Goal: Task Accomplishment & Management: Manage account settings

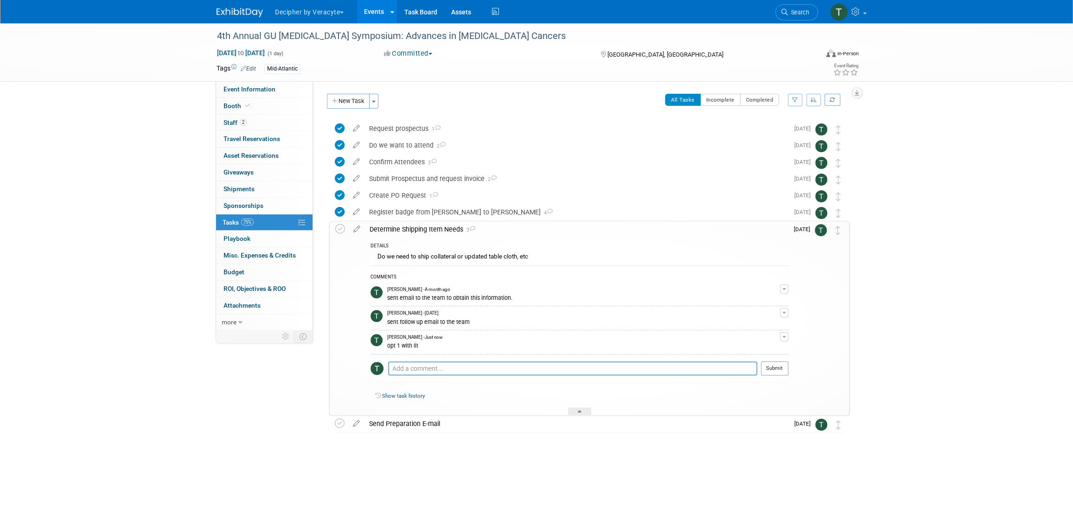
click at [374, 16] on link "Events" at bounding box center [374, 11] width 34 height 23
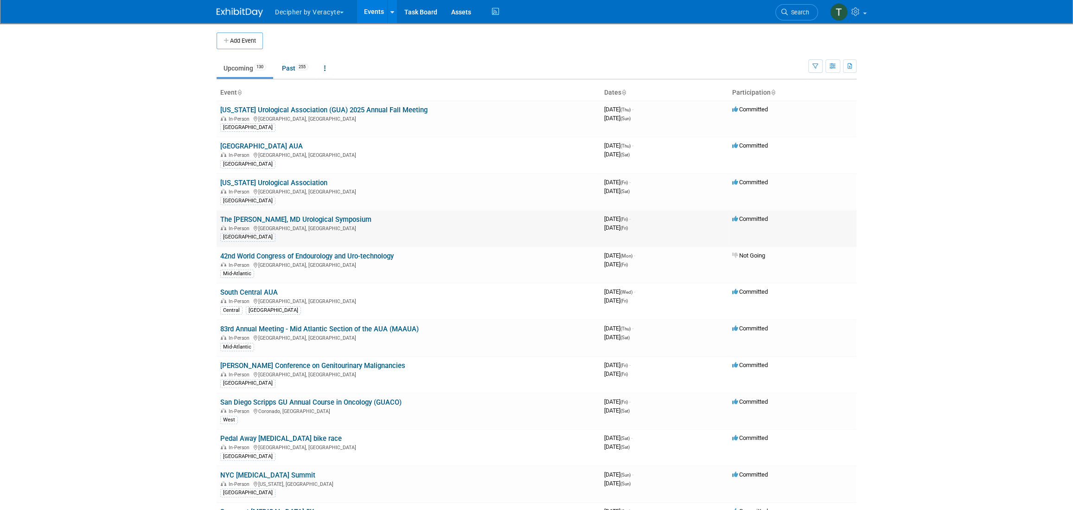
click at [379, 216] on td "The Robert C Flaningan, MD Urological Symposium In-Person Maywood, IL North Cen…" at bounding box center [409, 228] width 384 height 37
click at [371, 222] on link "The [PERSON_NAME], MD Urological Symposium" at bounding box center [295, 219] width 151 height 8
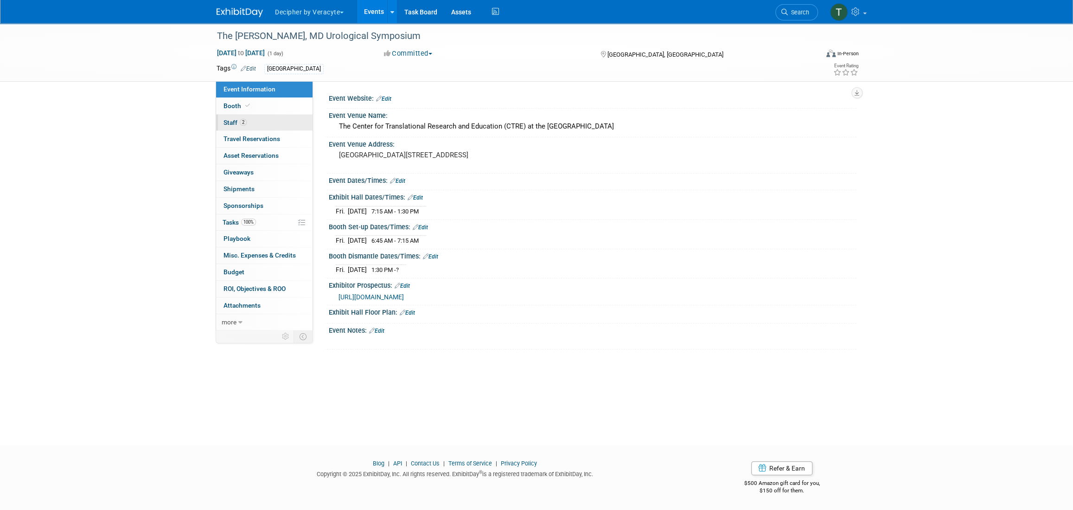
click at [288, 129] on link "2 Staff 2" at bounding box center [264, 123] width 96 height 16
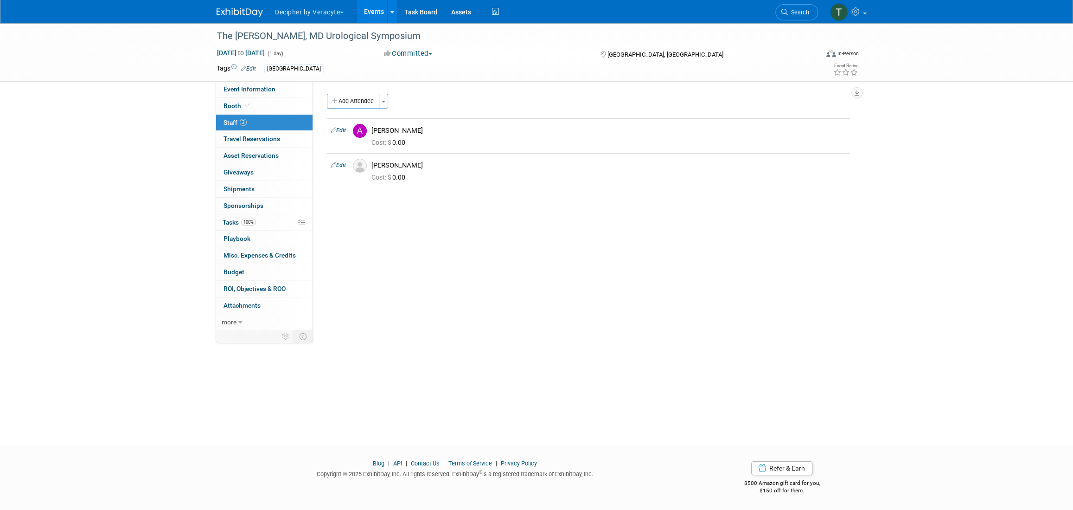
click at [370, 14] on link "Events" at bounding box center [374, 11] width 34 height 23
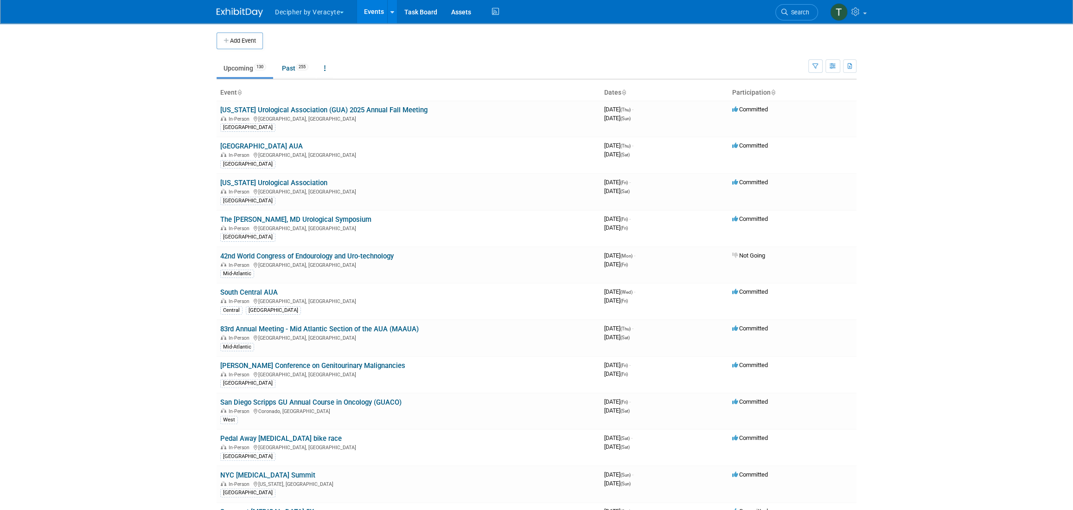
click at [275, 66] on ul "Upcoming 130 Past 255 All Events 385 Past and Upcoming Grouped Annually Events …" at bounding box center [513, 68] width 592 height 21
click at [302, 73] on link "Past 255" at bounding box center [295, 68] width 40 height 18
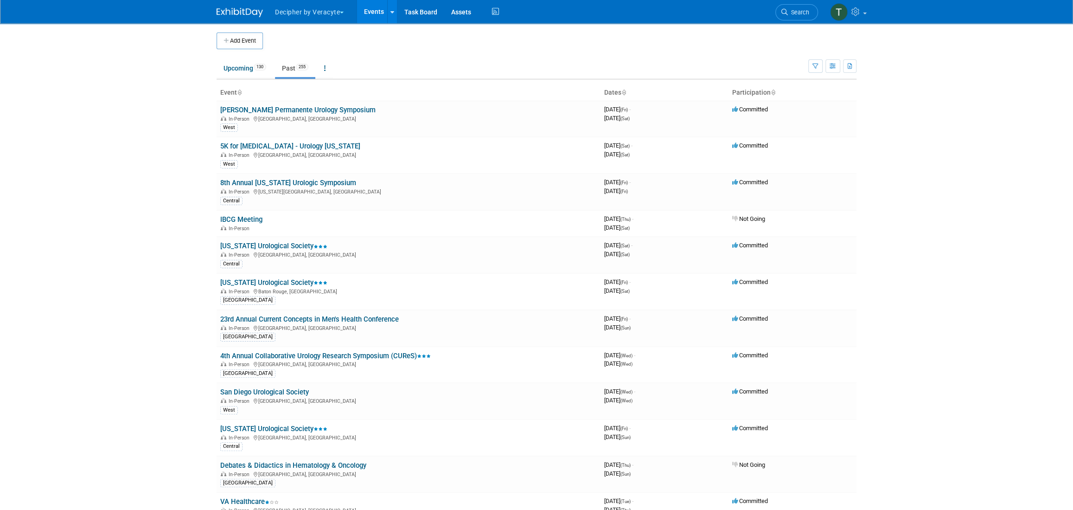
scroll to position [7833, 0]
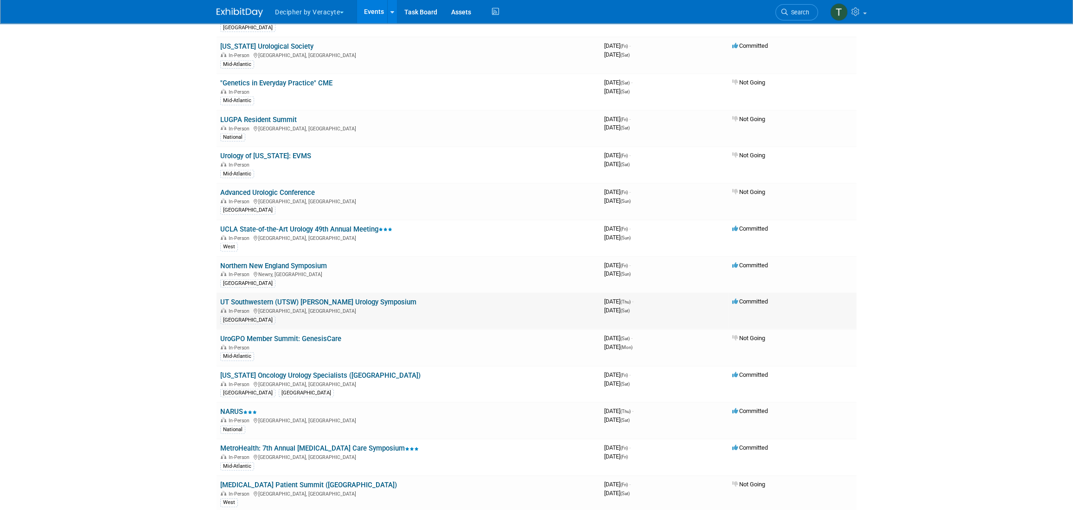
click at [372, 293] on td "UT Southwestern (UTSW) Paul C Peters Urology Symposium In-Person Dallas, TX Cen…" at bounding box center [409, 311] width 384 height 37
click at [398, 14] on link "Task Board" at bounding box center [420, 11] width 47 height 23
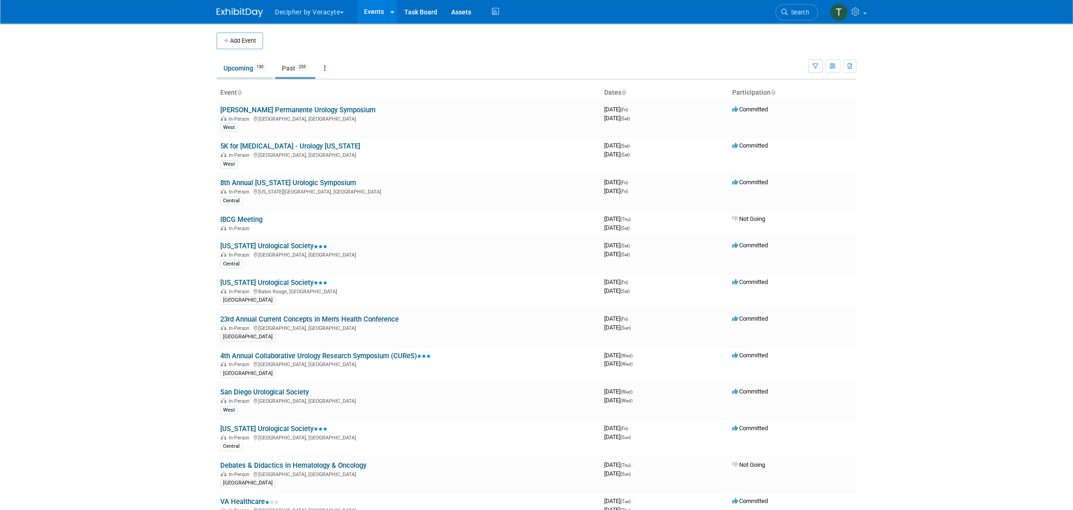
click at [231, 68] on link "Upcoming 130" at bounding box center [245, 68] width 57 height 18
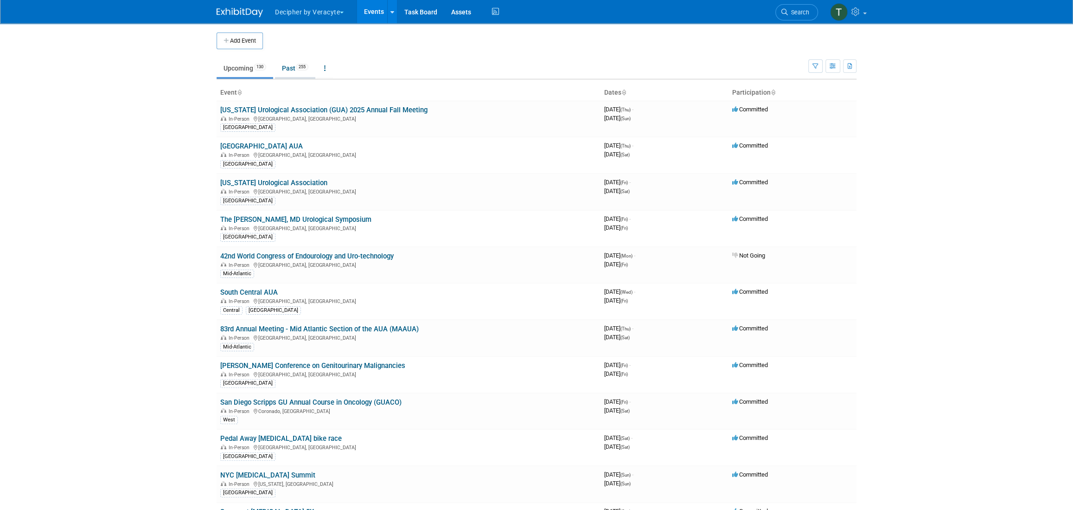
click at [279, 72] on link "Past 255" at bounding box center [295, 68] width 40 height 18
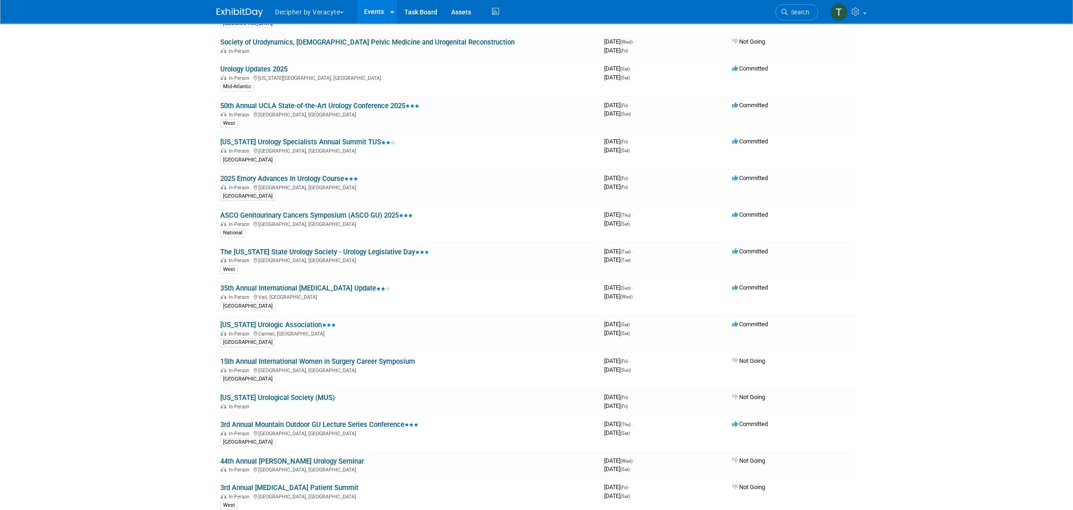
scroll to position [2357, 0]
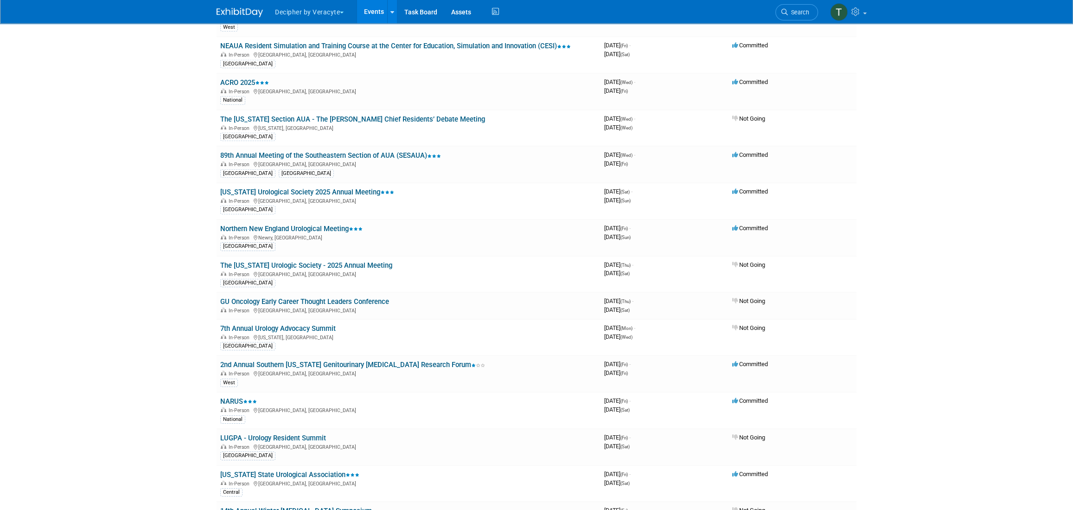
drag, startPoint x: 199, startPoint y: 101, endPoint x: 200, endPoint y: 186, distance: 85.3
drag, startPoint x: 200, startPoint y: 186, endPoint x: 201, endPoint y: 91, distance: 95.1
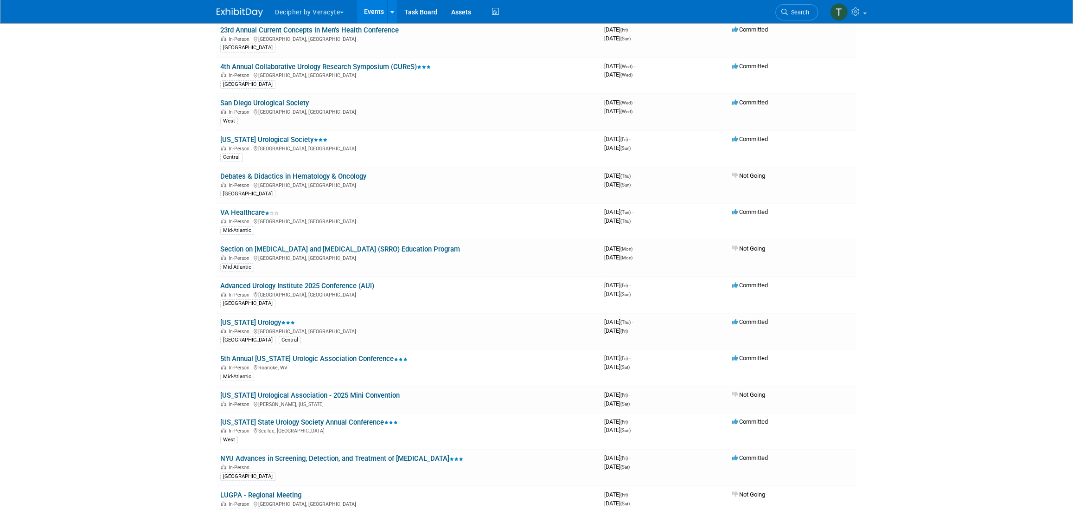
scroll to position [0, 0]
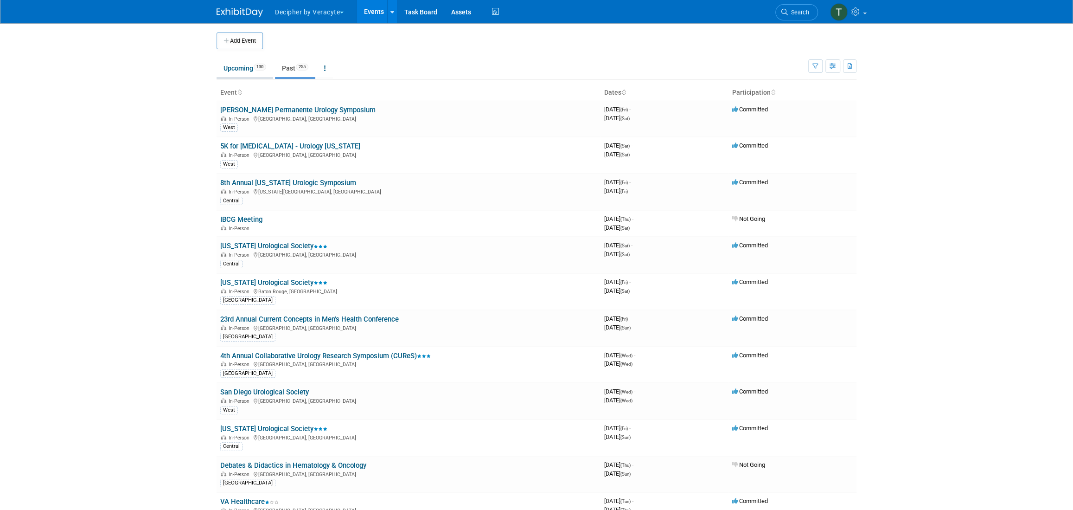
click at [257, 77] on li "Upcoming 130" at bounding box center [245, 68] width 57 height 19
click at [257, 75] on link "Upcoming 130" at bounding box center [245, 68] width 57 height 18
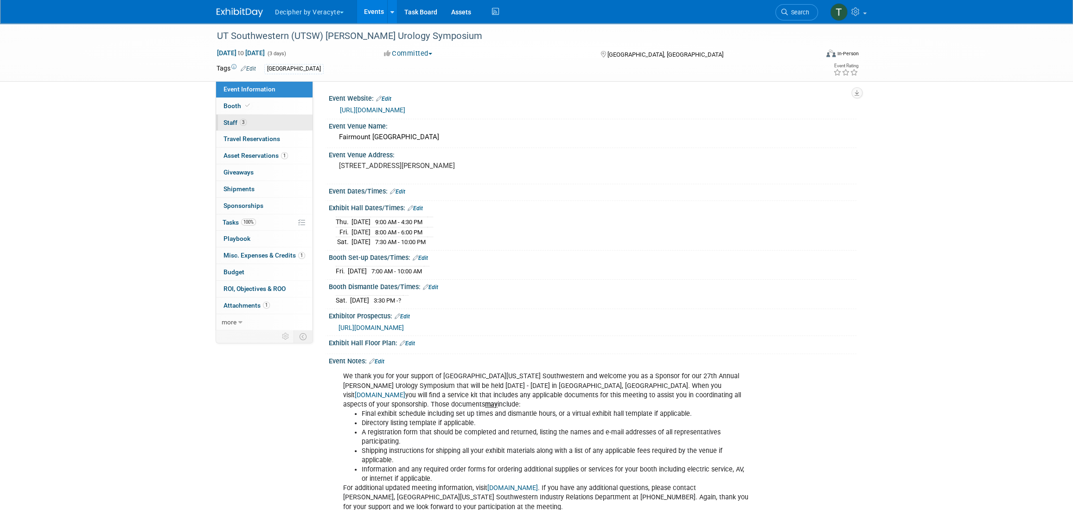
click at [262, 120] on link "3 Staff 3" at bounding box center [264, 123] width 96 height 16
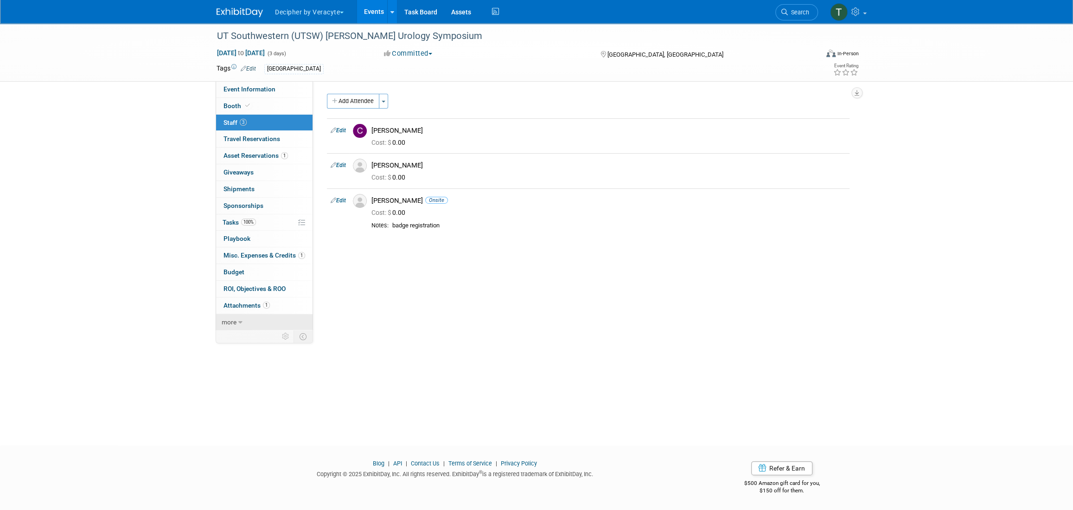
click at [281, 317] on link "more" at bounding box center [264, 322] width 96 height 16
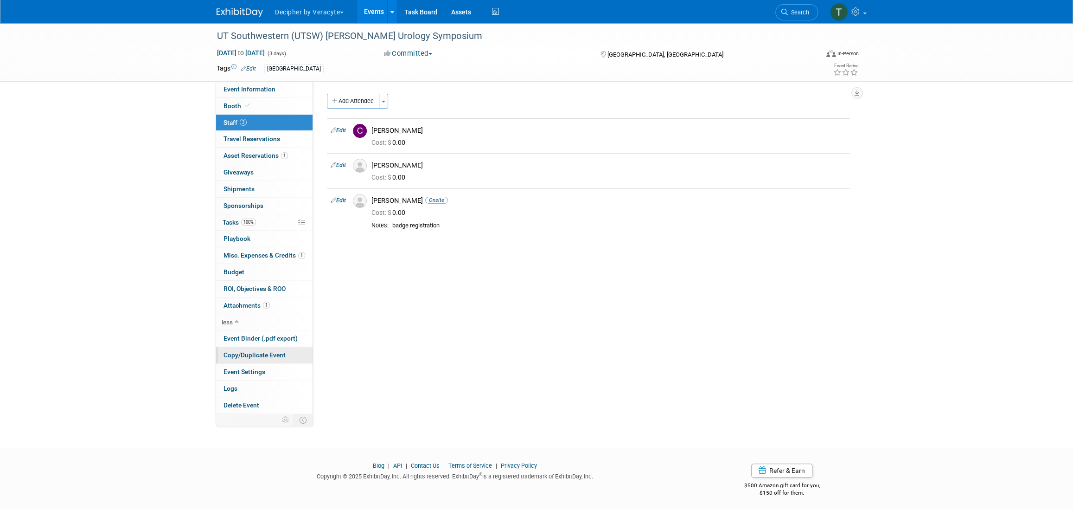
click at [275, 355] on span "Copy/Duplicate Event" at bounding box center [255, 354] width 62 height 7
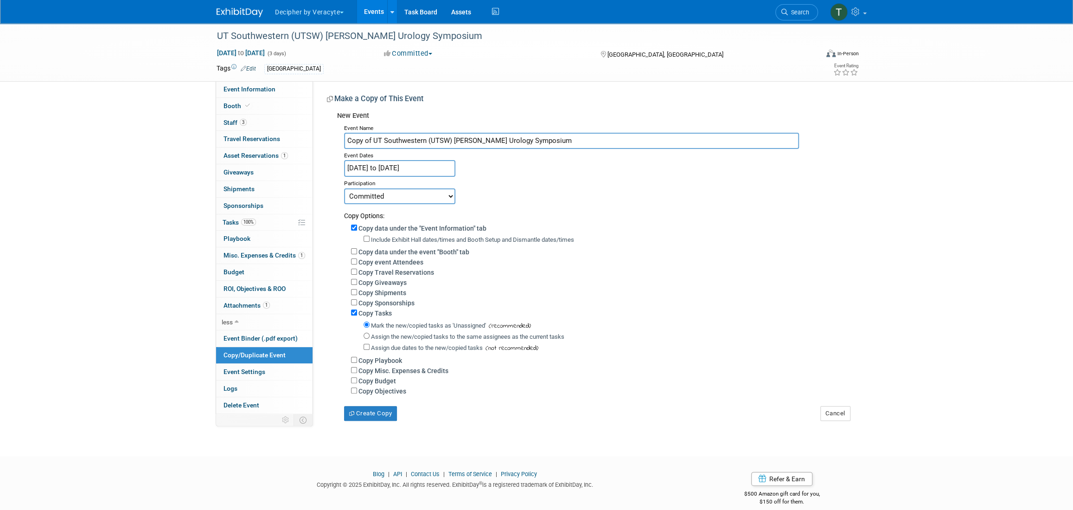
click at [439, 166] on input "Feb 29, 2024 to Mar 2, 2024" at bounding box center [399, 168] width 111 height 16
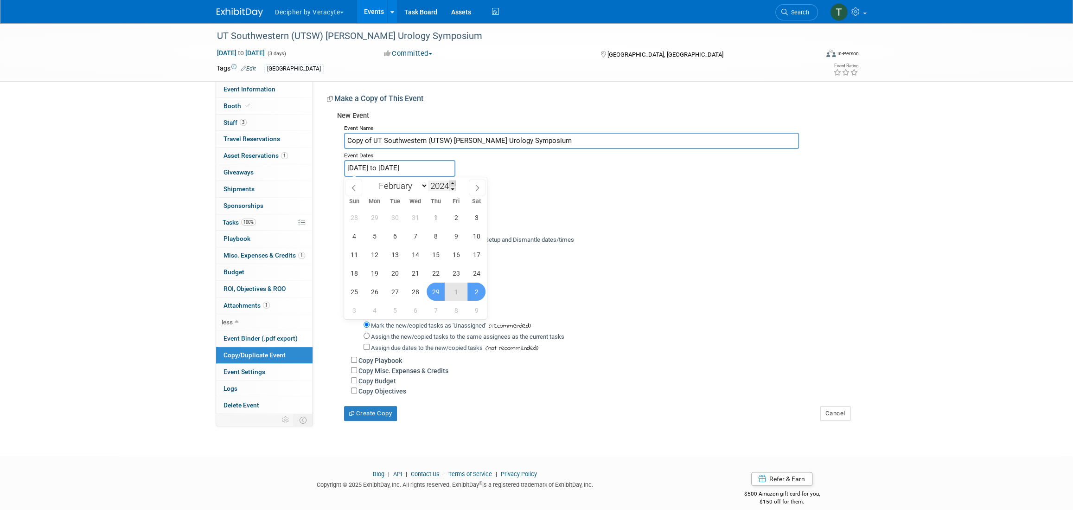
click at [453, 183] on span at bounding box center [452, 183] width 6 height 6
type input "2026"
click at [352, 188] on icon at bounding box center [354, 188] width 6 height 6
select select "0"
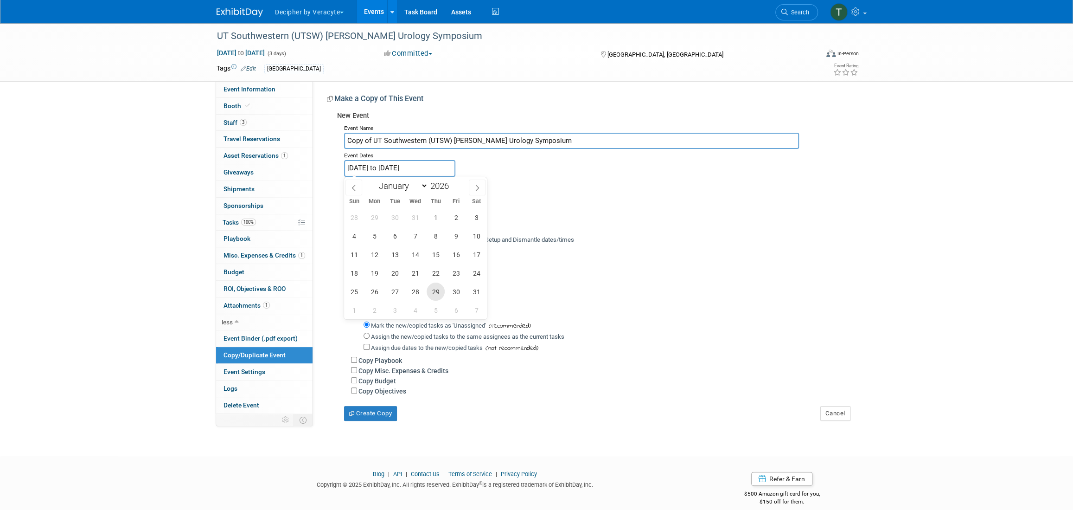
click at [436, 291] on span "29" at bounding box center [436, 291] width 18 height 18
click at [474, 291] on span "31" at bounding box center [476, 291] width 18 height 18
type input "Jan 29, 2026 to Jan 31, 2026"
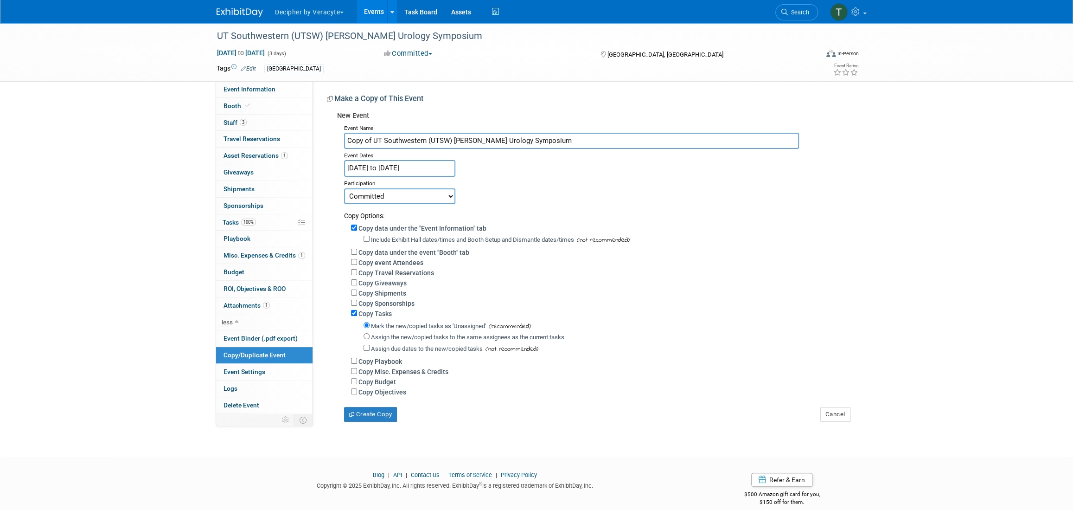
click at [412, 198] on select "Committed Considering Not Going" at bounding box center [399, 196] width 111 height 16
select select "2"
click at [344, 188] on select "Committed Considering Not Going" at bounding box center [399, 196] width 111 height 16
click at [382, 409] on button "Create Copy" at bounding box center [370, 414] width 53 height 15
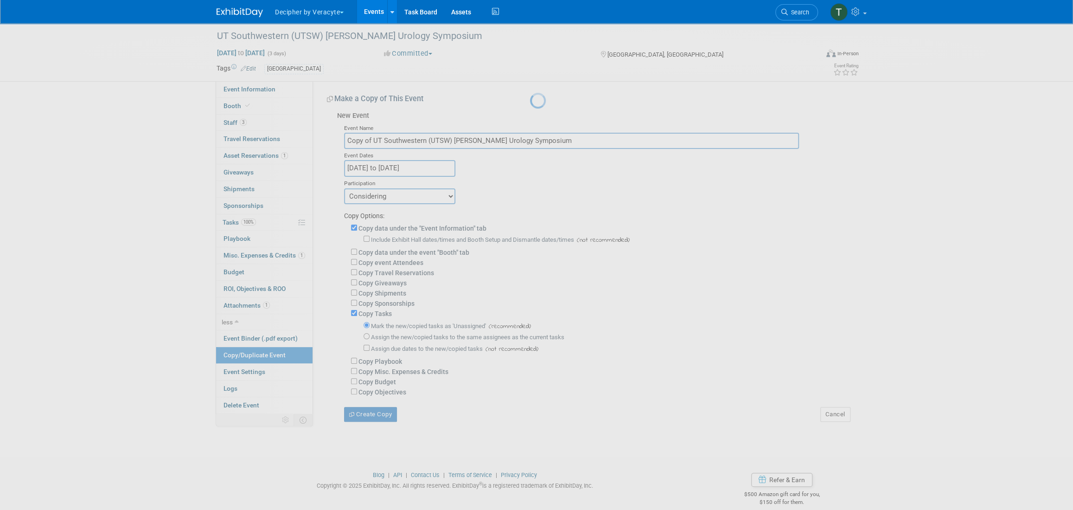
click at [530, 416] on div at bounding box center [536, 255] width 13 height 510
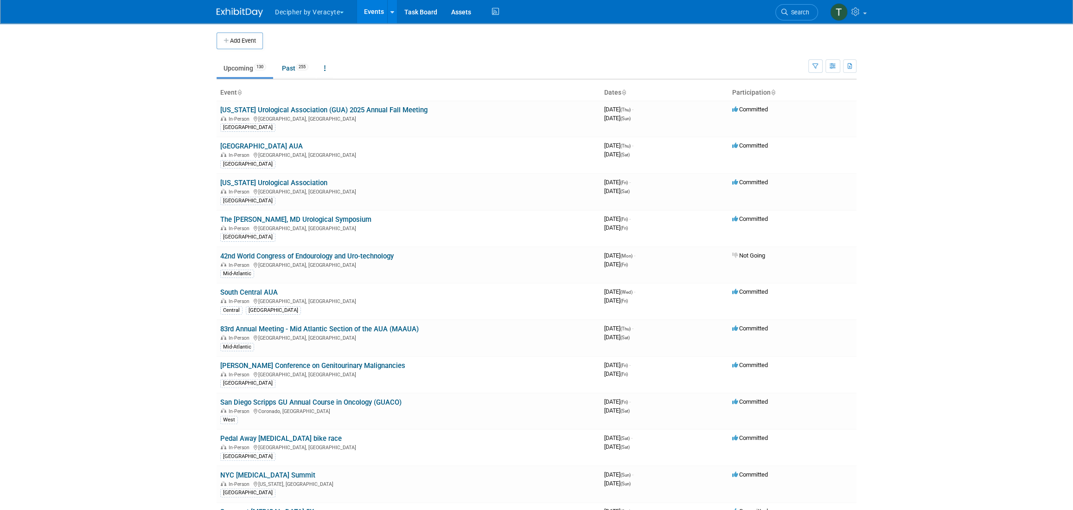
scroll to position [1097, 0]
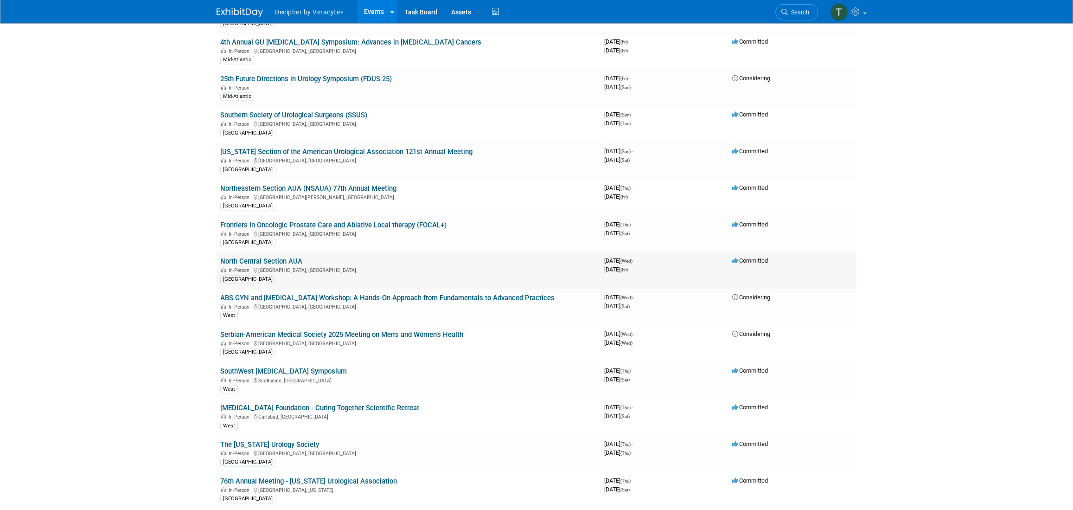
click at [269, 257] on link "North Central Section AUA" at bounding box center [261, 261] width 82 height 8
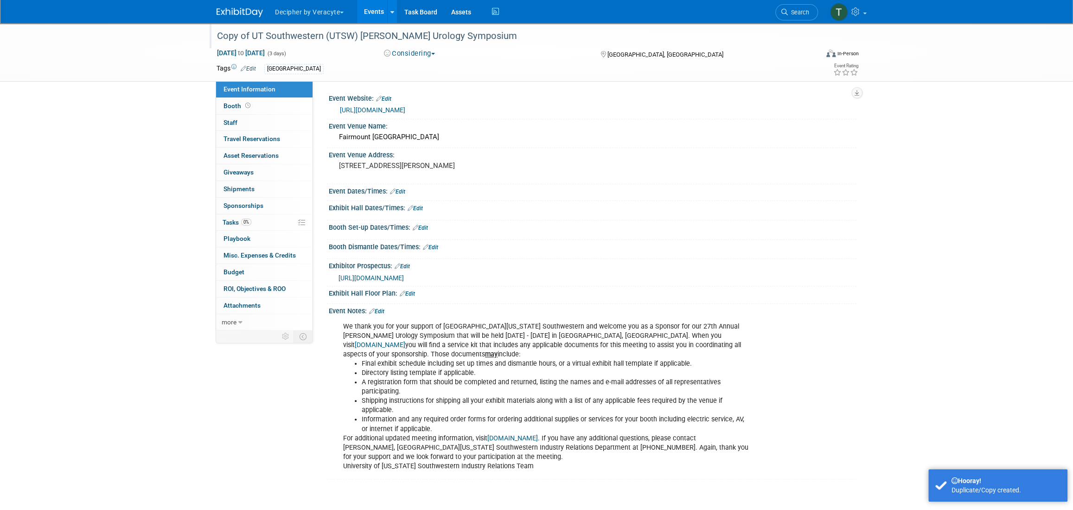
click at [262, 34] on div "Copy of UT Southwestern (UTSW) [PERSON_NAME] Urology Symposium" at bounding box center [509, 36] width 590 height 17
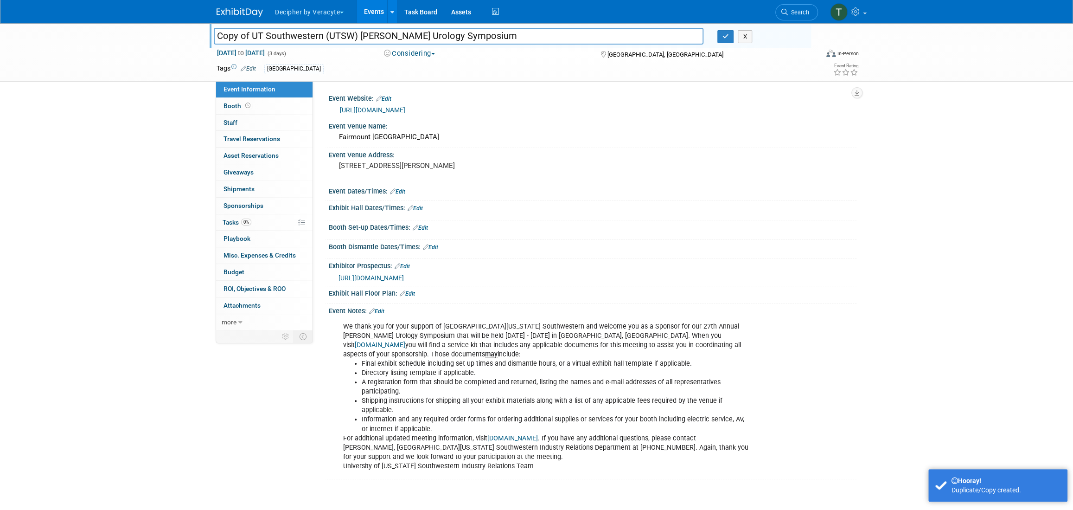
drag, startPoint x: 250, startPoint y: 37, endPoint x: 191, endPoint y: 41, distance: 58.6
click at [191, 41] on div "Copy of UT Southwestern (UTSW) [PERSON_NAME] Urology Symposium Copy of UT South…" at bounding box center [536, 52] width 1073 height 58
drag, startPoint x: 324, startPoint y: 36, endPoint x: 722, endPoint y: 44, distance: 398.0
click at [722, 44] on div "UT Southwestern (UTSW) [PERSON_NAME] Urology Symposium X" at bounding box center [509, 37] width 604 height 14
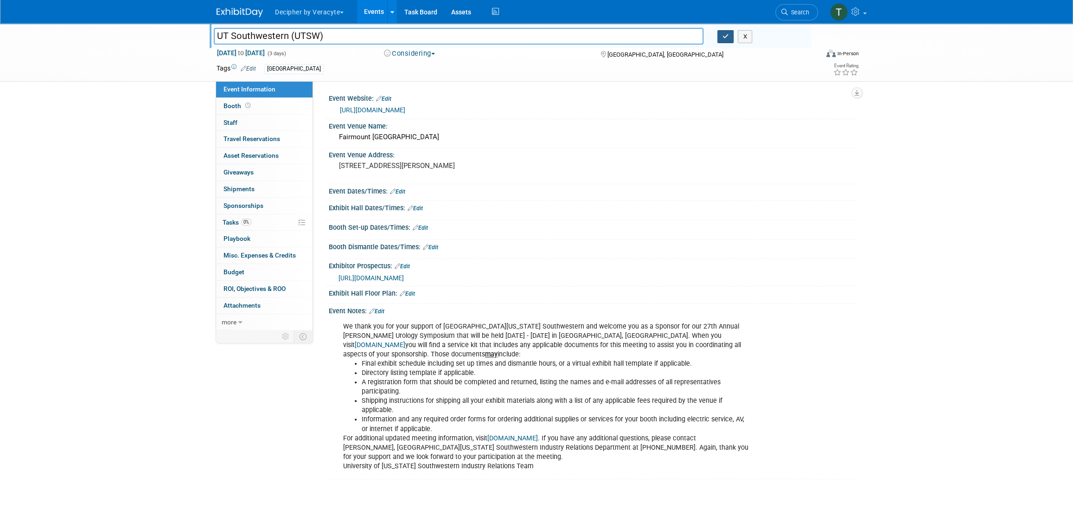
type input "UT Southwestern (UTSW)"
click at [721, 40] on button "button" at bounding box center [725, 36] width 17 height 13
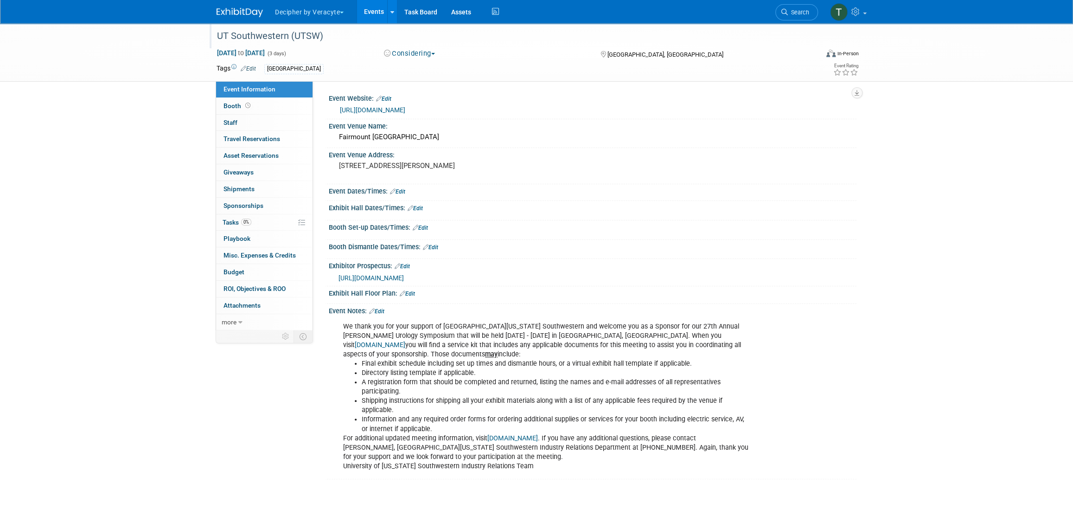
click at [407, 268] on link "Edit" at bounding box center [402, 266] width 15 height 6
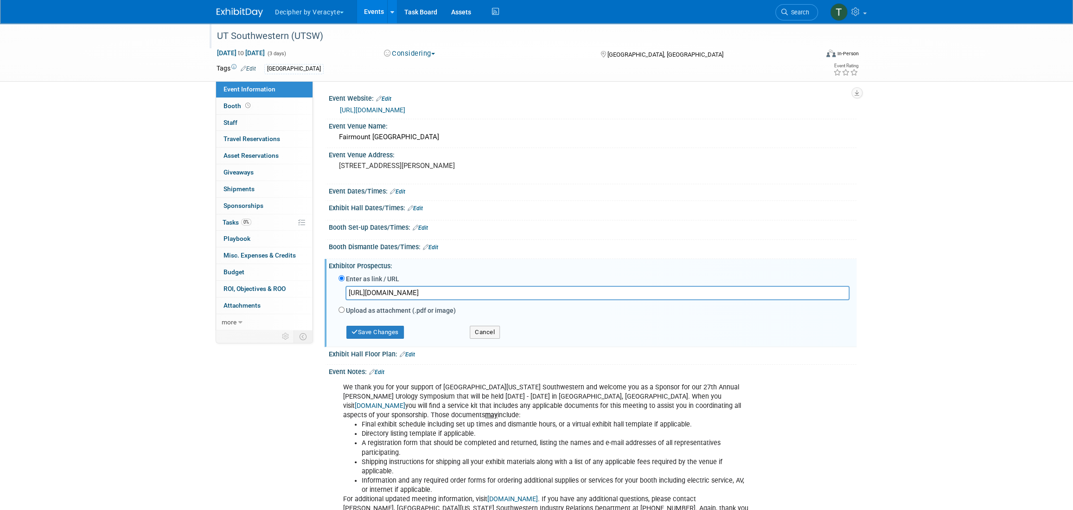
click at [418, 294] on input "https://veracyte365.sharepoint.com/:b:/r/sites/DecipherMKTG/Shared%20Documents/…" at bounding box center [598, 293] width 504 height 14
click at [381, 335] on button "Save Changes" at bounding box center [375, 332] width 58 height 13
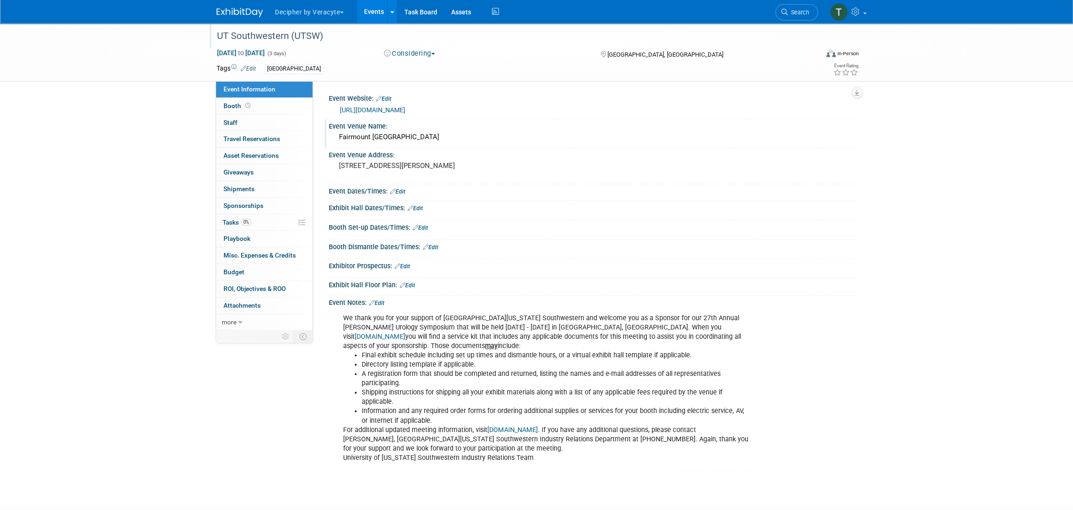
click at [380, 122] on div "Event Venue Name:" at bounding box center [593, 125] width 528 height 12
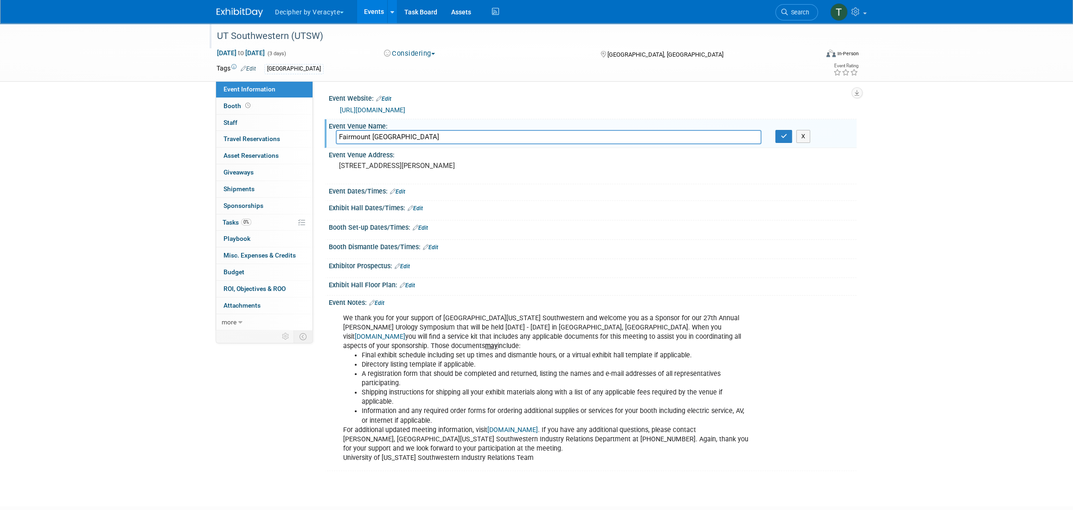
click at [378, 137] on input "Fairmount Dallas" at bounding box center [549, 137] width 426 height 14
type input "The Statler"
click at [774, 133] on div "X" at bounding box center [812, 136] width 88 height 13
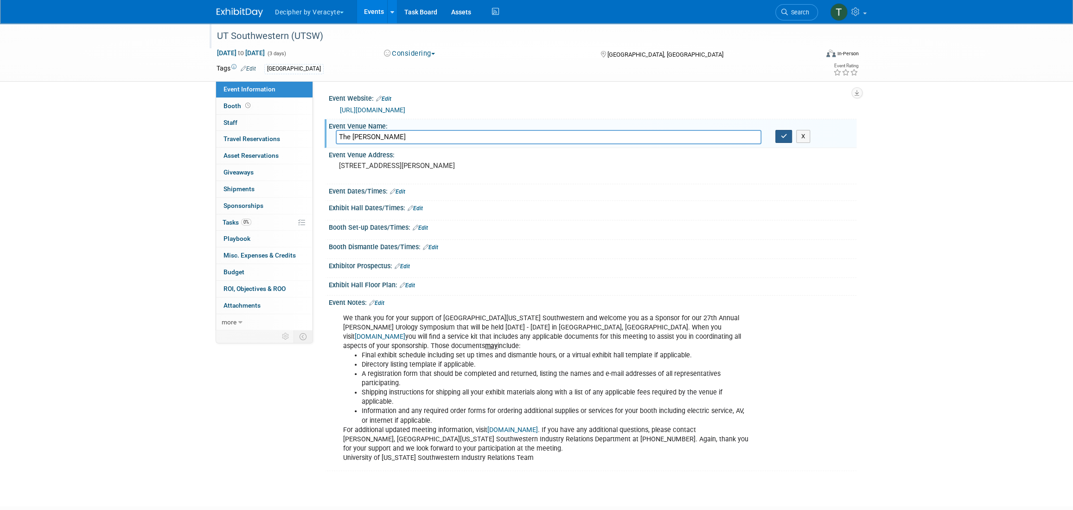
click at [777, 134] on button "button" at bounding box center [783, 136] width 17 height 13
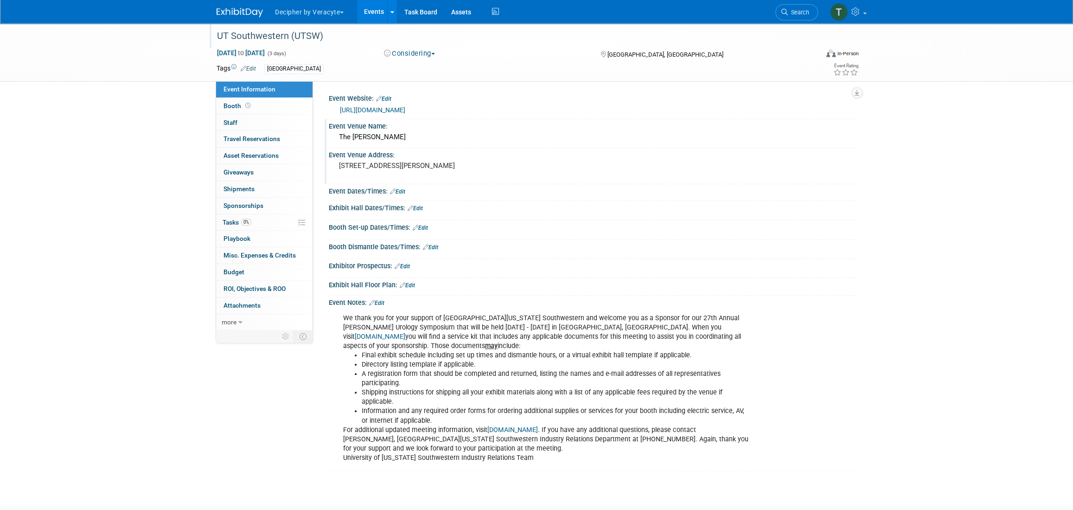
click at [458, 170] on div "1717 N Akard St, Dallas, TX 75201" at bounding box center [439, 169] width 206 height 21
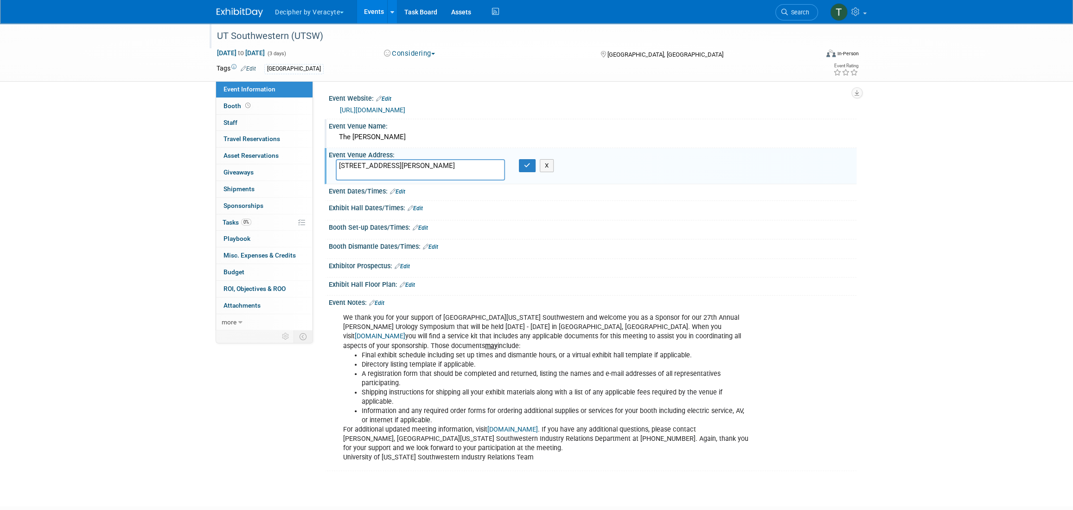
click at [458, 170] on textarea "1717 N Akard St, Dallas, TX 75201" at bounding box center [420, 169] width 169 height 21
drag, startPoint x: 398, startPoint y: 166, endPoint x: 497, endPoint y: 164, distance: 98.4
click at [497, 164] on textarea "194 Commerce St. Reservations (214-459-3930) Dallas, TX 75201" at bounding box center [420, 169] width 169 height 21
type textarea "194 Commerce St. Dallas, TX 75201"
click at [527, 165] on icon "button" at bounding box center [527, 165] width 6 height 6
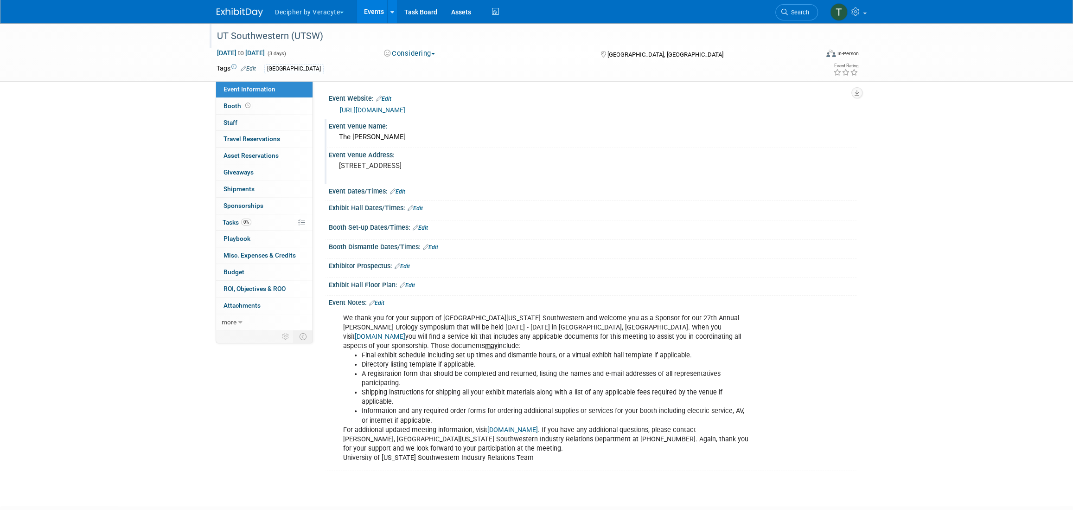
click at [422, 230] on div "Booth Set-up Dates/Times: Edit" at bounding box center [593, 226] width 528 height 12
click at [422, 228] on link "Edit" at bounding box center [420, 227] width 15 height 6
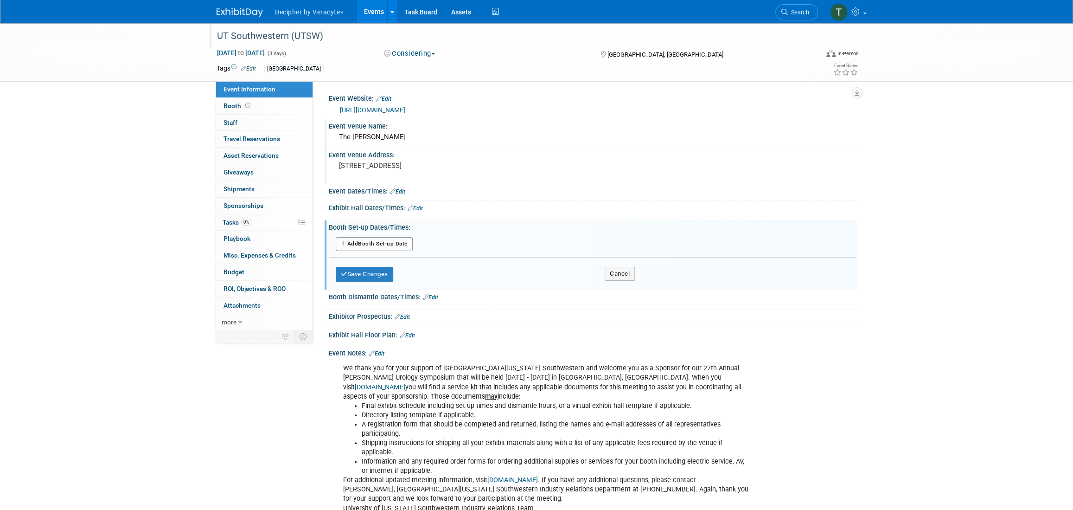
click at [361, 237] on button "Add Another Booth Set-up Date" at bounding box center [374, 244] width 77 height 14
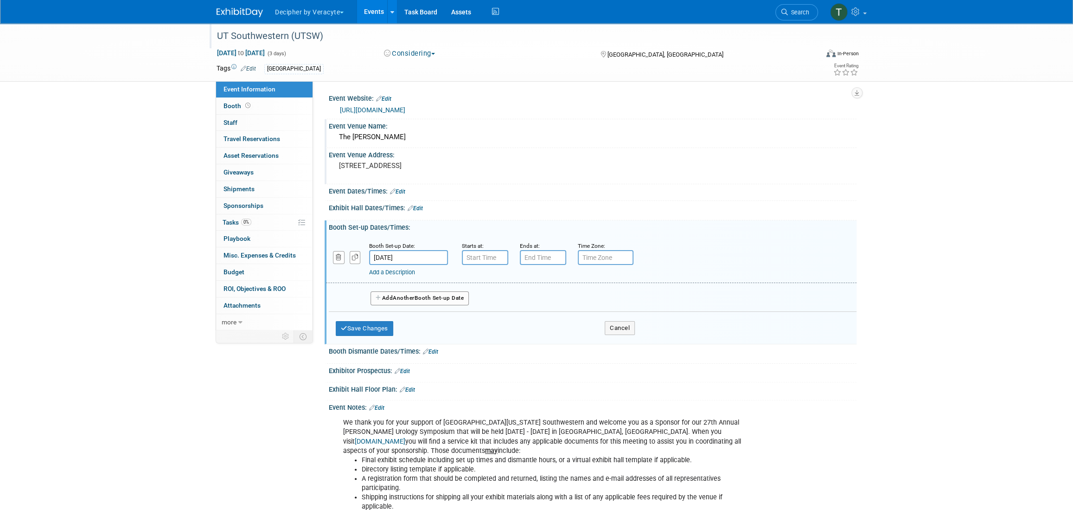
type input "7:00 AM"
click at [503, 259] on input "7:00 AM" at bounding box center [485, 257] width 46 height 15
click at [414, 265] on div "Add a Description Description:" at bounding box center [567, 271] width 397 height 12
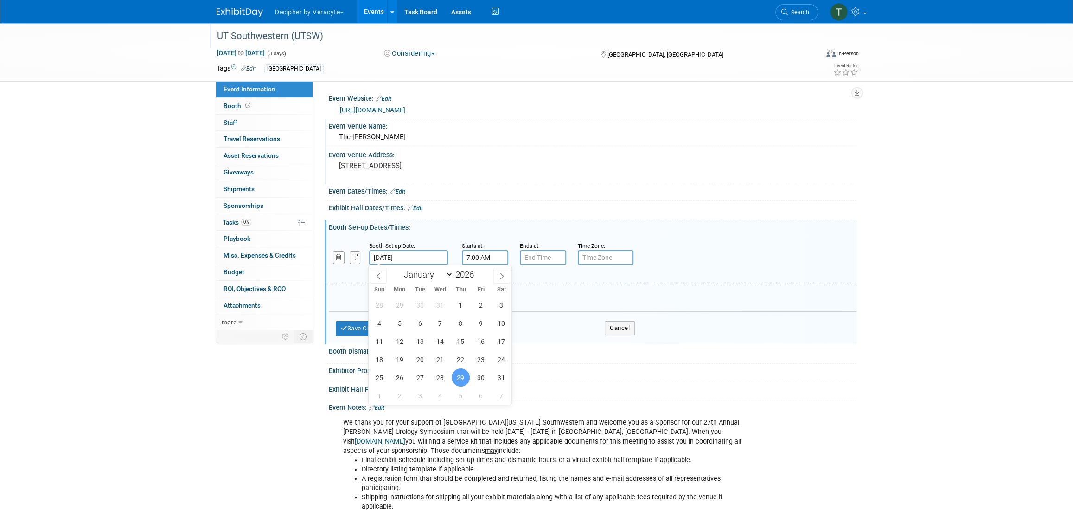
click at [414, 260] on input "Jan 29, 2026" at bounding box center [408, 257] width 79 height 15
click at [475, 371] on span "30" at bounding box center [481, 377] width 18 height 18
type input "Jan 30, 2026"
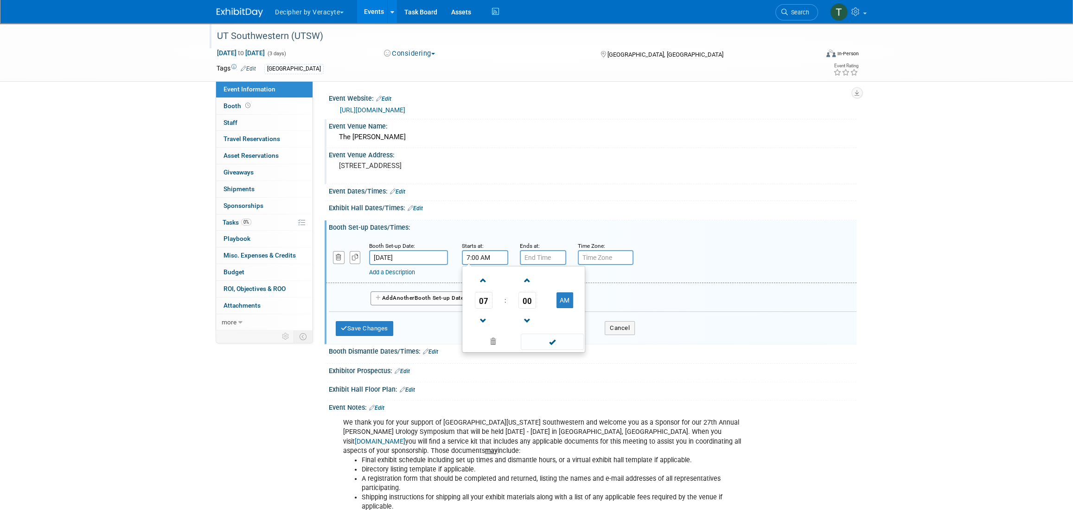
click at [490, 262] on input "7:00 AM" at bounding box center [485, 257] width 46 height 15
click at [557, 260] on input "7:00 PM" at bounding box center [543, 257] width 46 height 15
click at [541, 282] on span at bounding box center [541, 280] width 16 height 16
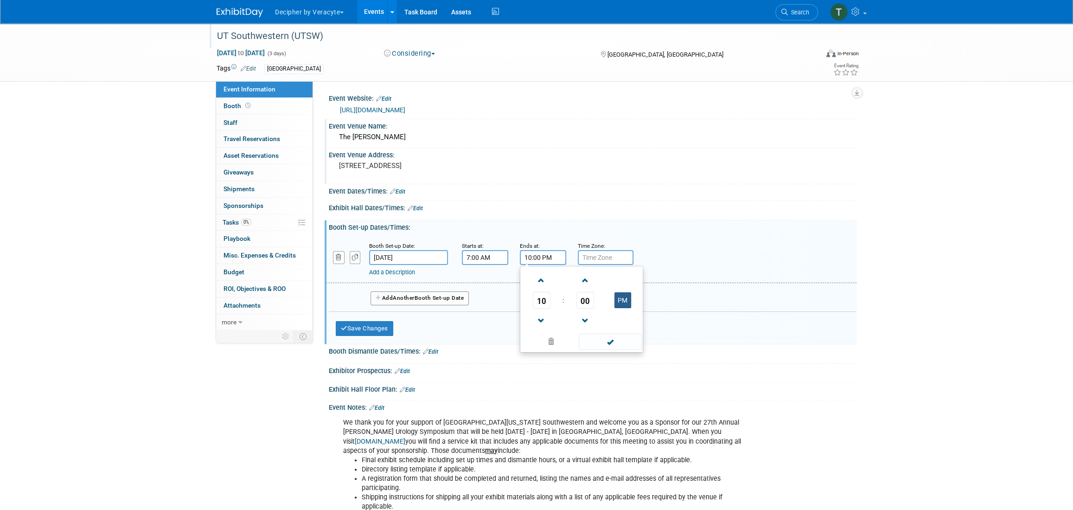
click at [630, 300] on button "PM" at bounding box center [622, 300] width 17 height 16
type input "10:00 AM"
click at [369, 326] on button "Save Changes" at bounding box center [365, 328] width 58 height 15
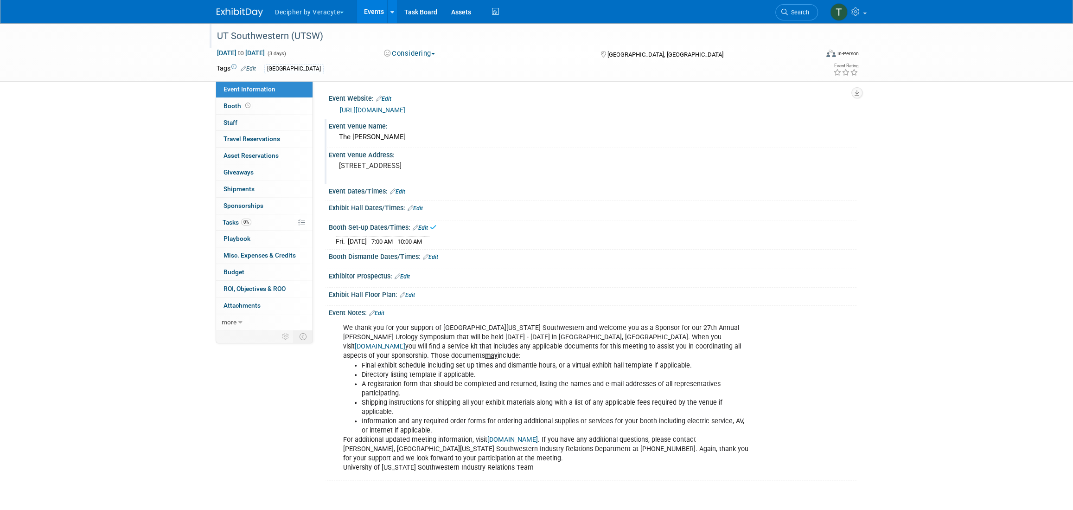
click at [435, 255] on link "Edit" at bounding box center [430, 257] width 15 height 6
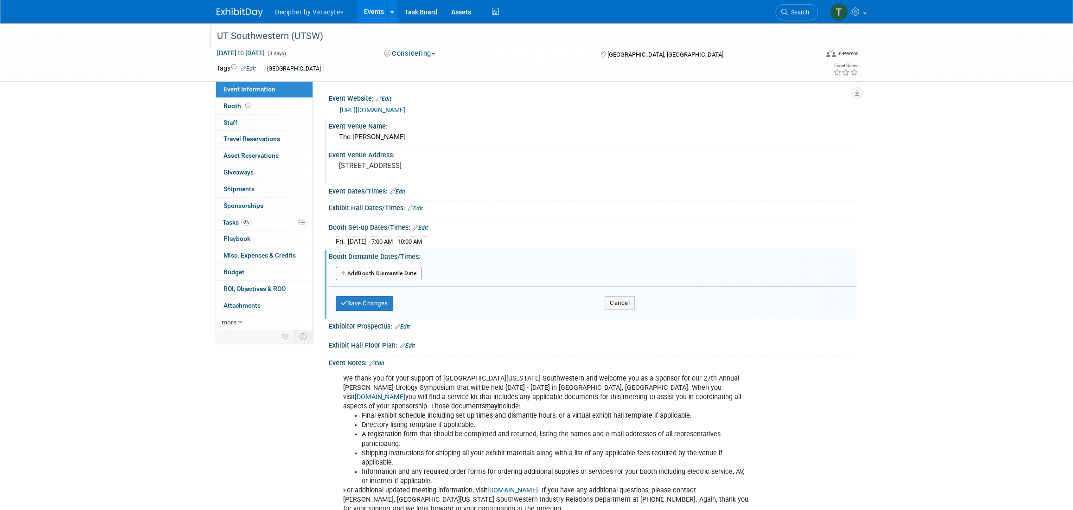
click at [358, 265] on div "Add Another Booth Dismantle Date" at bounding box center [593, 274] width 528 height 18
click at [372, 267] on button "Add Another Booth Dismantle Date" at bounding box center [379, 274] width 86 height 14
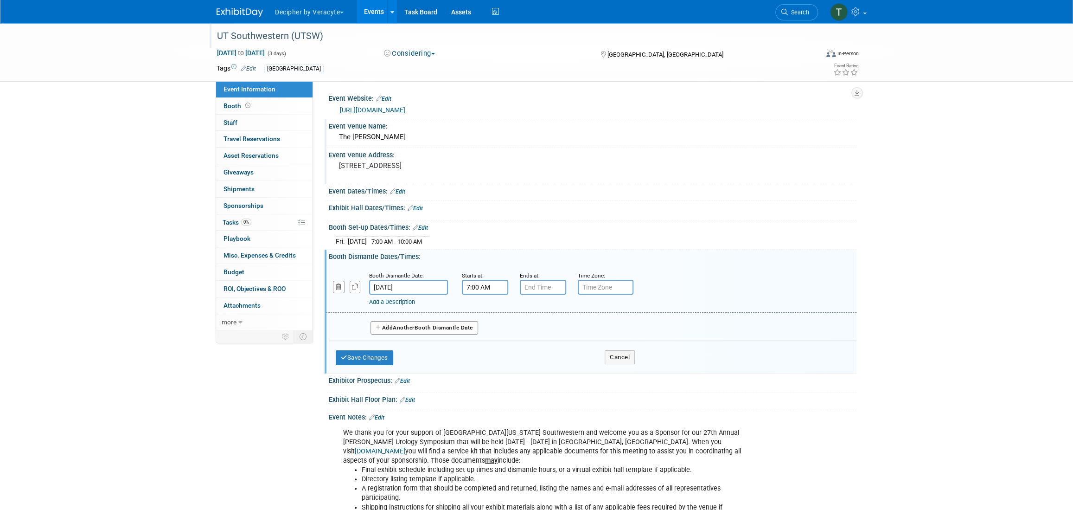
click at [483, 288] on input "7:00 AM" at bounding box center [485, 287] width 46 height 15
click at [478, 330] on span "07" at bounding box center [484, 329] width 18 height 17
click at [564, 305] on td "03" at bounding box center [568, 309] width 30 height 25
click at [521, 332] on span "00" at bounding box center [527, 329] width 18 height 17
click at [533, 330] on td "30" at bounding box center [539, 334] width 30 height 25
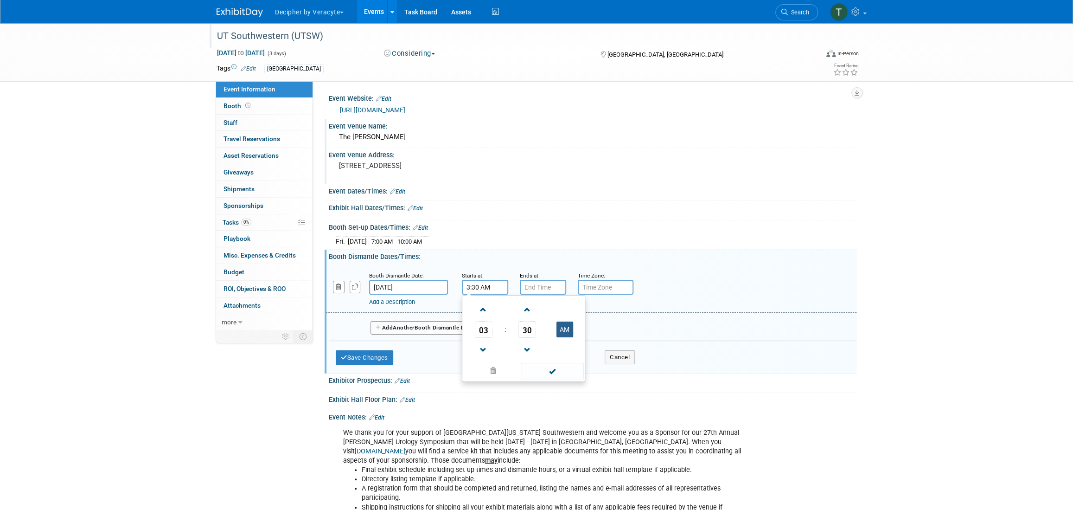
click at [563, 334] on button "AM" at bounding box center [565, 329] width 17 height 16
type input "3:30 PM"
click at [544, 375] on span at bounding box center [552, 371] width 63 height 16
click at [388, 359] on button "Save Changes" at bounding box center [365, 357] width 58 height 15
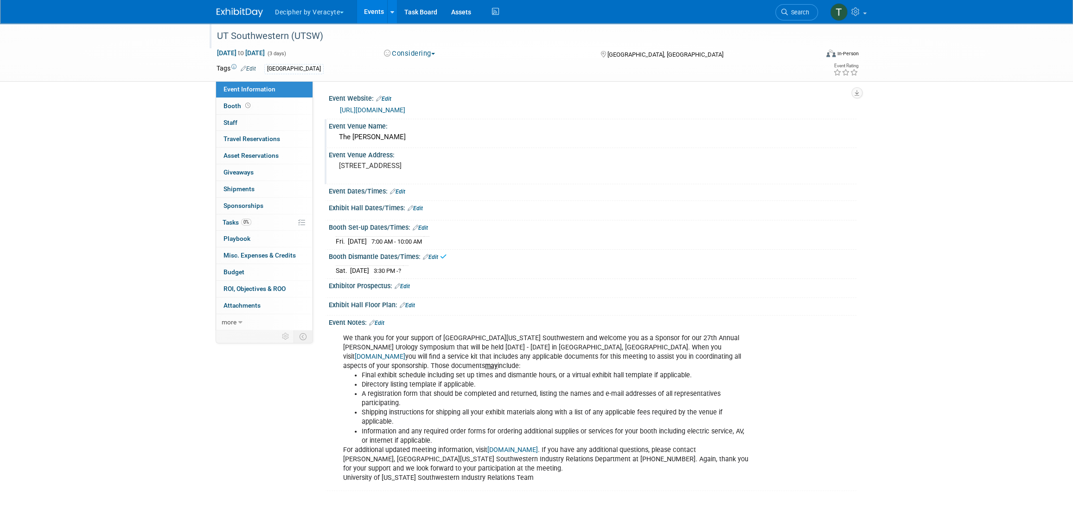
click at [416, 209] on link "Edit" at bounding box center [415, 208] width 15 height 6
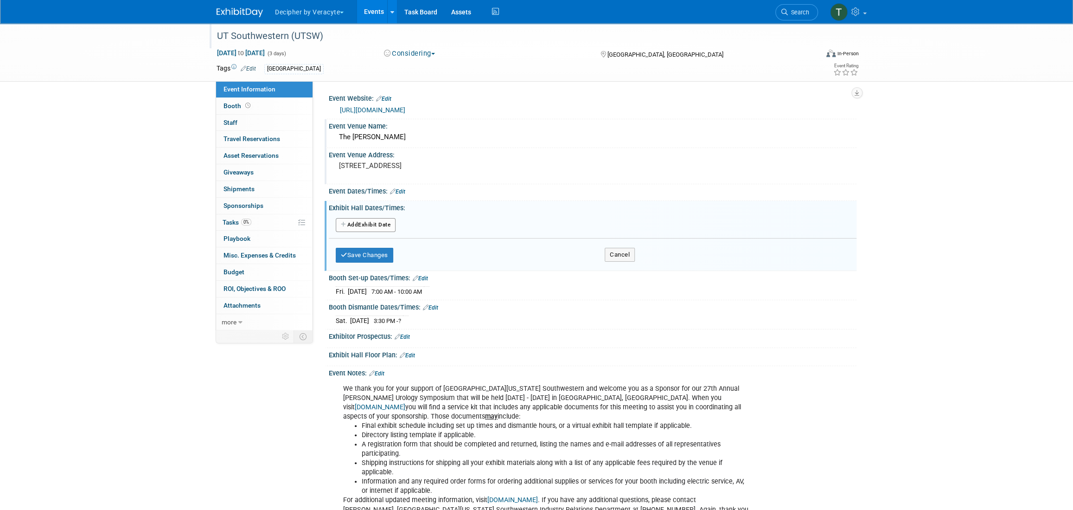
click at [382, 233] on div "Add Another Exhibit Date" at bounding box center [593, 226] width 528 height 18
click at [384, 229] on button "Add Another Exhibit Date" at bounding box center [366, 225] width 60 height 14
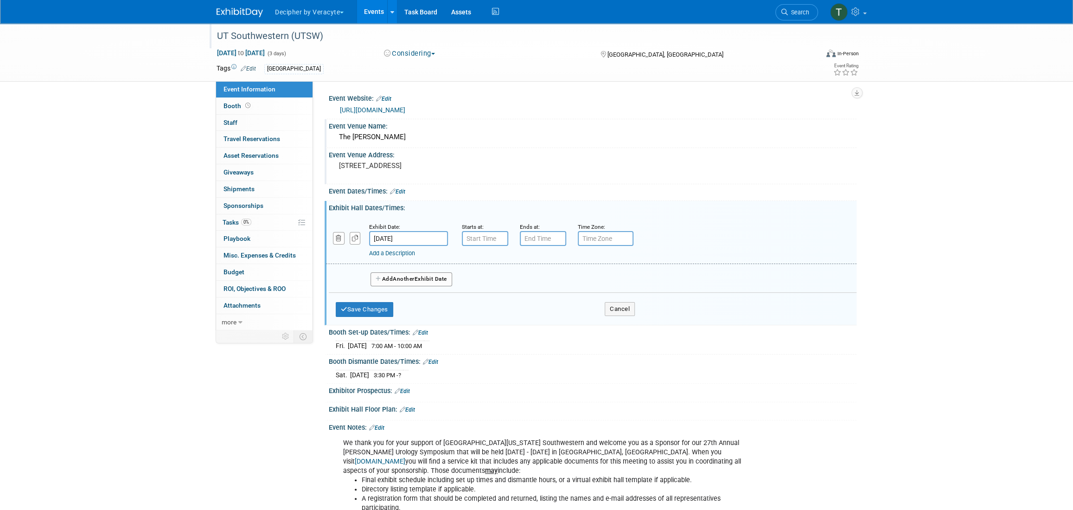
click at [448, 237] on div "Exhibit Date: Jan 29, 2026" at bounding box center [408, 234] width 93 height 24
click at [442, 239] on input "Jan 29, 2026" at bounding box center [408, 238] width 79 height 15
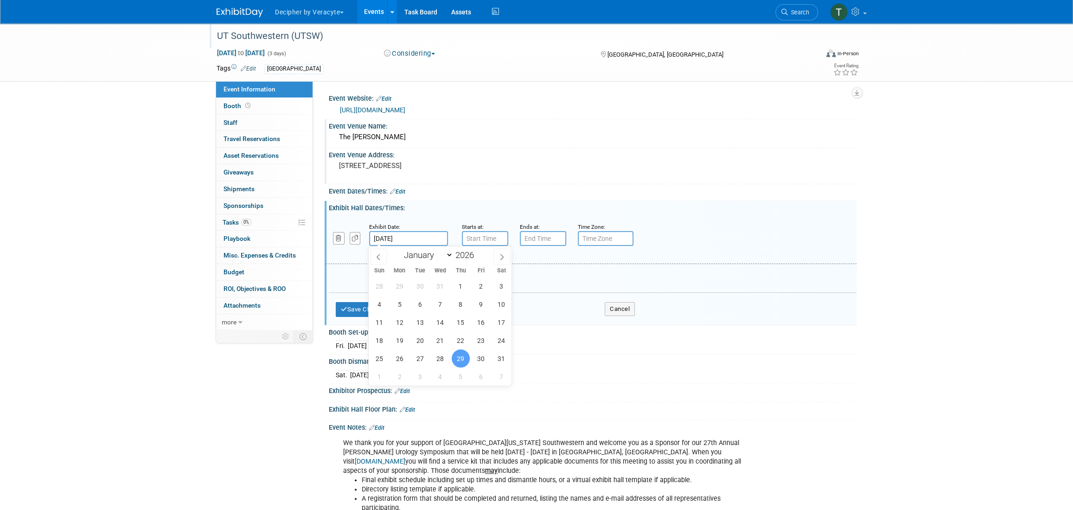
click at [471, 353] on div "28 29 30 31 1 2 3 4 5 6 7 8 9 10 11 12 13 14 15 16 17 18 19 20 21 22 23 24 25 2…" at bounding box center [440, 331] width 143 height 109
drag, startPoint x: 474, startPoint y: 354, endPoint x: 477, endPoint y: 342, distance: 11.9
click at [474, 354] on span "30" at bounding box center [481, 358] width 18 height 18
type input "Jan 30, 2026"
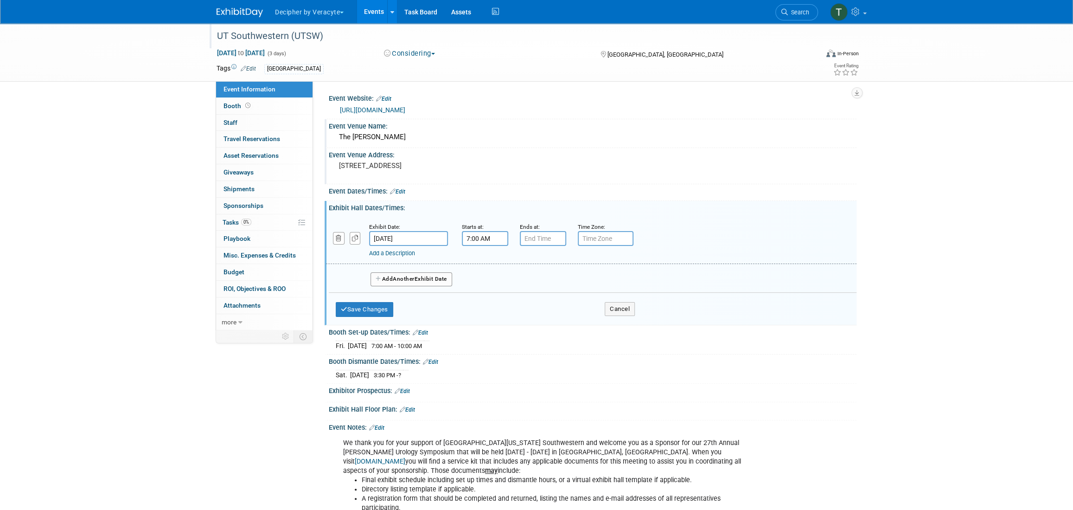
click at [474, 237] on input "7:00 AM" at bounding box center [485, 238] width 46 height 15
click at [481, 258] on span at bounding box center [483, 261] width 16 height 16
type input "10:00 AM"
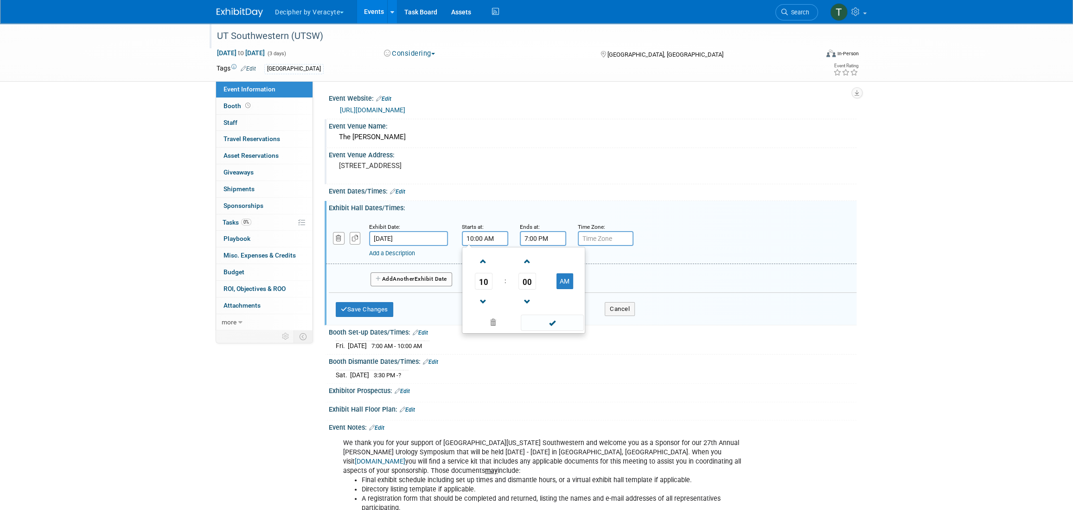
click at [550, 239] on input "7:00 PM" at bounding box center [543, 238] width 46 height 15
click at [541, 307] on span at bounding box center [541, 302] width 16 height 16
click at [580, 278] on span "00" at bounding box center [585, 281] width 18 height 17
click at [559, 314] on td "45" at bounding box center [567, 311] width 30 height 25
click at [626, 280] on button "PM" at bounding box center [622, 281] width 17 height 16
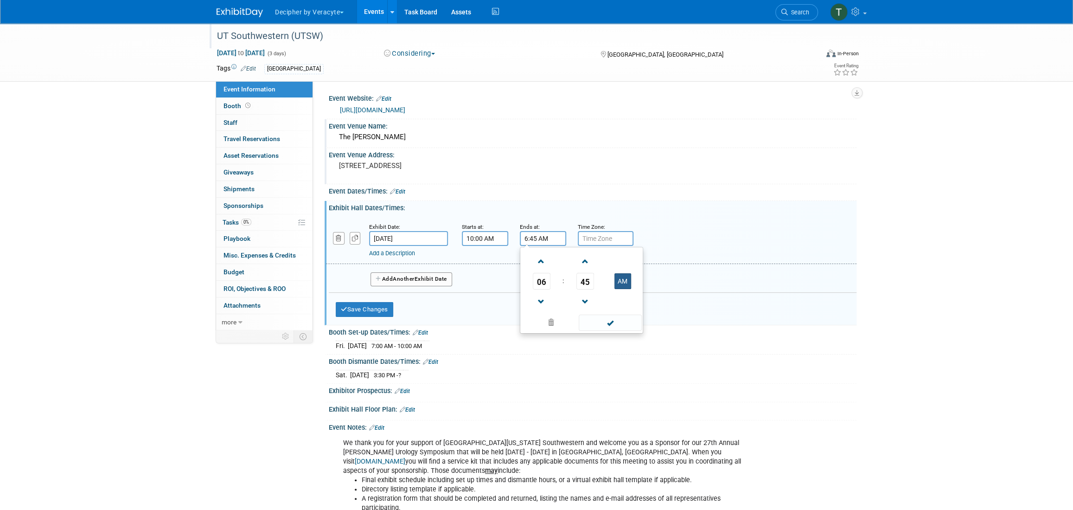
click at [620, 286] on button "AM" at bounding box center [622, 281] width 17 height 16
type input "6:45 PM"
click at [427, 284] on button "Add Another Exhibit Date" at bounding box center [412, 279] width 82 height 14
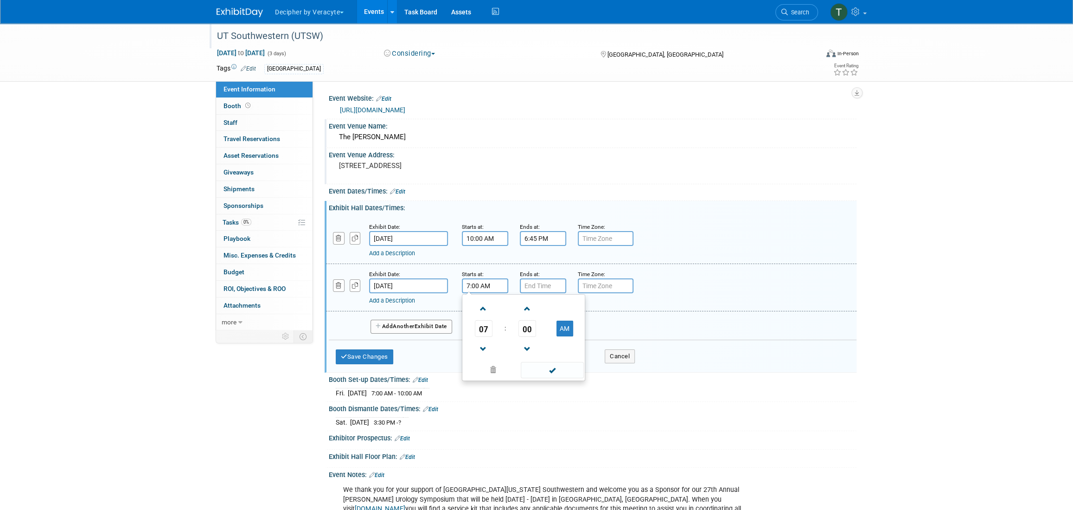
click at [504, 282] on input "7:00 AM" at bounding box center [485, 285] width 46 height 15
click at [477, 312] on span at bounding box center [483, 309] width 16 height 16
type input "10:00 AM"
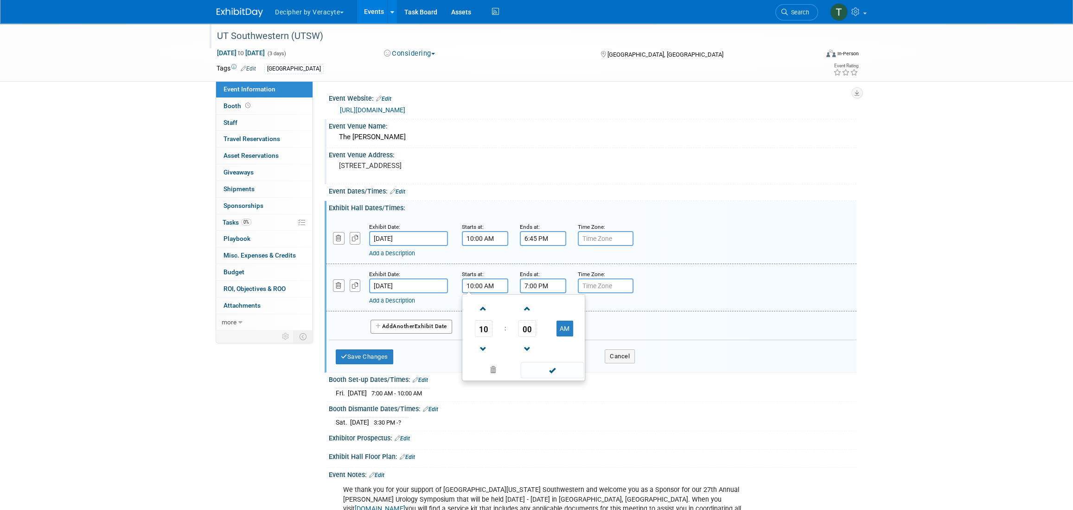
click at [544, 290] on input "7:00 PM" at bounding box center [543, 285] width 46 height 15
click at [546, 330] on span "07" at bounding box center [542, 328] width 18 height 17
click at [627, 310] on td "03" at bounding box center [626, 308] width 30 height 25
click at [589, 332] on span "00" at bounding box center [585, 328] width 18 height 17
click at [592, 337] on td "30" at bounding box center [597, 333] width 30 height 25
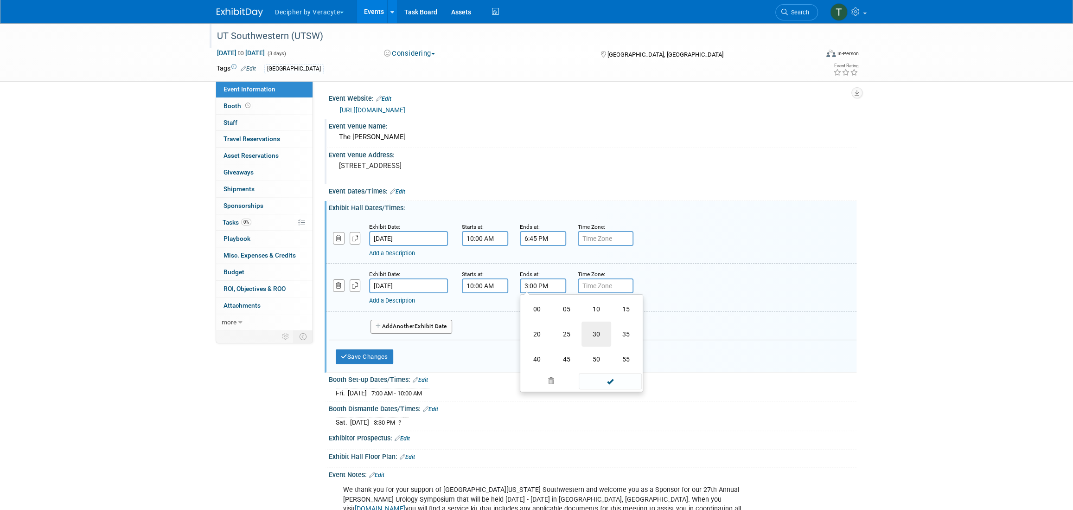
type input "3:30 PM"
click at [376, 349] on button "Save Changes" at bounding box center [365, 356] width 58 height 15
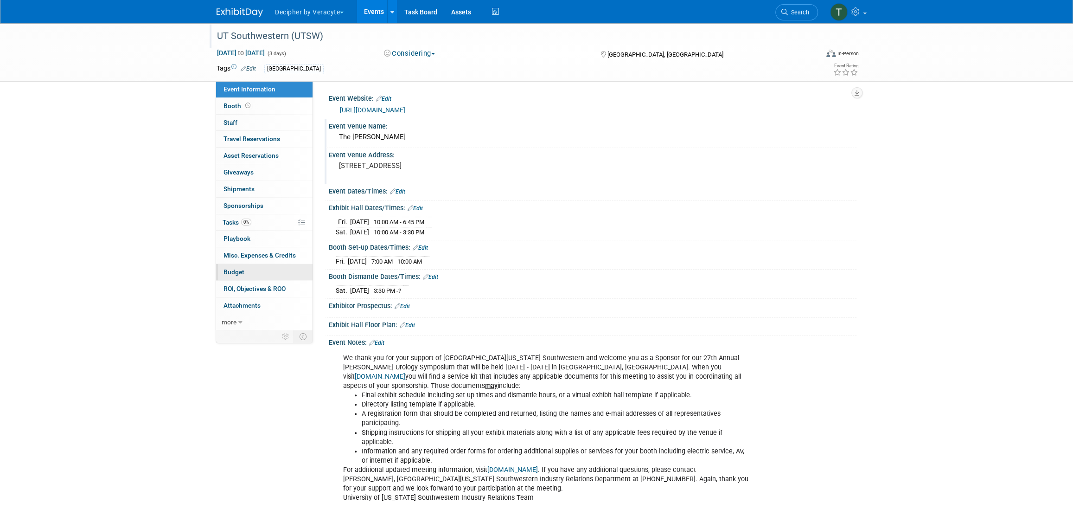
click at [234, 265] on link "Budget" at bounding box center [264, 272] width 96 height 16
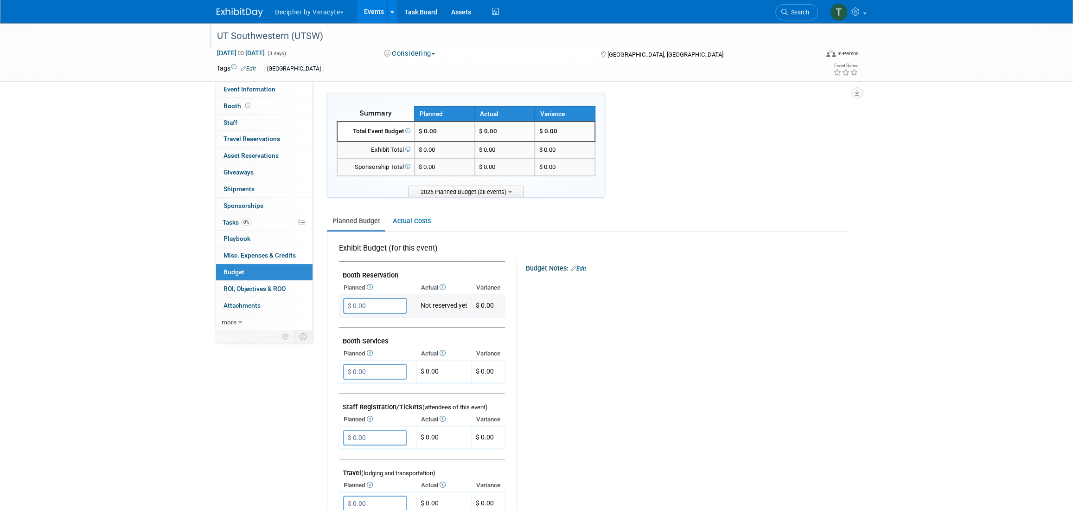
click at [375, 298] on input "$ 0.00" at bounding box center [375, 306] width 64 height 16
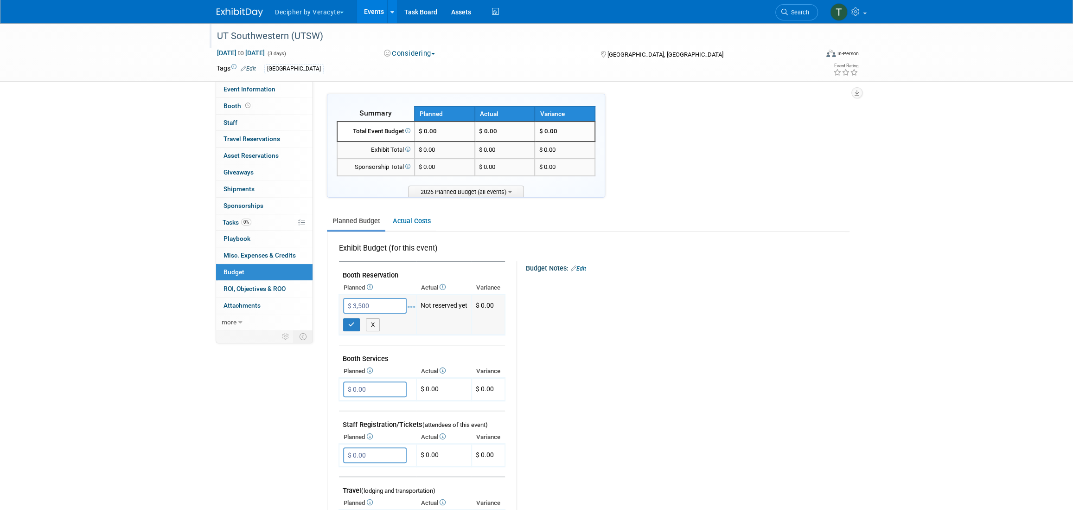
type input "$ 3,500.00"
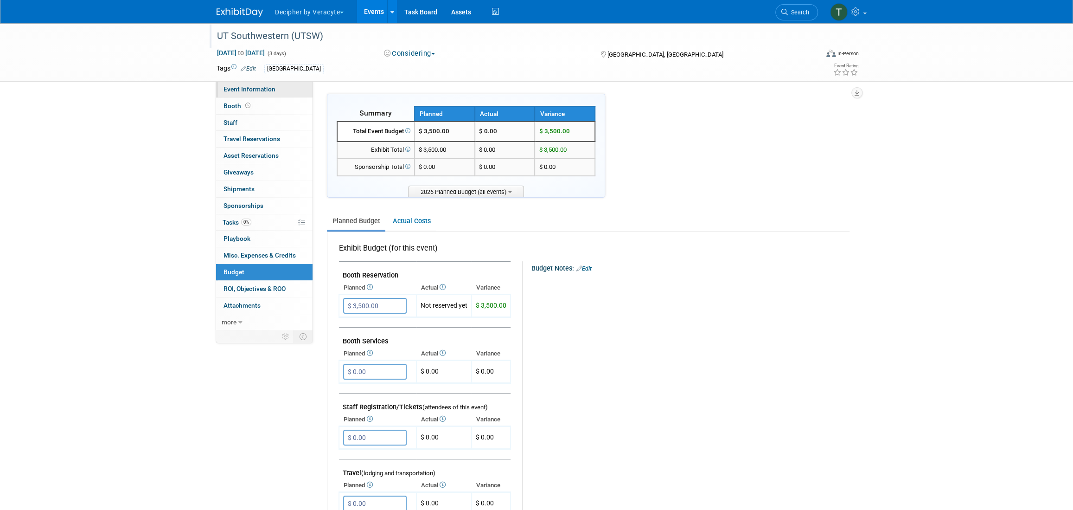
click at [290, 88] on link "Event Information" at bounding box center [264, 89] width 96 height 16
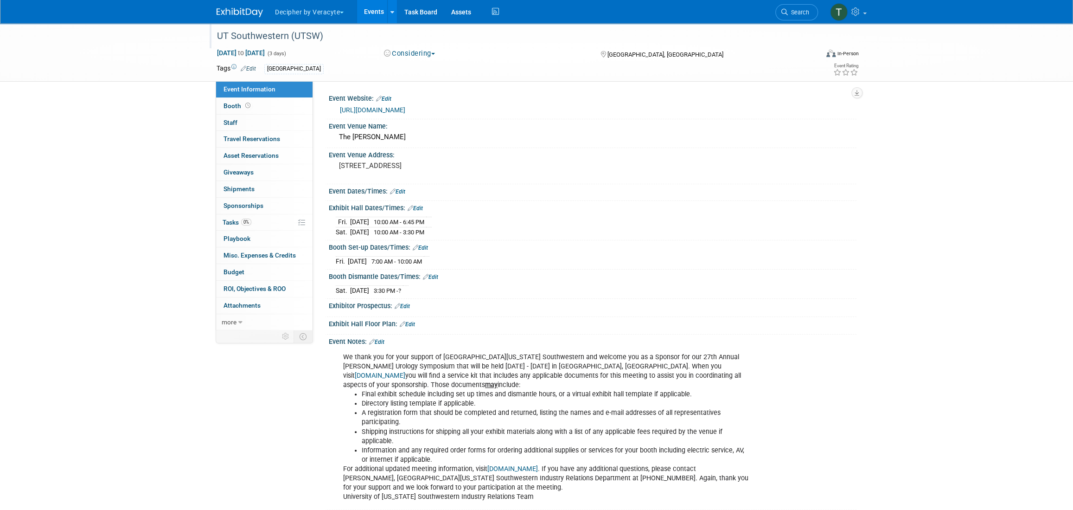
click at [380, 339] on link "Edit" at bounding box center [376, 342] width 15 height 6
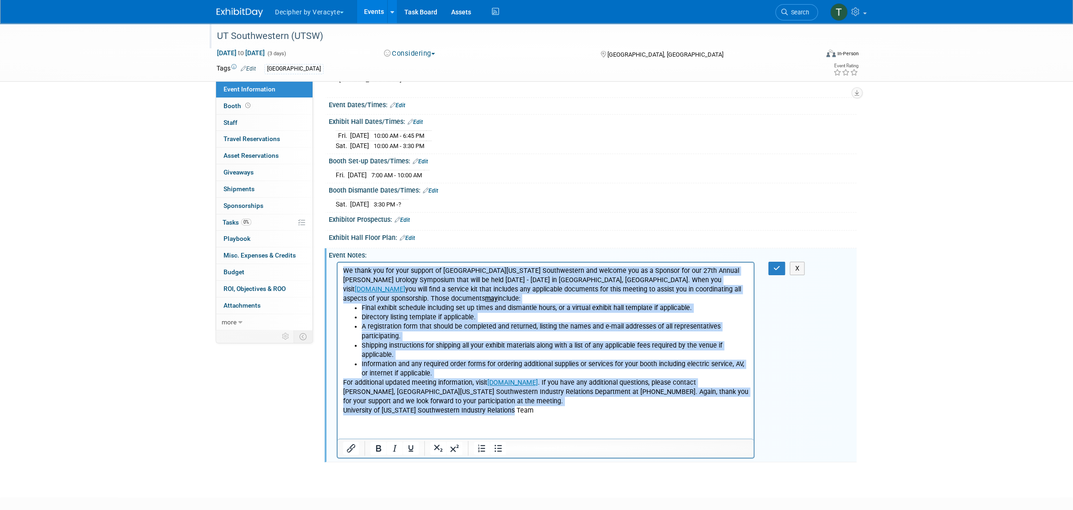
scroll to position [136, 0]
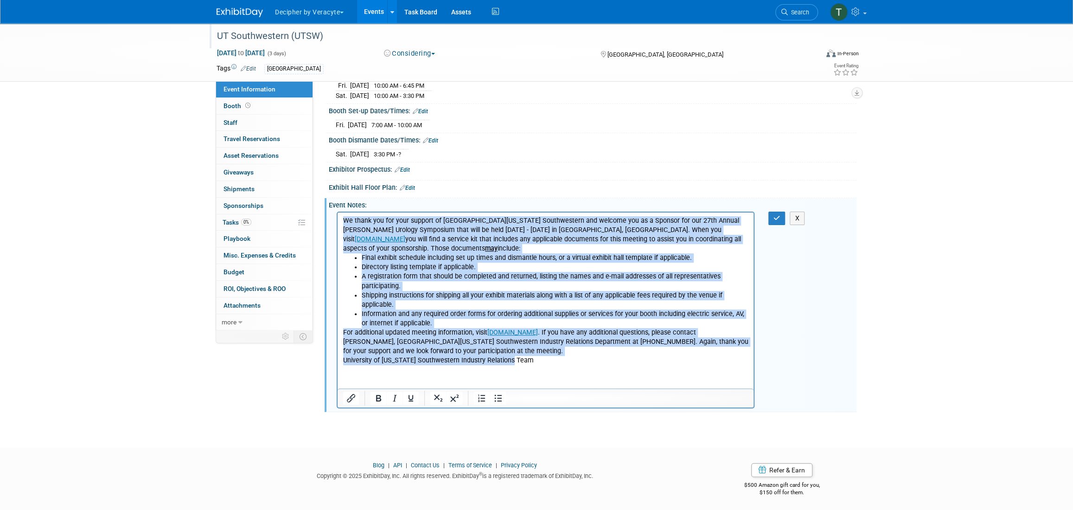
drag, startPoint x: 344, startPoint y: 219, endPoint x: 610, endPoint y: 530, distance: 409.5
click at [610, 365] on html "We thank you for your support of University of Texas Southwestern and welcome y…" at bounding box center [546, 288] width 416 height 153
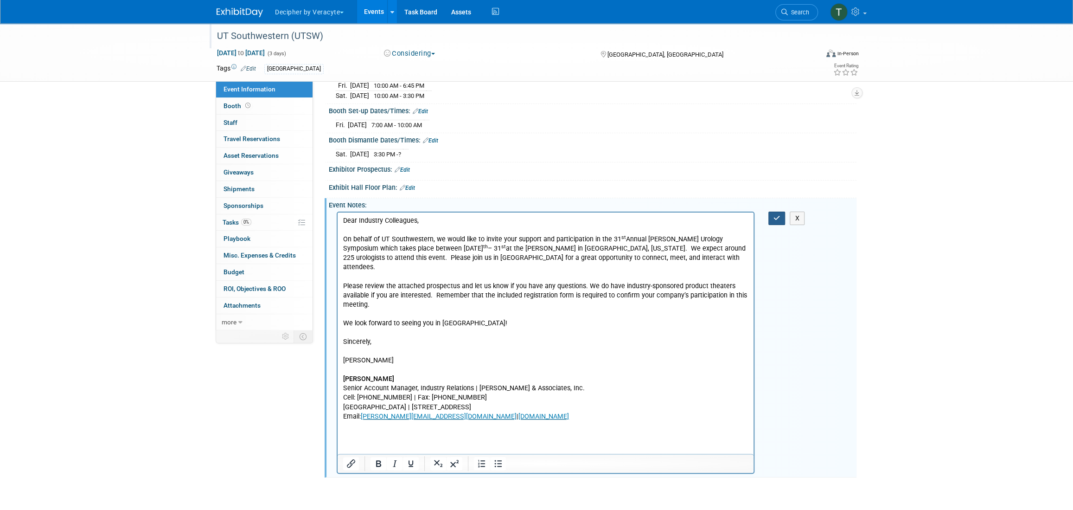
click at [775, 221] on button "button" at bounding box center [776, 217] width 17 height 13
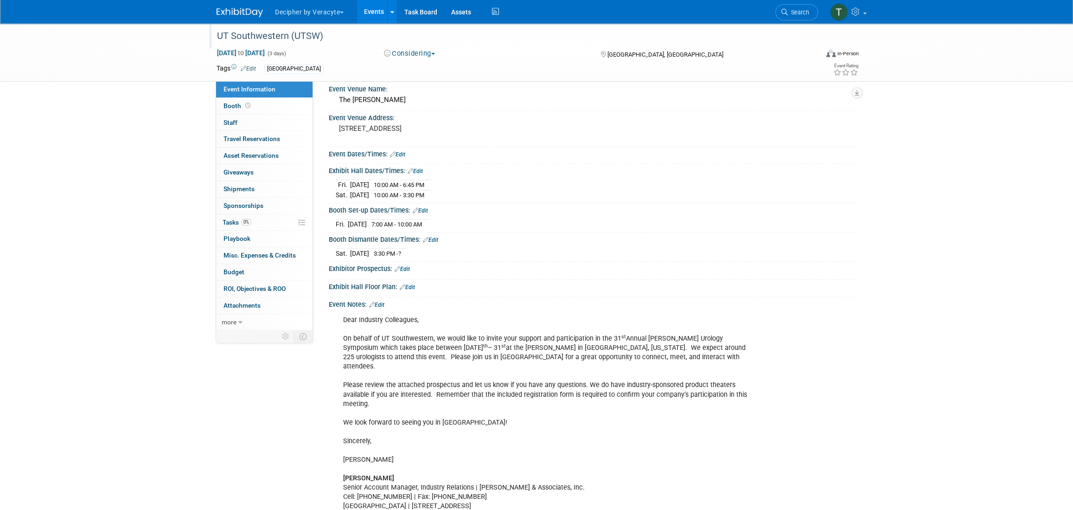
scroll to position [0, 0]
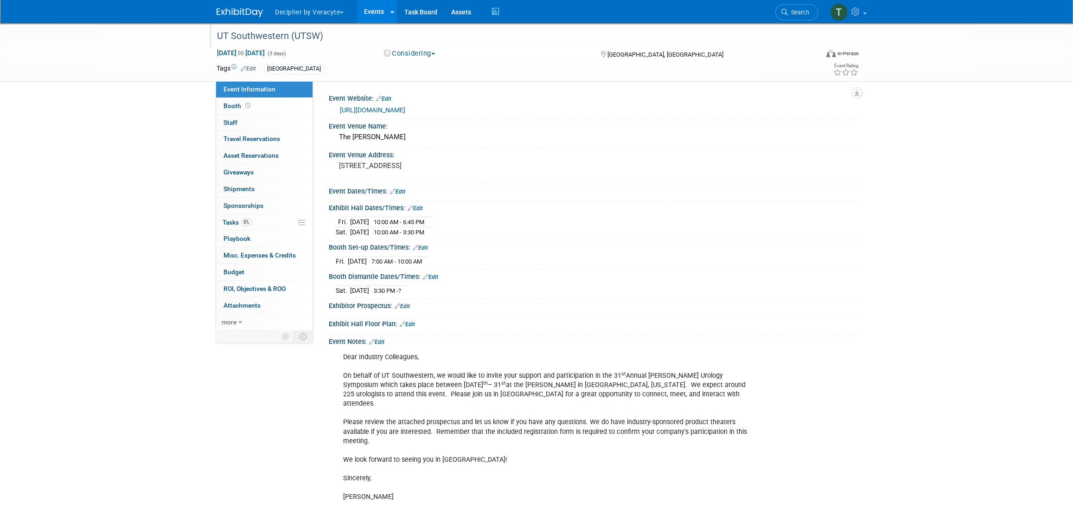
click at [407, 306] on link "Edit" at bounding box center [402, 306] width 15 height 6
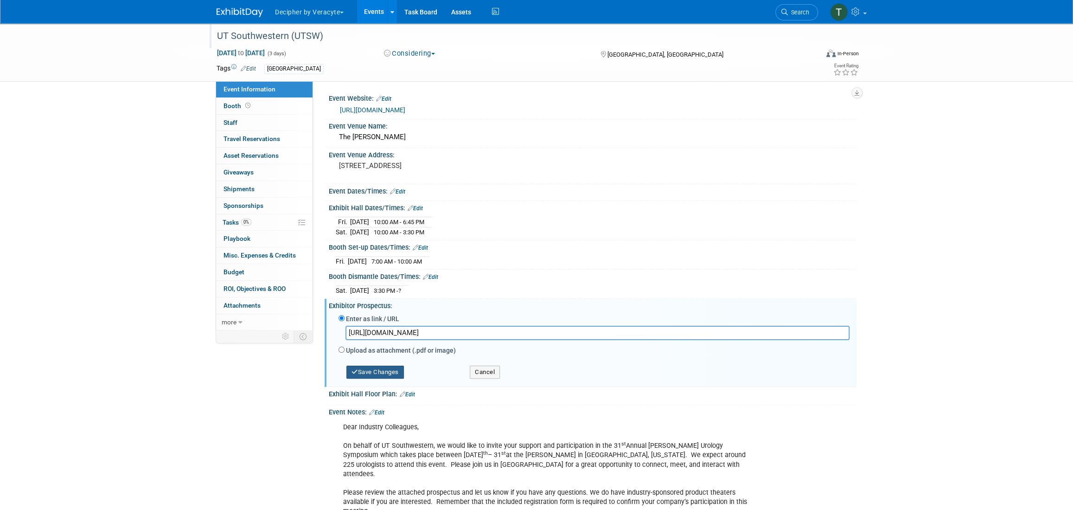
scroll to position [0, 397]
type input "https://veracyte365.sharepoint.com/:b:/r/sites/DecipherMKTG/Shared%20Documents/…"
click at [389, 370] on button "Save Changes" at bounding box center [375, 371] width 58 height 13
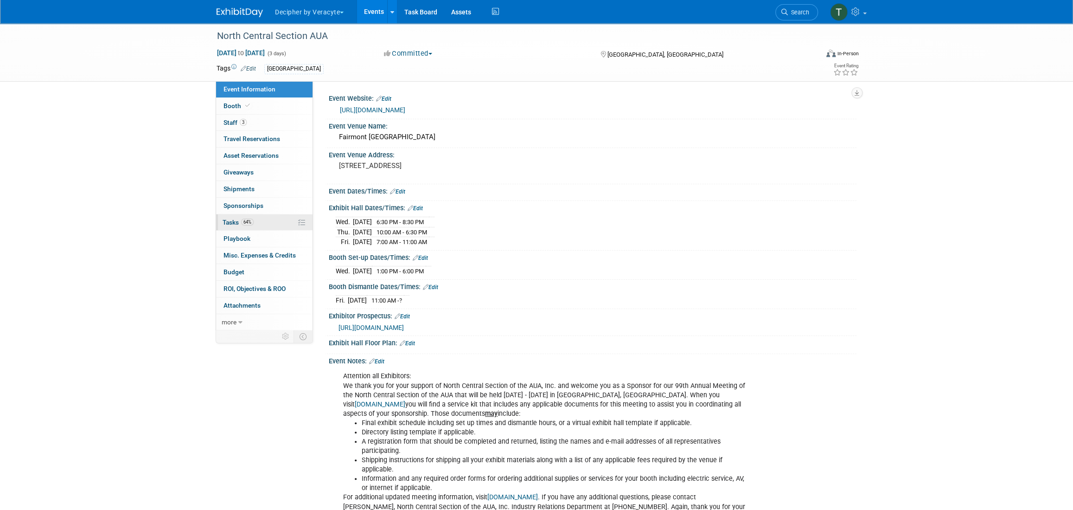
click at [264, 217] on link "64% Tasks 64%" at bounding box center [264, 222] width 96 height 16
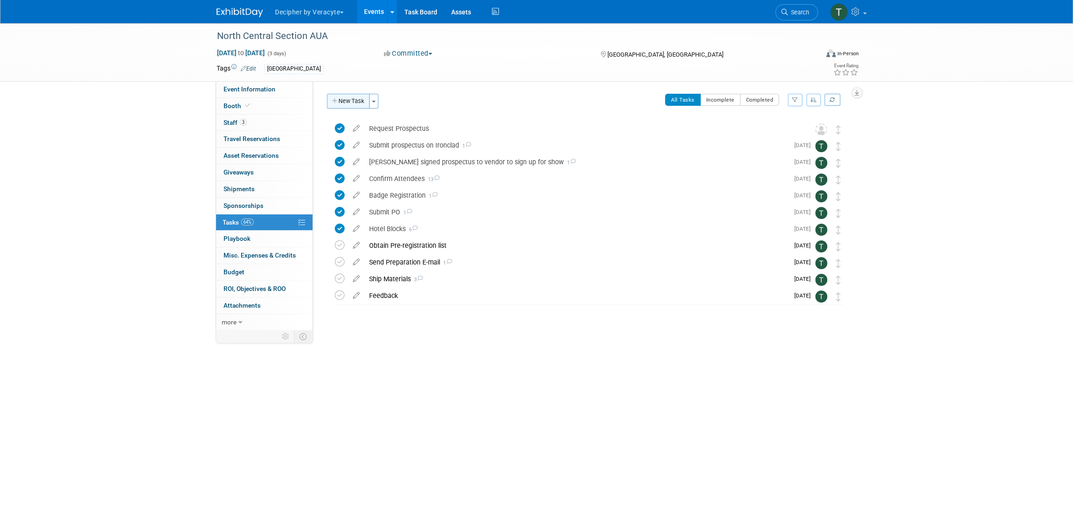
click at [357, 102] on button "New Task" at bounding box center [348, 101] width 43 height 15
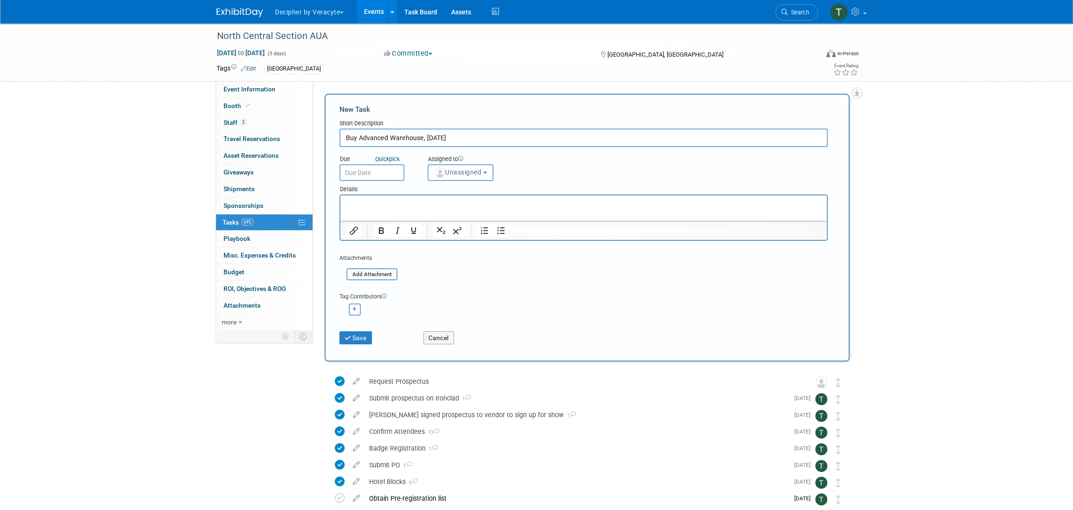
type input "Buy Advanced Warehouse, 9/10/25"
click at [397, 174] on body "Decipher by Veracyte Explore: My Workspaces 2 Go to Workspace: Corporate Events…" at bounding box center [536, 255] width 1073 height 510
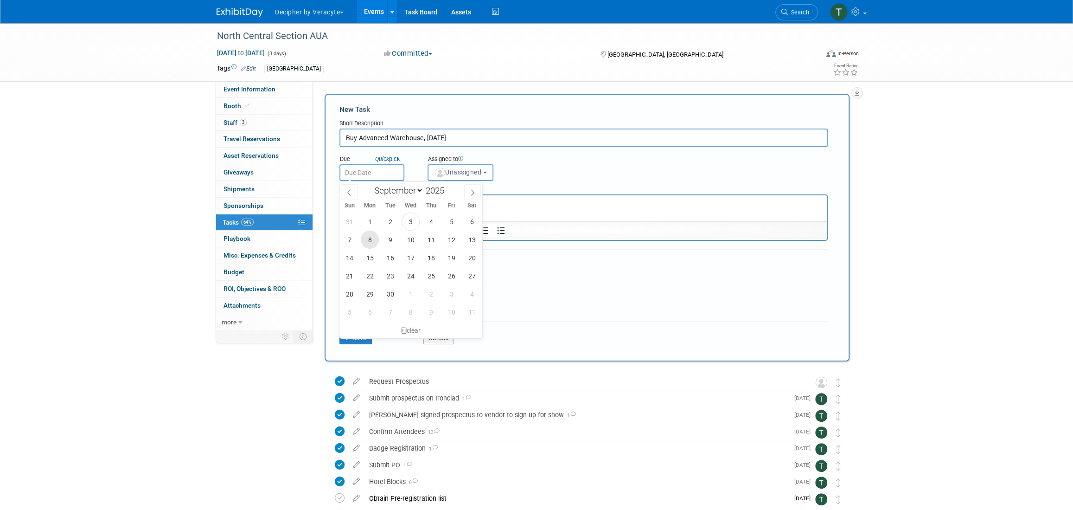
click at [375, 240] on span "8" at bounding box center [370, 239] width 18 height 18
type input "Sep 8, 2025"
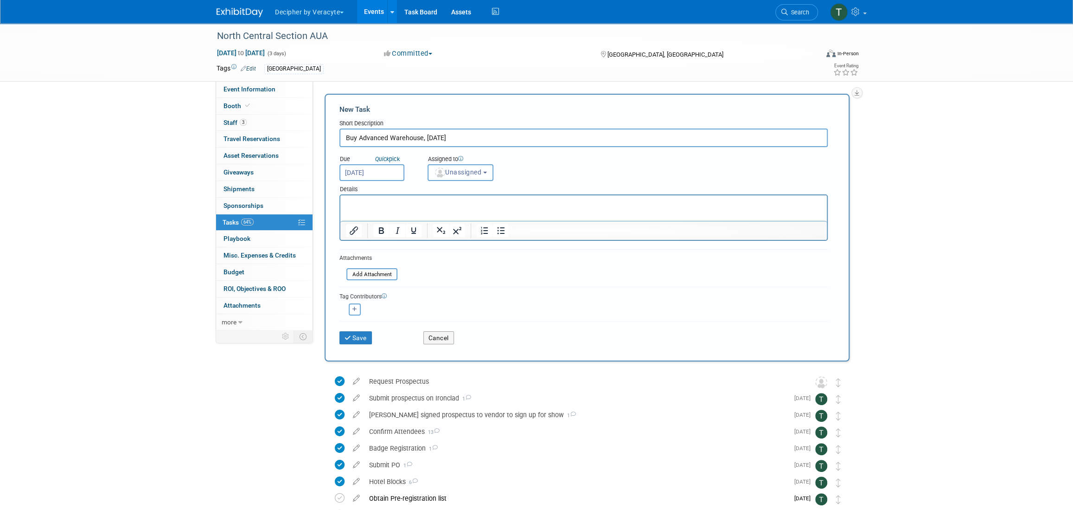
click at [446, 178] on button "Unassigned" at bounding box center [461, 172] width 66 height 17
click at [458, 201] on input "text" at bounding box center [476, 195] width 93 height 16
type input "[PERSON_NAME]"
click at [454, 210] on label "[PERSON_NAME] (me)" at bounding box center [481, 214] width 97 height 15
click at [429, 210] on input "[PERSON_NAME] (me)" at bounding box center [426, 213] width 6 height 6
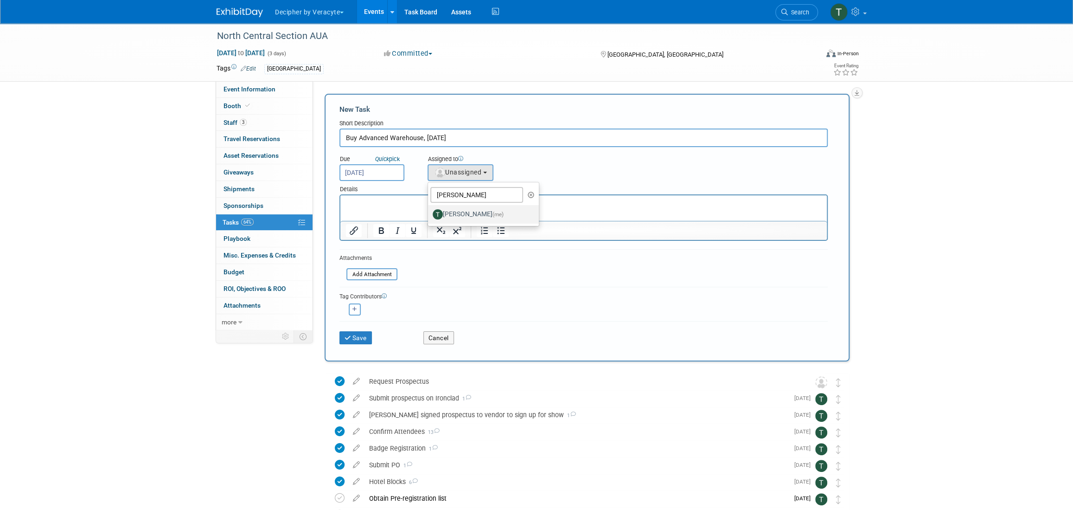
select select "3ceeba8c-a19a-4597-a609-6fba7c9a515a"
click at [363, 338] on button "Save" at bounding box center [355, 337] width 32 height 13
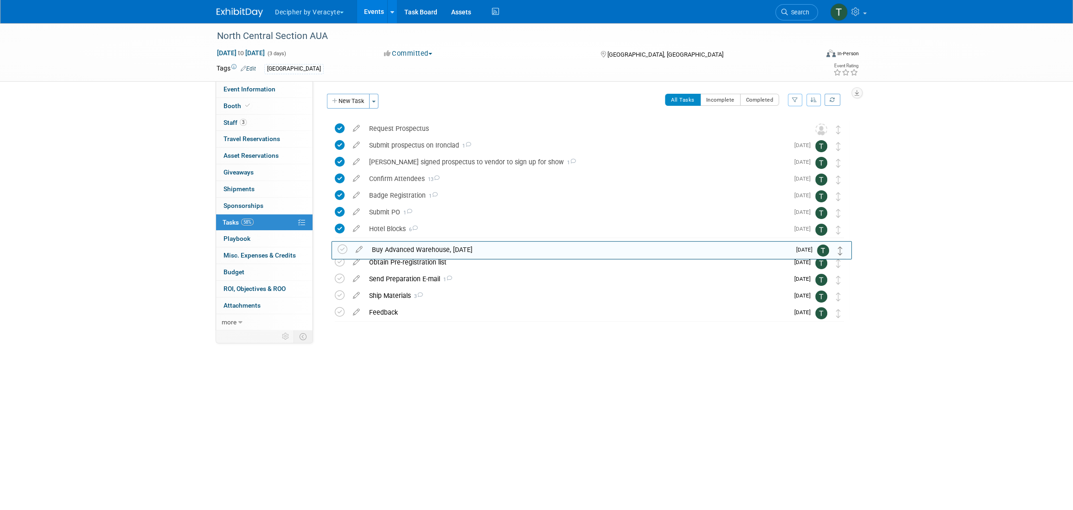
drag, startPoint x: 836, startPoint y: 134, endPoint x: 838, endPoint y: 254, distance: 120.6
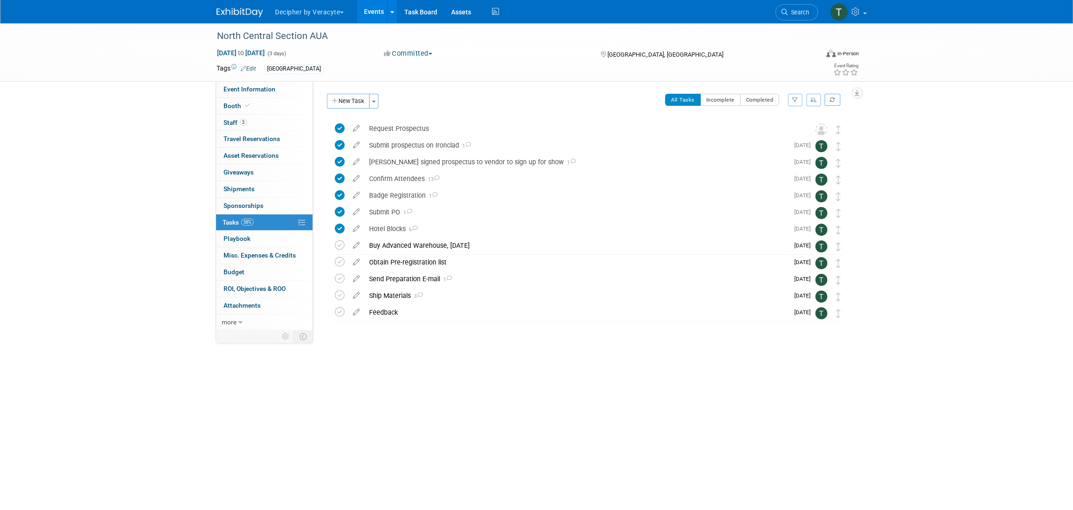
click at [464, 243] on div "Buy Advanced Warehouse, 9/10/25" at bounding box center [577, 245] width 424 height 16
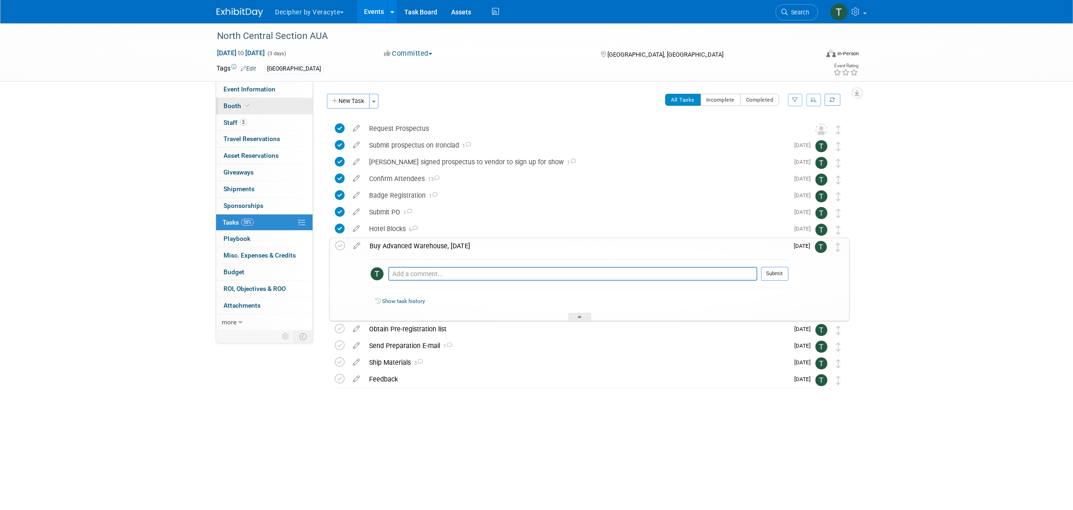
click at [274, 98] on link "Booth" at bounding box center [264, 106] width 96 height 16
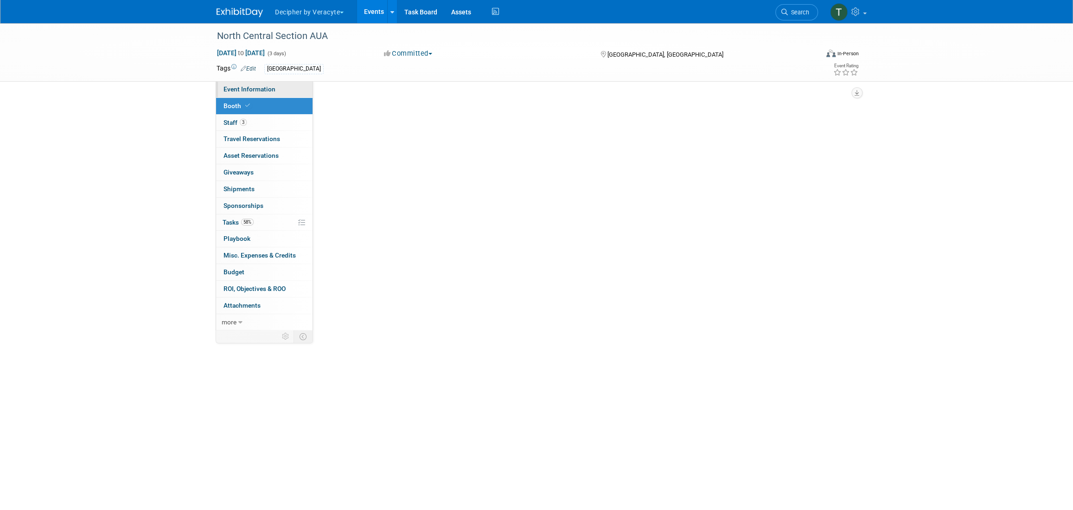
click at [275, 91] on link "Event Information" at bounding box center [264, 89] width 96 height 16
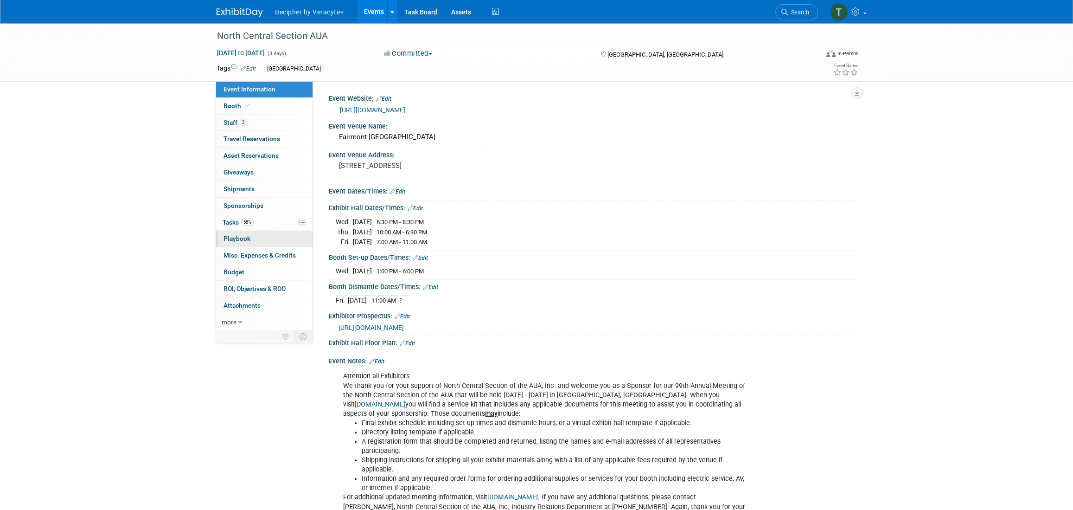
click at [249, 230] on link "0 Playbook 0" at bounding box center [264, 238] width 96 height 16
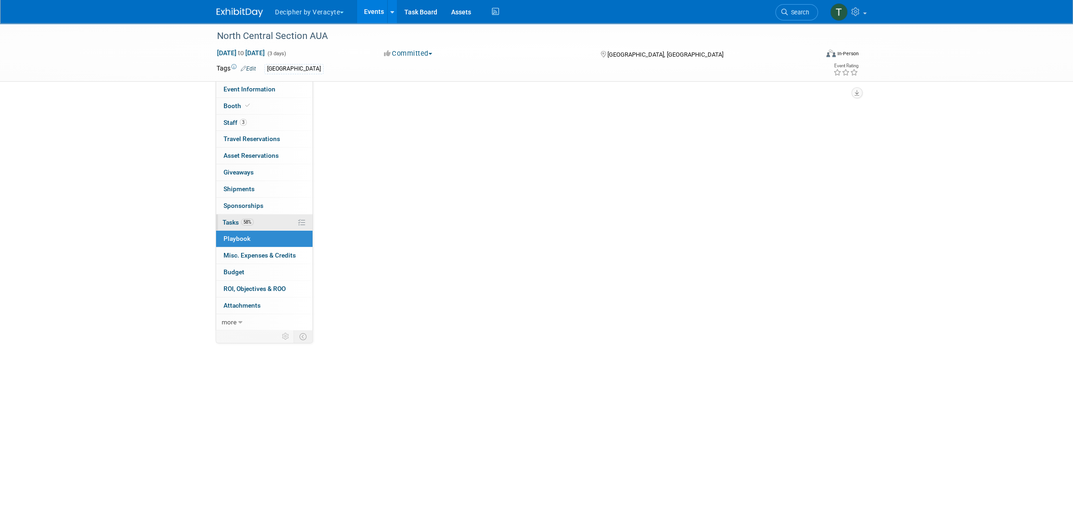
click at [257, 215] on link "58% Tasks 58%" at bounding box center [264, 222] width 96 height 16
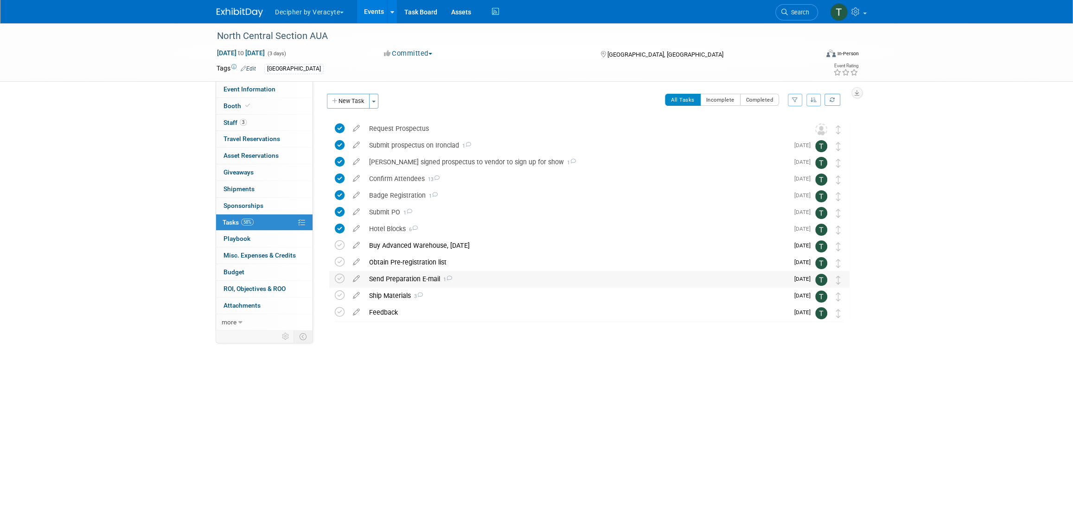
click at [403, 279] on div "Send Preparation E-mail 1" at bounding box center [577, 279] width 424 height 16
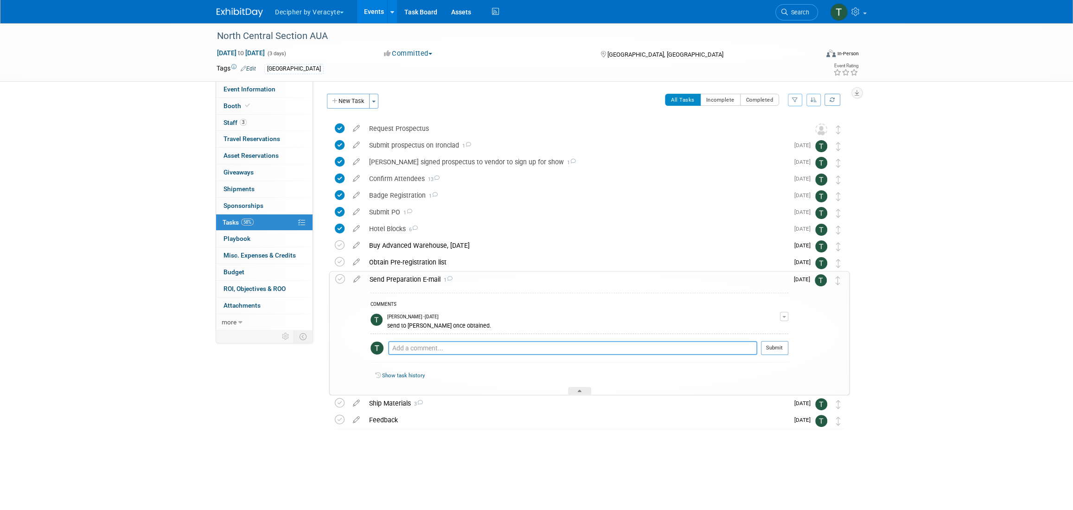
click at [445, 350] on textarea at bounding box center [572, 348] width 369 height 14
paste textarea "https://alliance-exposition.boomerecommerce.com/Home/3906/EventHome"
type textarea "https://alliance-exposition.boomerecommerce.com/Home/3906/EventHome"
click at [783, 351] on button "Submit" at bounding box center [774, 348] width 27 height 14
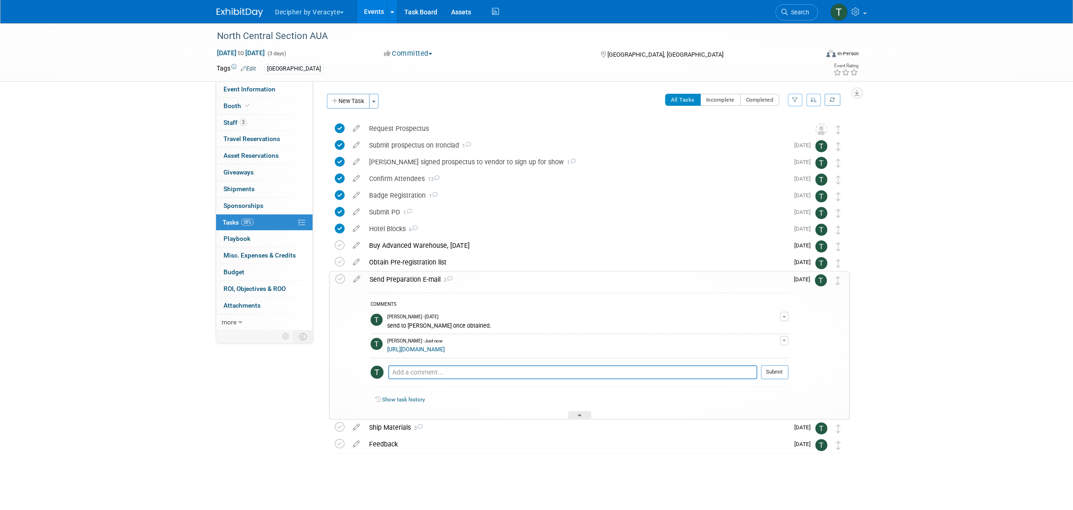
click at [375, 12] on link "Events" at bounding box center [374, 11] width 34 height 23
click at [248, 105] on icon at bounding box center [247, 105] width 5 height 5
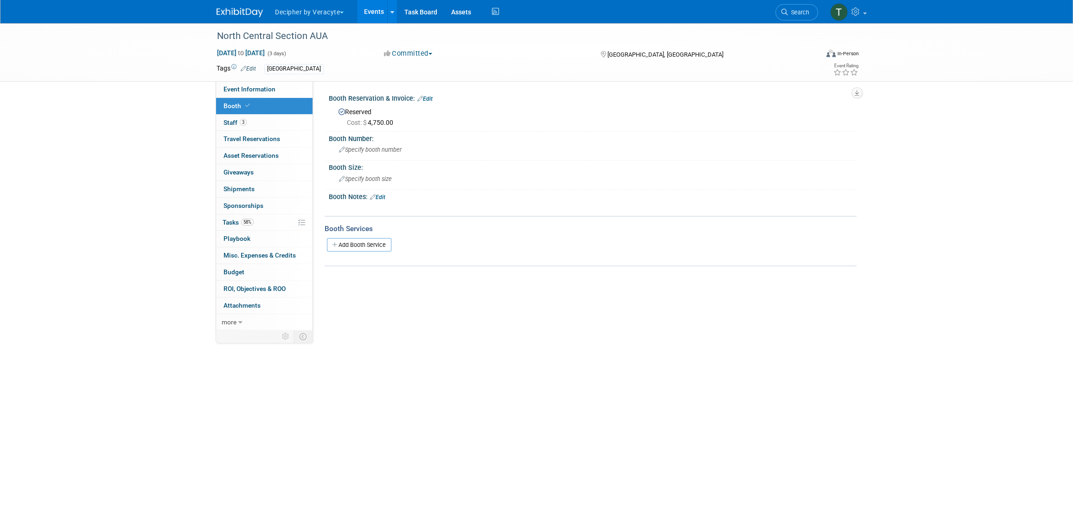
click at [432, 100] on link "Edit" at bounding box center [424, 99] width 15 height 6
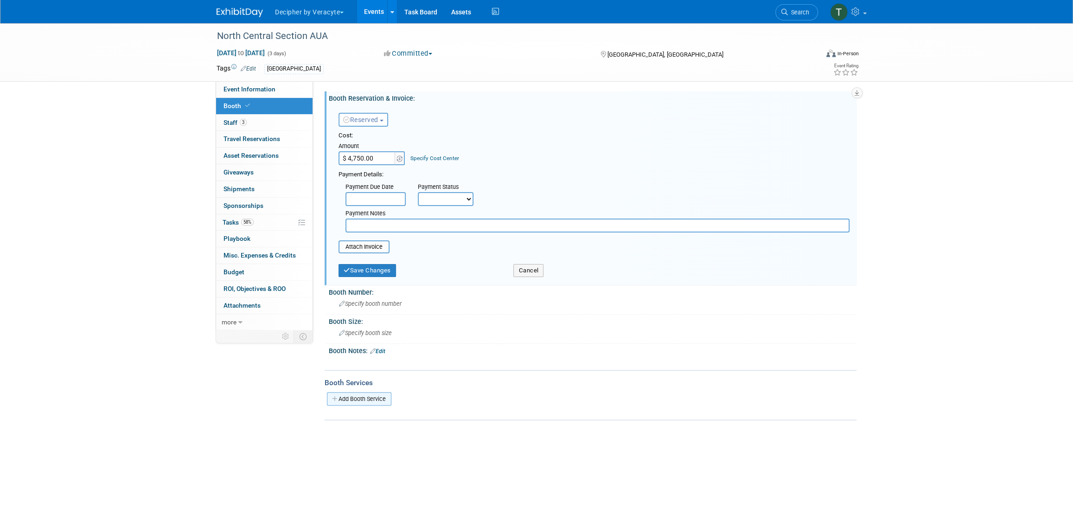
click at [378, 396] on link "Add Booth Service" at bounding box center [359, 398] width 64 height 13
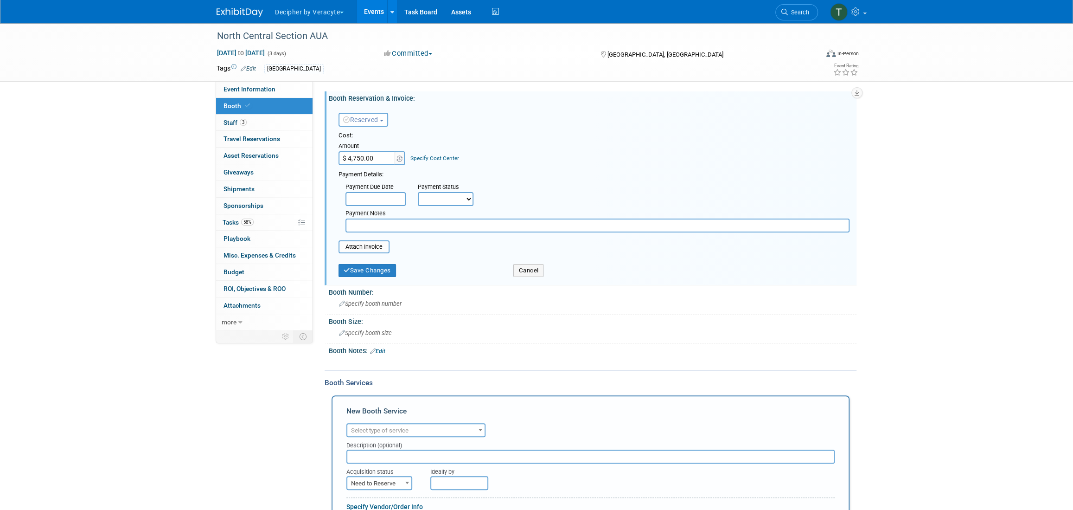
click at [385, 421] on div "Audio / Video Carpet / Flooring Catering / Food / Beverage Floral / Decorative …" at bounding box center [590, 429] width 488 height 16
click at [387, 427] on span "Select type of service" at bounding box center [380, 430] width 58 height 7
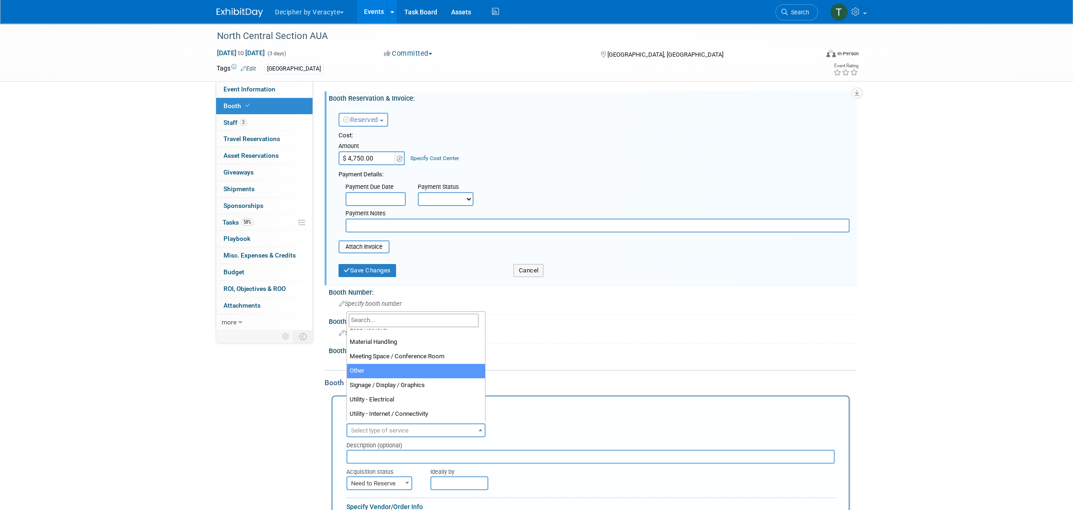
scroll to position [209, 0]
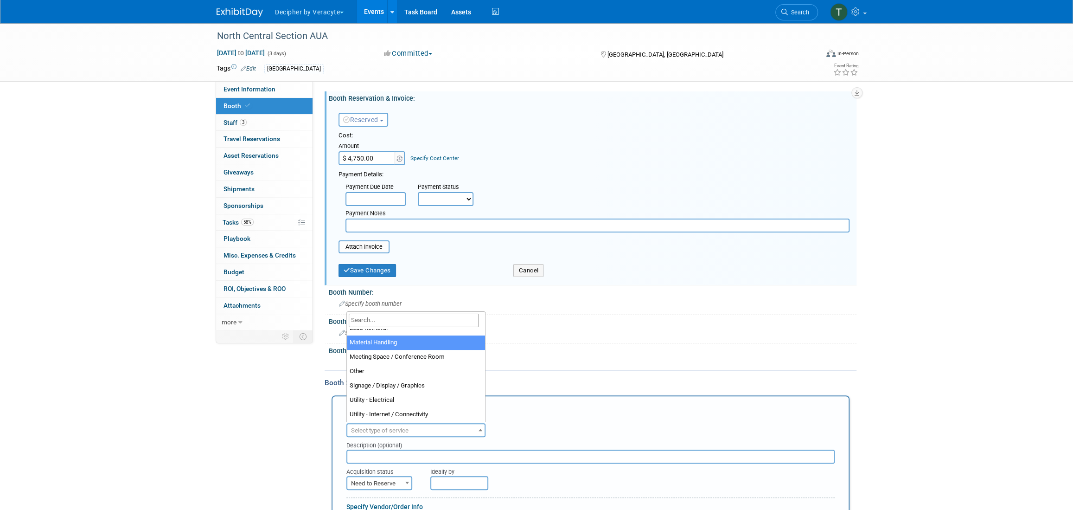
select select "10"
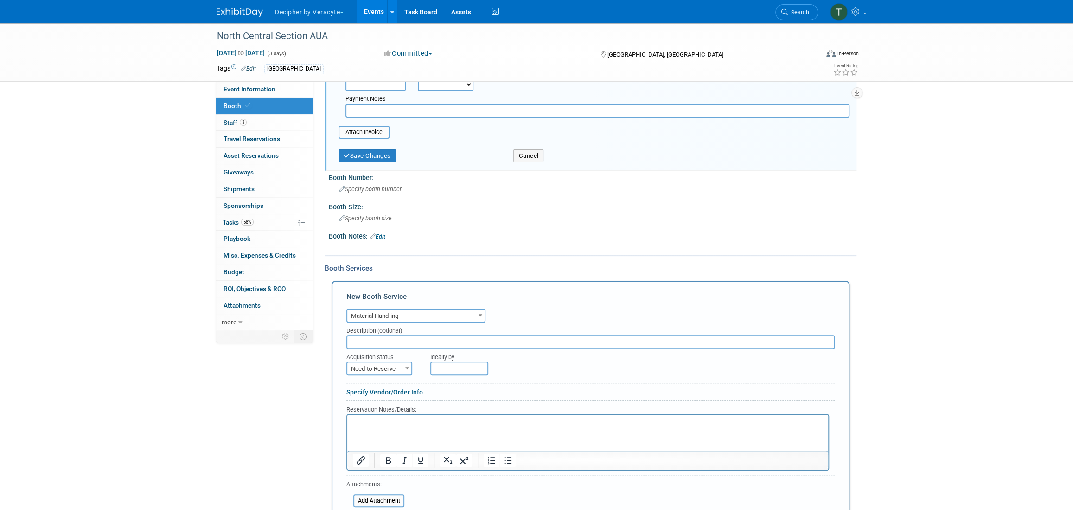
scroll to position [144, 0]
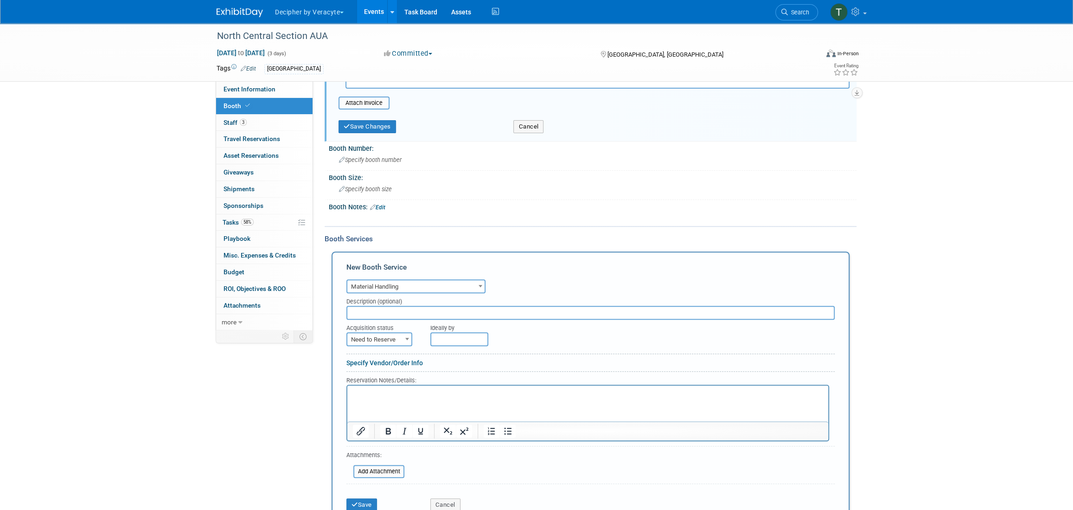
click at [374, 308] on input "text" at bounding box center [590, 313] width 488 height 14
type input "Advanced Warehouse"
click at [397, 339] on span "Need to Reserve" at bounding box center [379, 339] width 64 height 13
click at [390, 336] on span "Need to Reserve" at bounding box center [379, 339] width 64 height 13
select select "2"
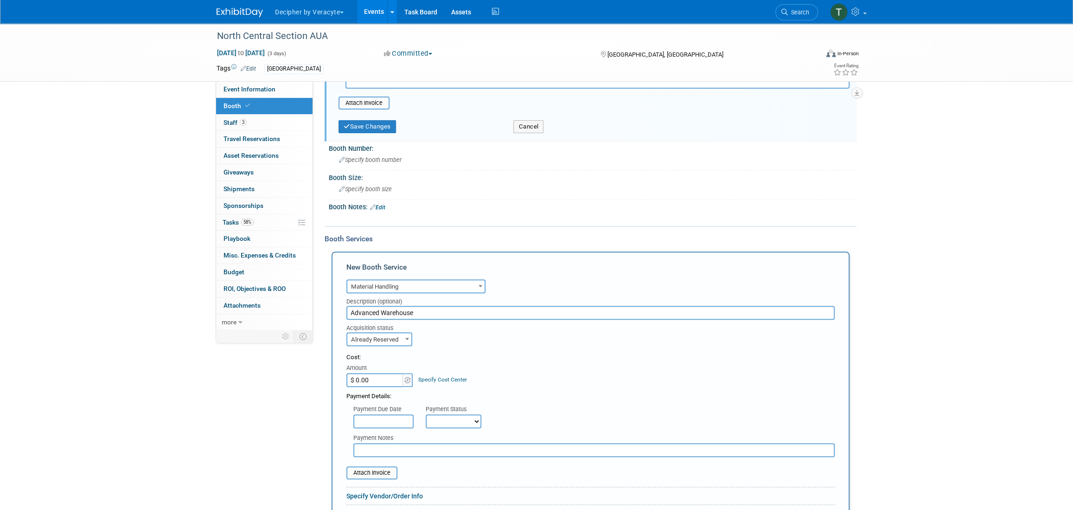
click at [381, 378] on input "$ 0.00" at bounding box center [375, 380] width 58 height 14
type input "$ 125.25"
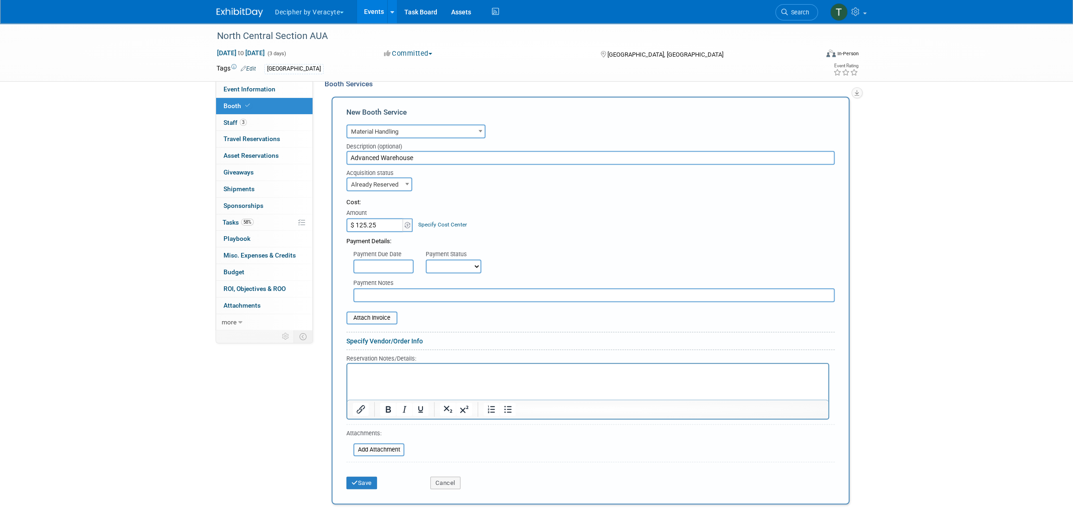
scroll to position [301, 0]
click at [380, 477] on div "Save" at bounding box center [381, 477] width 84 height 19
click at [365, 478] on button "Save" at bounding box center [361, 480] width 31 height 13
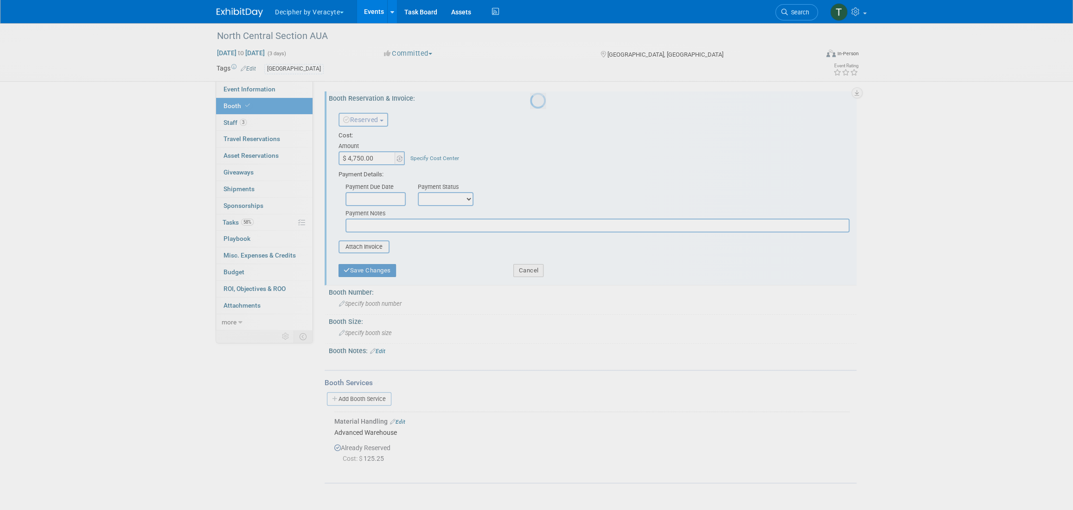
scroll to position [0, 0]
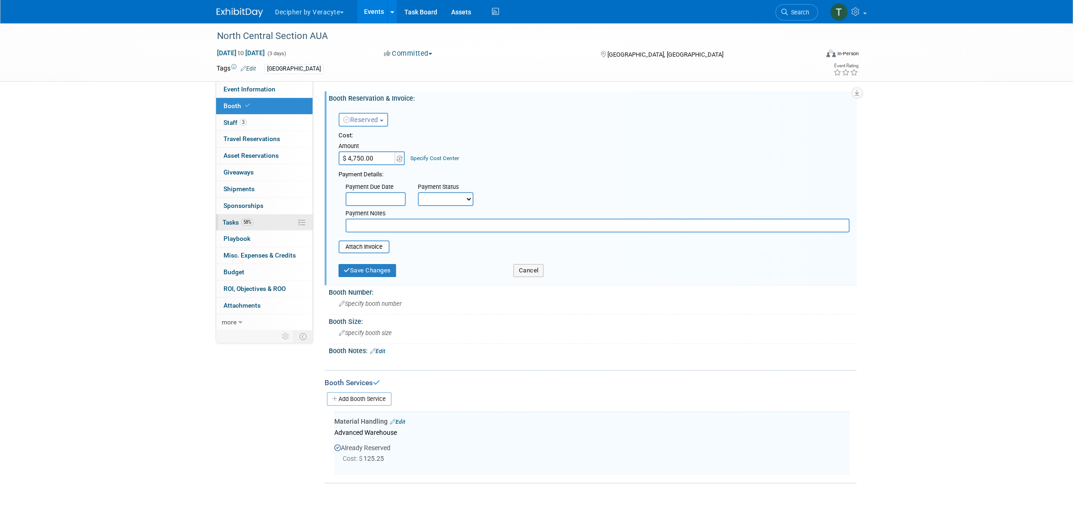
click at [274, 224] on link "58% Tasks 58%" at bounding box center [264, 222] width 96 height 16
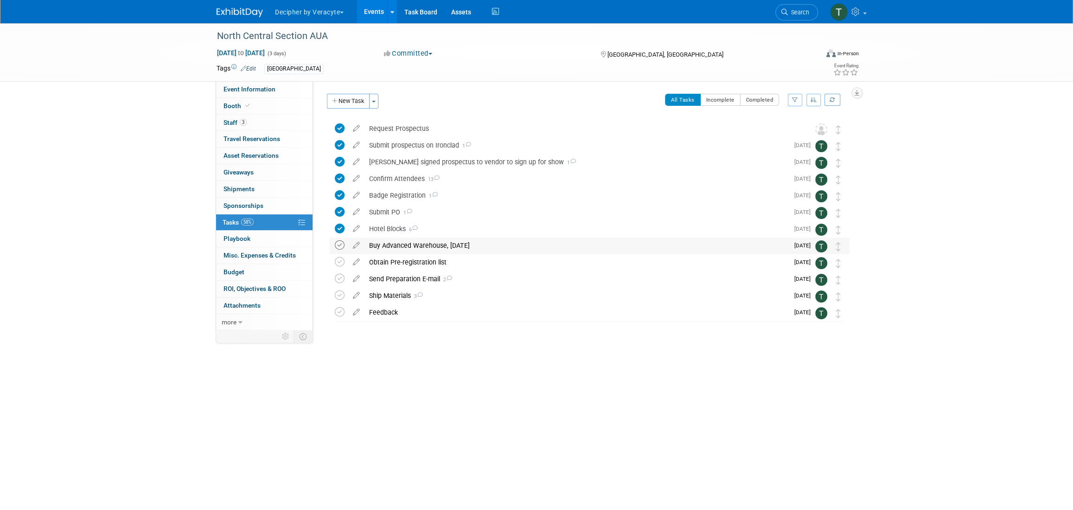
click at [337, 241] on icon at bounding box center [340, 245] width 10 height 10
click at [390, 243] on div "Buy Advanced Warehouse, 9/10/25" at bounding box center [577, 245] width 424 height 16
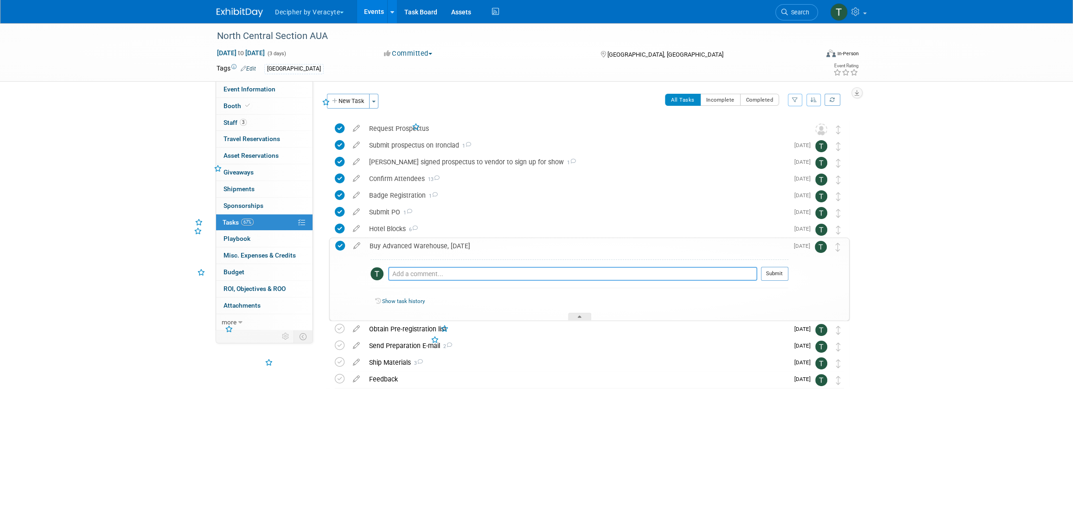
click at [433, 272] on textarea at bounding box center [572, 274] width 369 height 14
type textarea "completed."
click at [778, 273] on button "Submit" at bounding box center [774, 274] width 27 height 14
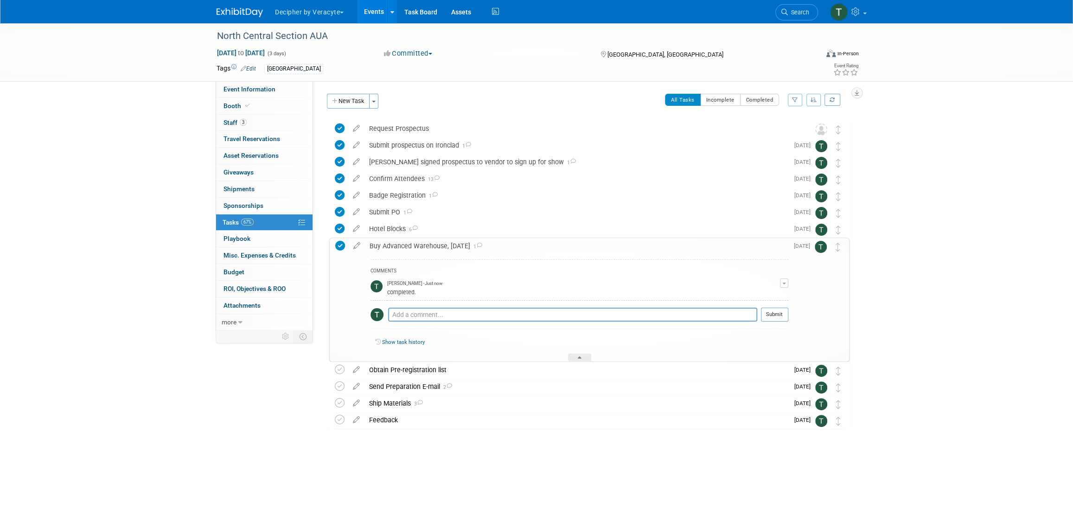
click at [427, 243] on div "Buy Advanced Warehouse, 9/10/25 1" at bounding box center [576, 246] width 423 height 16
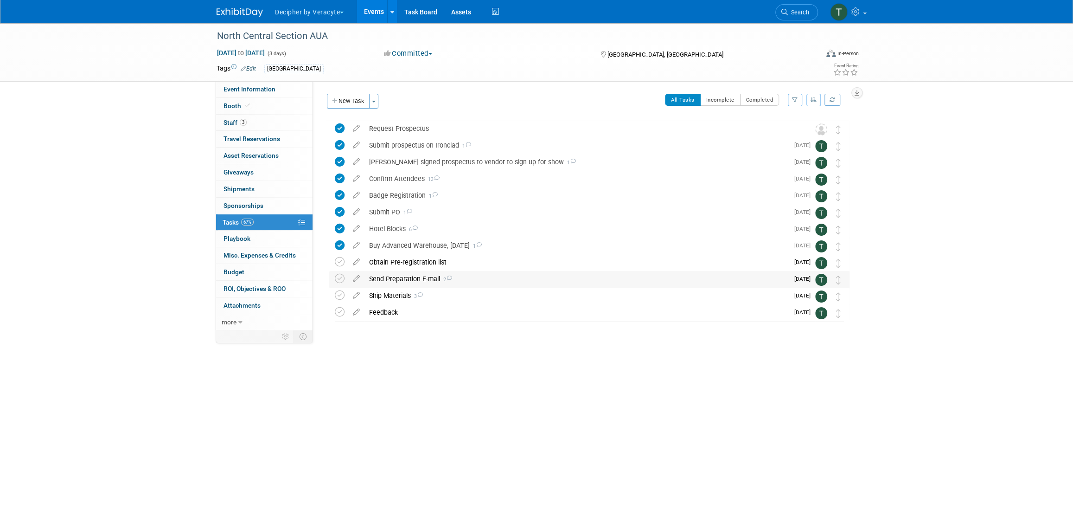
click at [418, 279] on div "Send Preparation E-mail 2" at bounding box center [577, 279] width 424 height 16
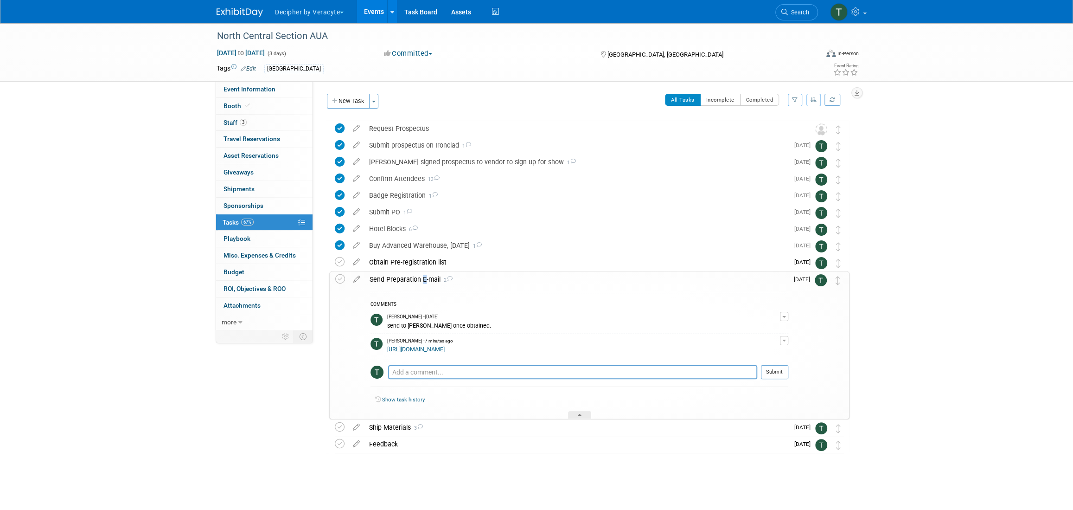
click at [418, 279] on div "Send Preparation E-mail 2" at bounding box center [576, 279] width 423 height 16
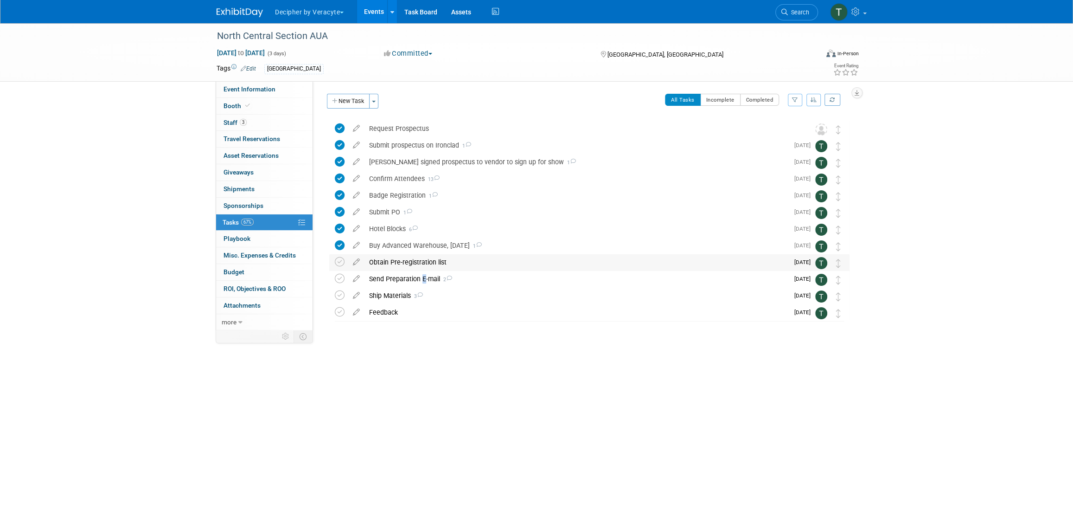
click at [419, 264] on div "Obtain Pre-registration list" at bounding box center [577, 262] width 424 height 16
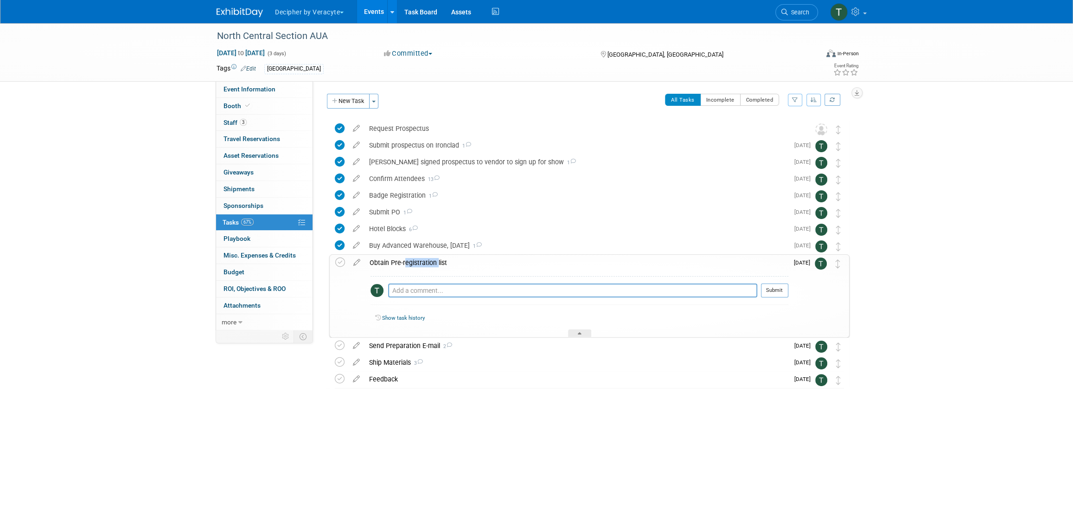
click at [419, 264] on div "Obtain Pre-registration list" at bounding box center [576, 263] width 423 height 16
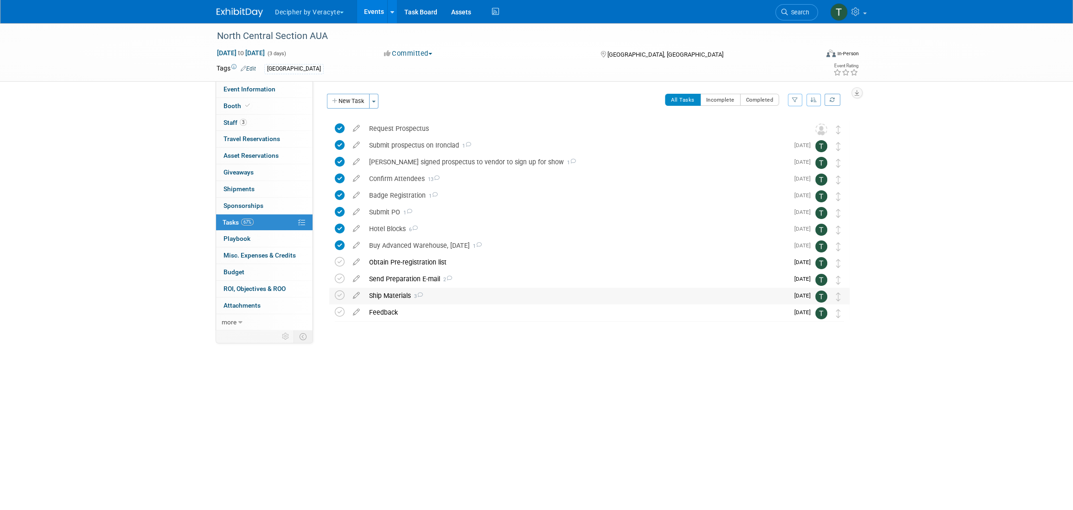
click at [415, 294] on span "3" at bounding box center [417, 296] width 12 height 6
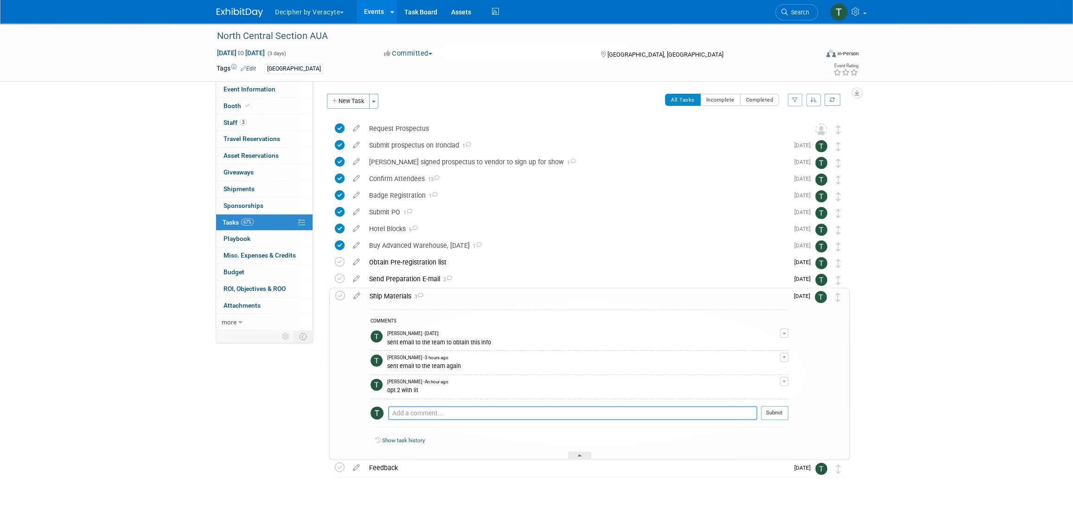
click at [440, 412] on textarea at bounding box center [572, 413] width 369 height 14
type textarea "must send by 9/12/25"
click at [780, 412] on button "Submit" at bounding box center [774, 413] width 27 height 14
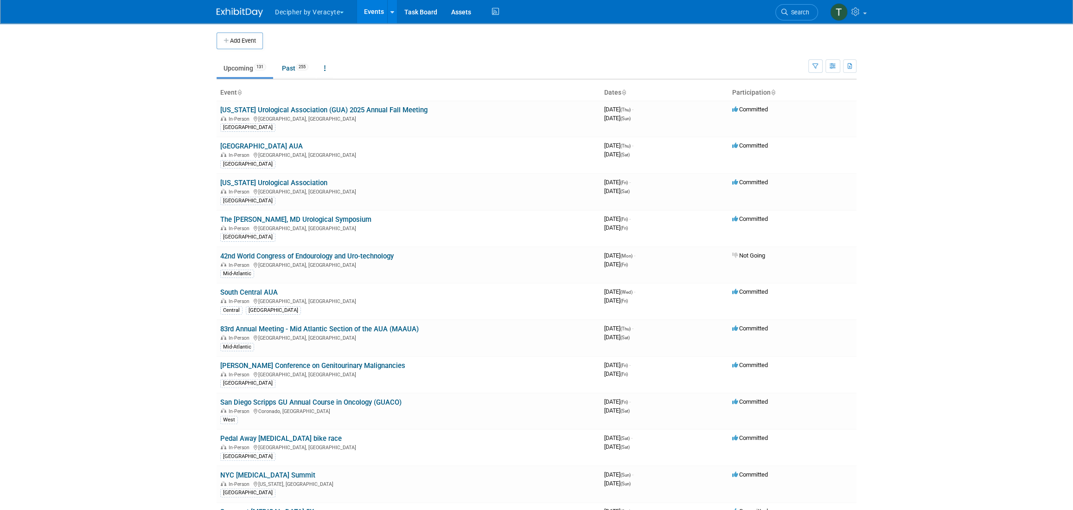
scroll to position [1024, 0]
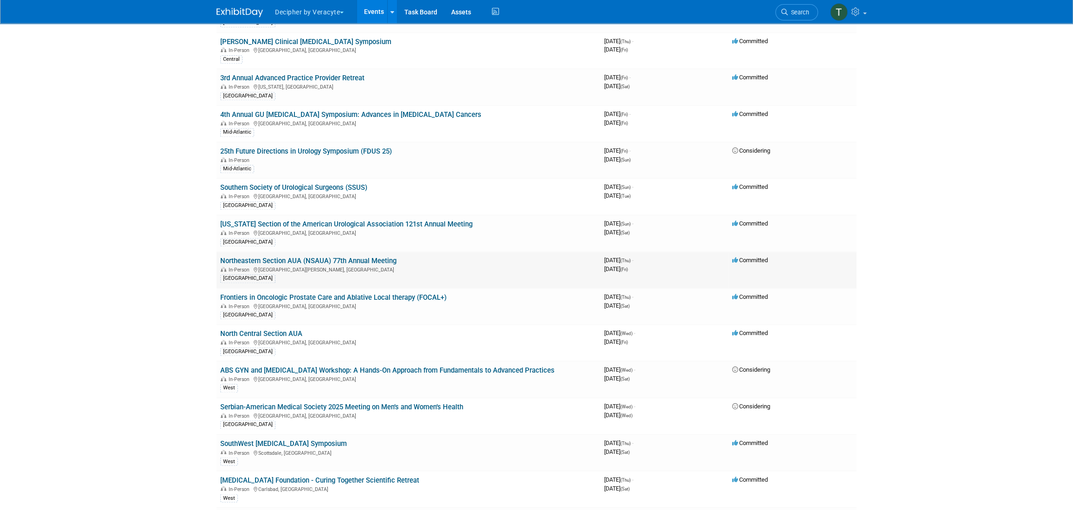
click at [380, 257] on link "Northeastern Section AUA (NSAUA) 77th Annual Meeting" at bounding box center [308, 260] width 176 height 8
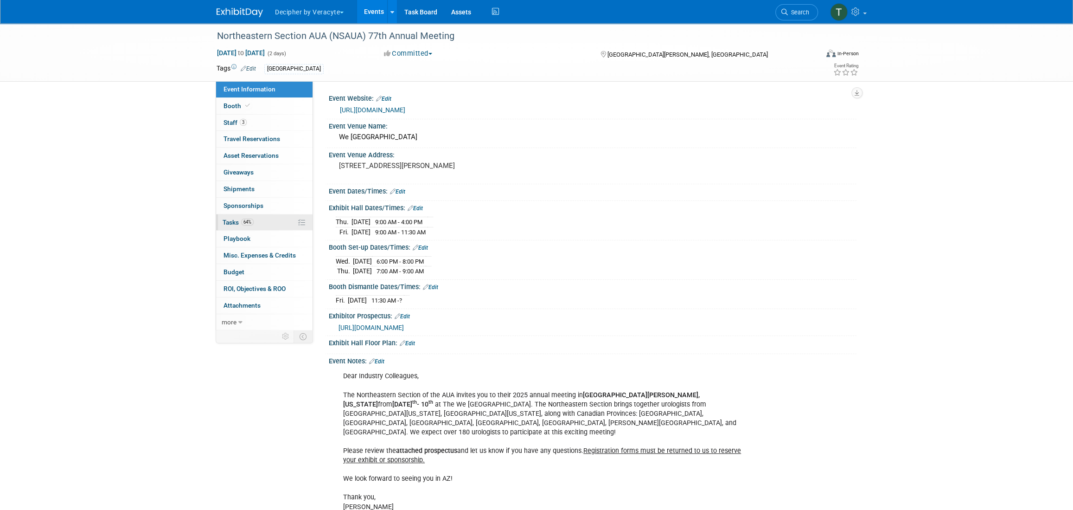
click at [238, 216] on link "64% Tasks 64%" at bounding box center [264, 222] width 96 height 16
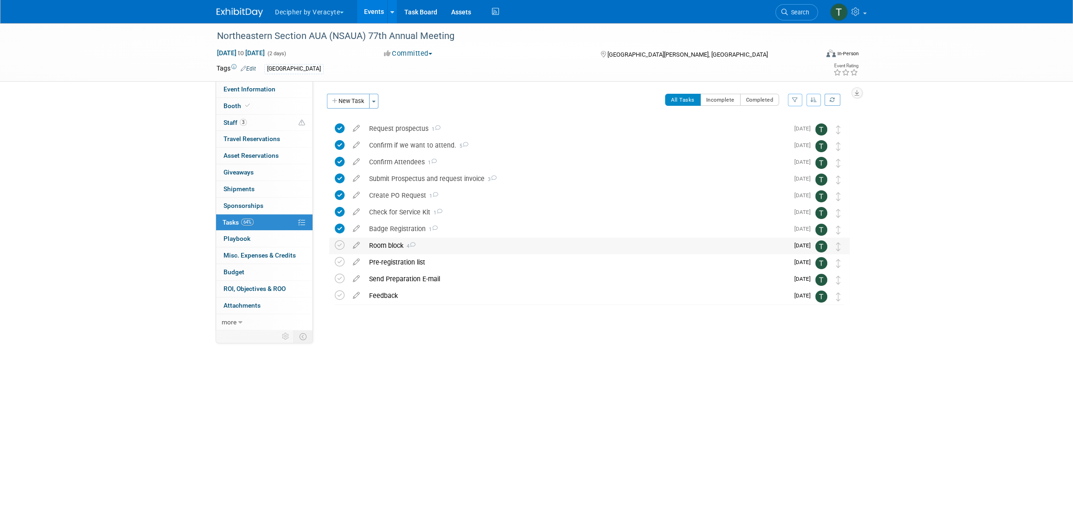
click at [398, 241] on div "Room block 4" at bounding box center [577, 245] width 424 height 16
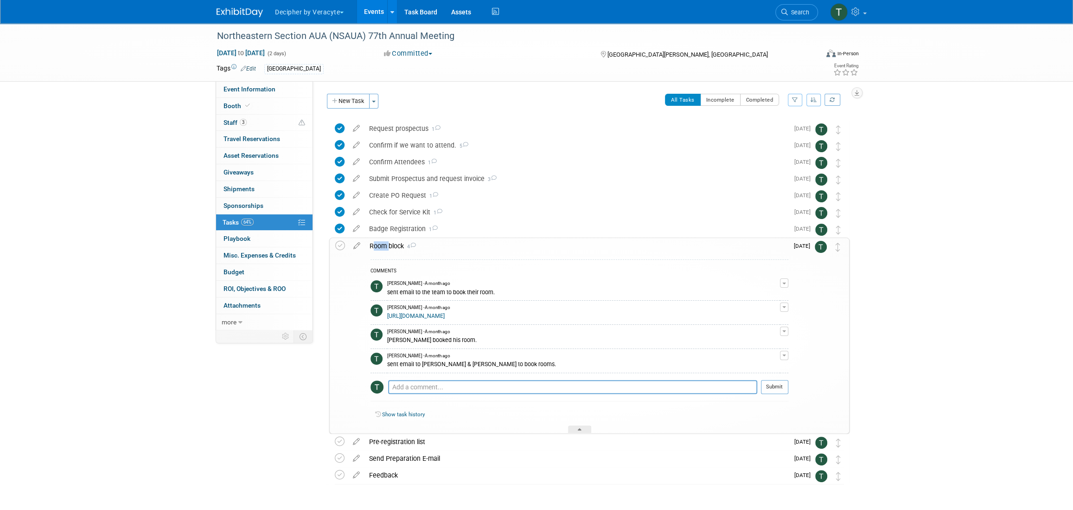
click at [398, 241] on div "Room block 4" at bounding box center [576, 246] width 423 height 16
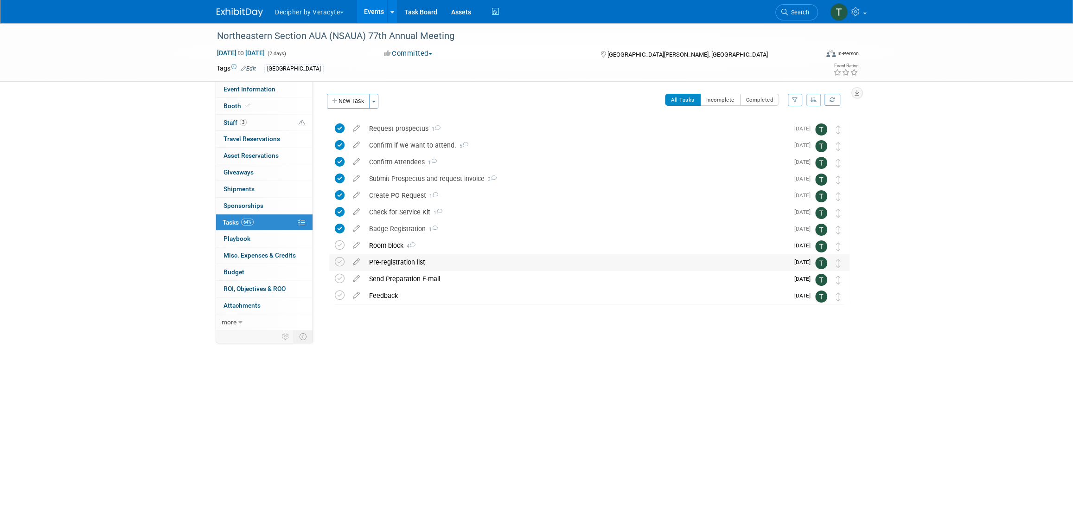
click at [397, 264] on div "Pre-registration list" at bounding box center [577, 262] width 424 height 16
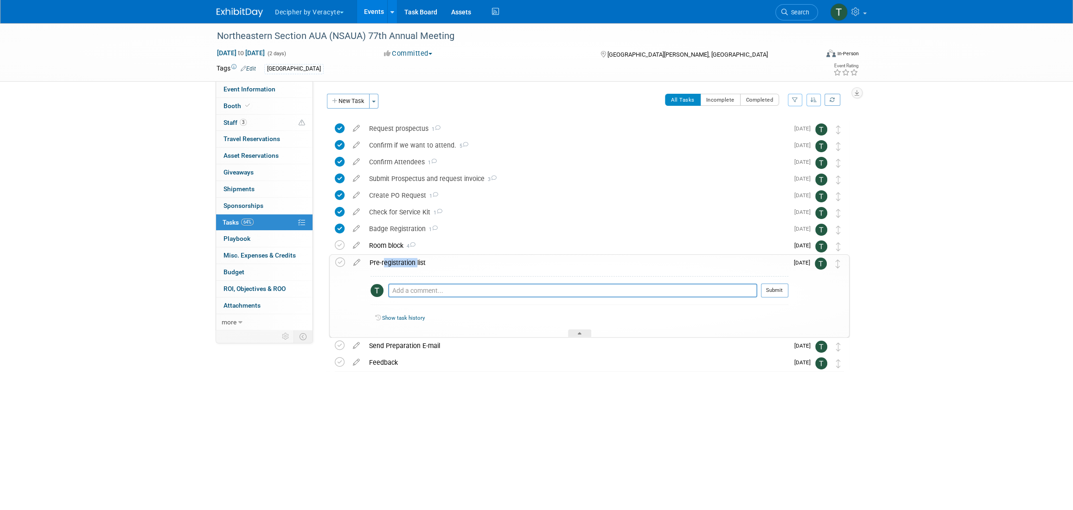
click at [397, 265] on div "Pre-registration list" at bounding box center [576, 263] width 423 height 16
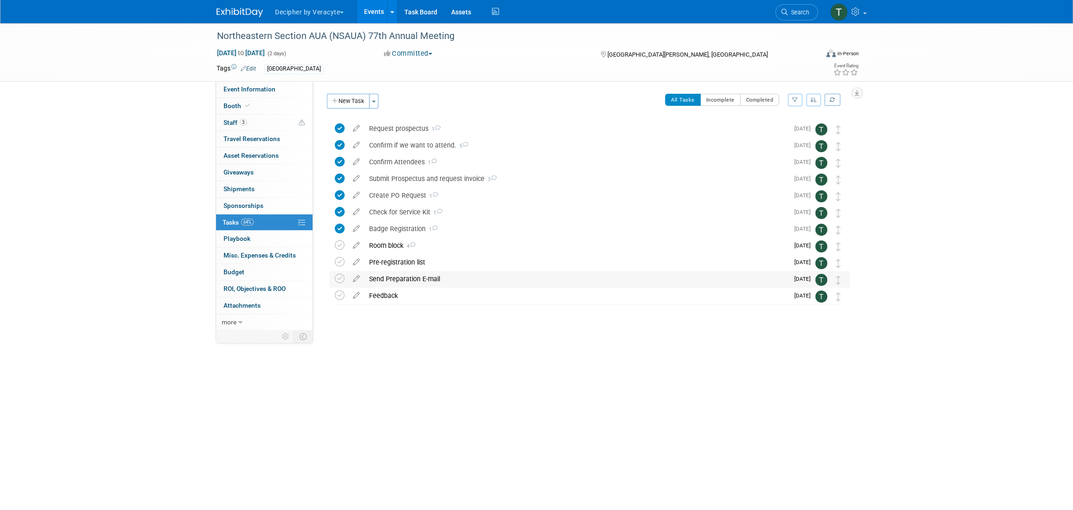
click at [398, 274] on div "Send Preparation E-mail" at bounding box center [577, 279] width 424 height 16
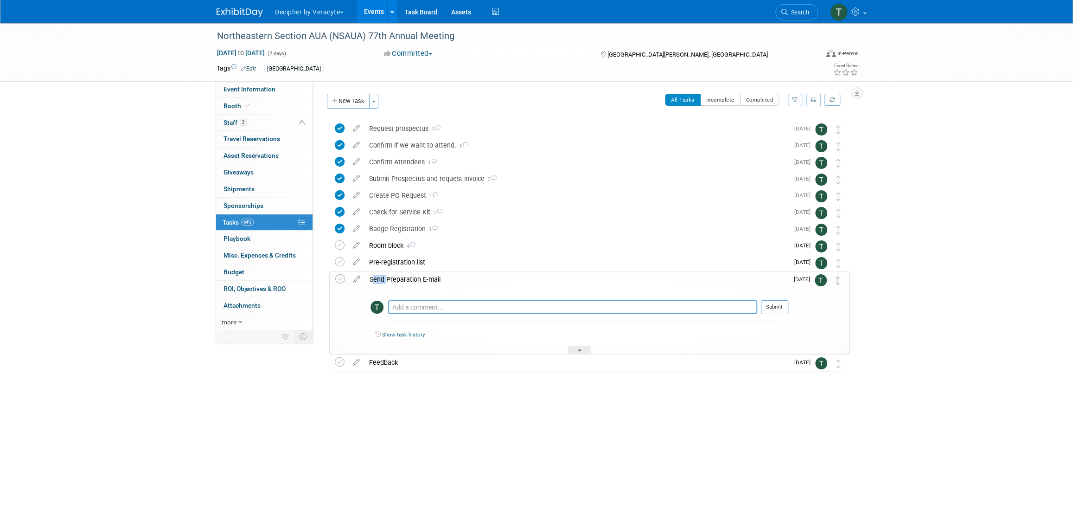
click at [398, 274] on div "Send Preparation E-mail" at bounding box center [576, 279] width 423 height 16
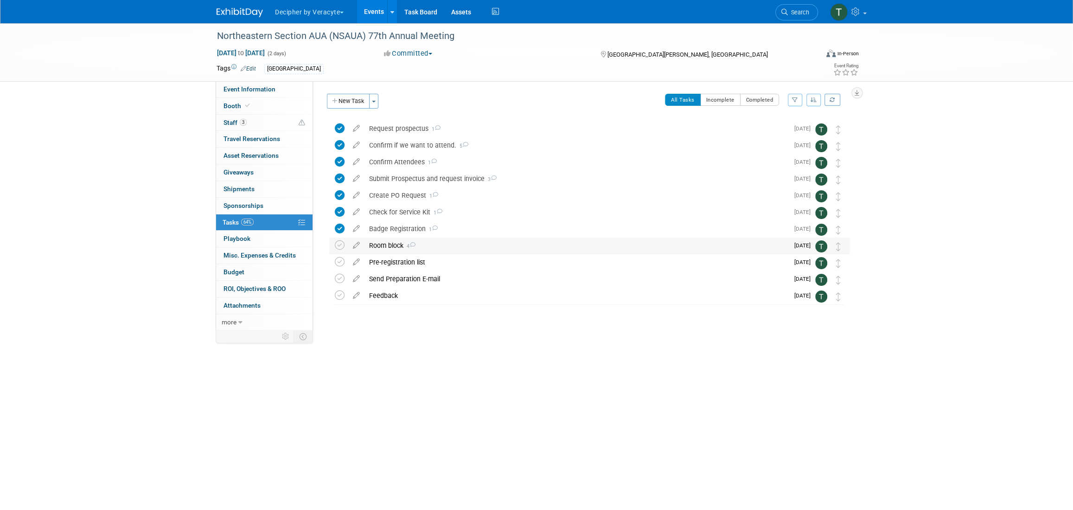
click at [398, 246] on div "Room block 4" at bounding box center [577, 245] width 424 height 16
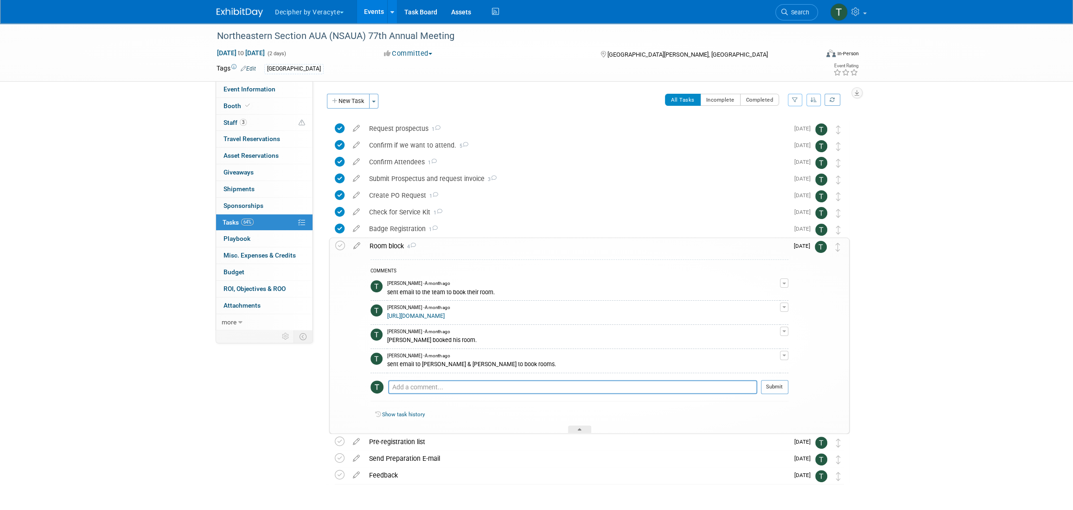
click at [398, 246] on div "Room block 4" at bounding box center [576, 246] width 423 height 16
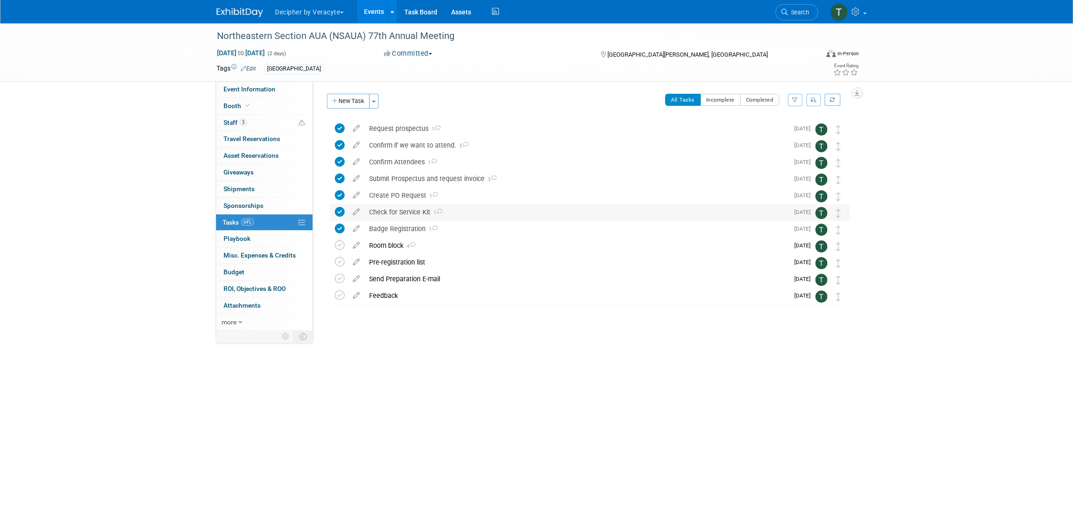
click at [398, 215] on div "Check for Service Kit 1" at bounding box center [577, 212] width 424 height 16
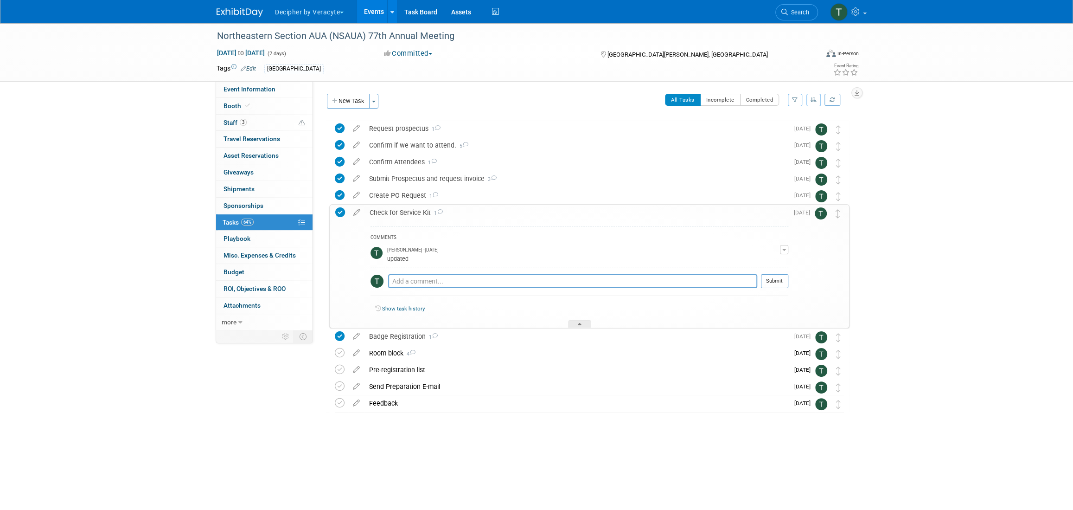
click at [398, 215] on div "Check for Service Kit 1" at bounding box center [576, 213] width 423 height 16
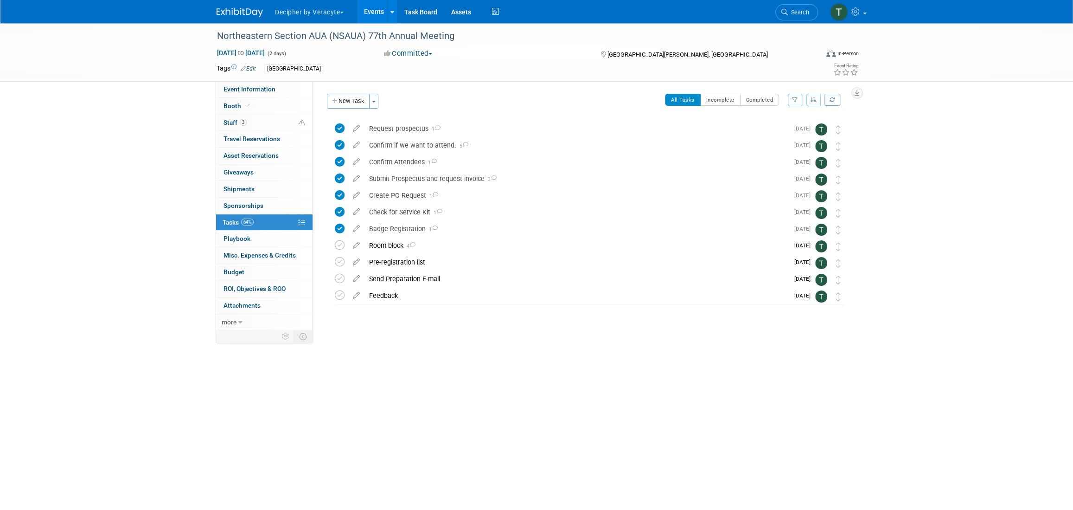
click at [347, 90] on div "Event Website: Edit [URL][DOMAIN_NAME] Event Venue Name: We [GEOGRAPHIC_DATA] E…" at bounding box center [585, 205] width 544 height 249
click at [348, 92] on div "Event Website: Edit [URL][DOMAIN_NAME] Event Venue Name: We [GEOGRAPHIC_DATA] E…" at bounding box center [585, 205] width 544 height 249
click at [349, 96] on button "New Task" at bounding box center [348, 101] width 43 height 15
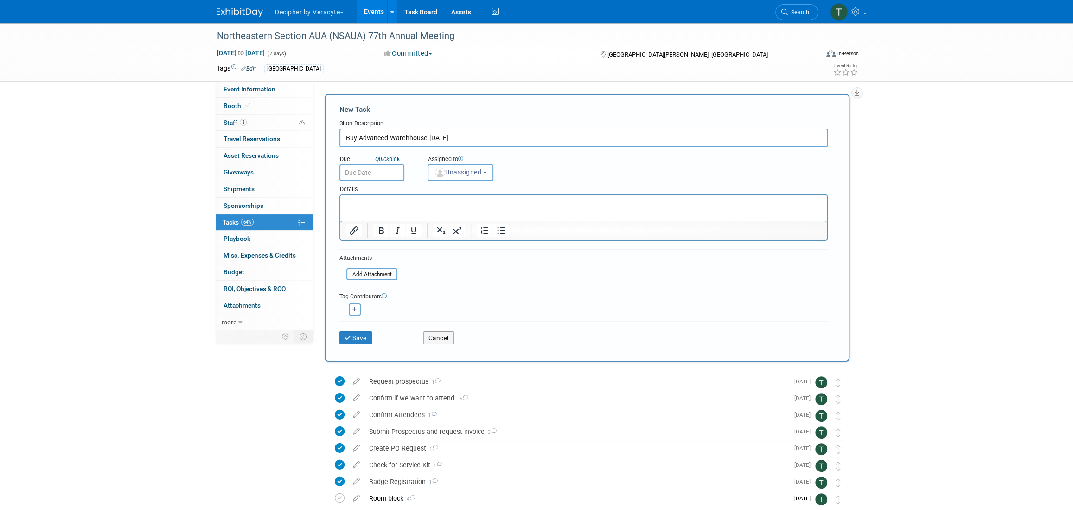
type input "Buy Advanced Warehhouse 9/10/25"
click at [360, 185] on div "Details" at bounding box center [583, 187] width 488 height 13
click at [364, 178] on body "Decipher by Veracyte Explore: My Workspaces 2 Go to Workspace: Corporate Events…" at bounding box center [536, 255] width 1073 height 510
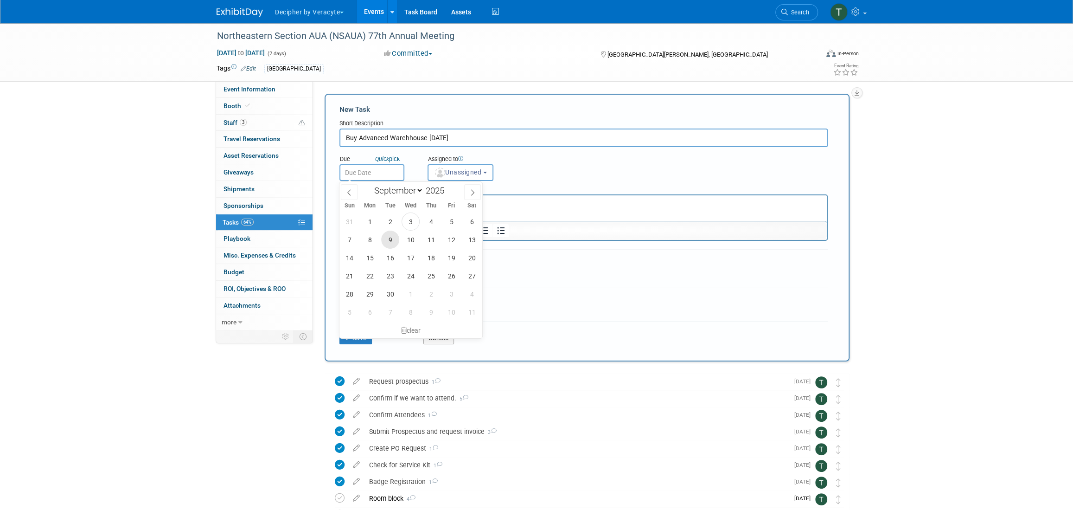
click at [394, 242] on span "9" at bounding box center [390, 239] width 18 height 18
type input "Sep 9, 2025"
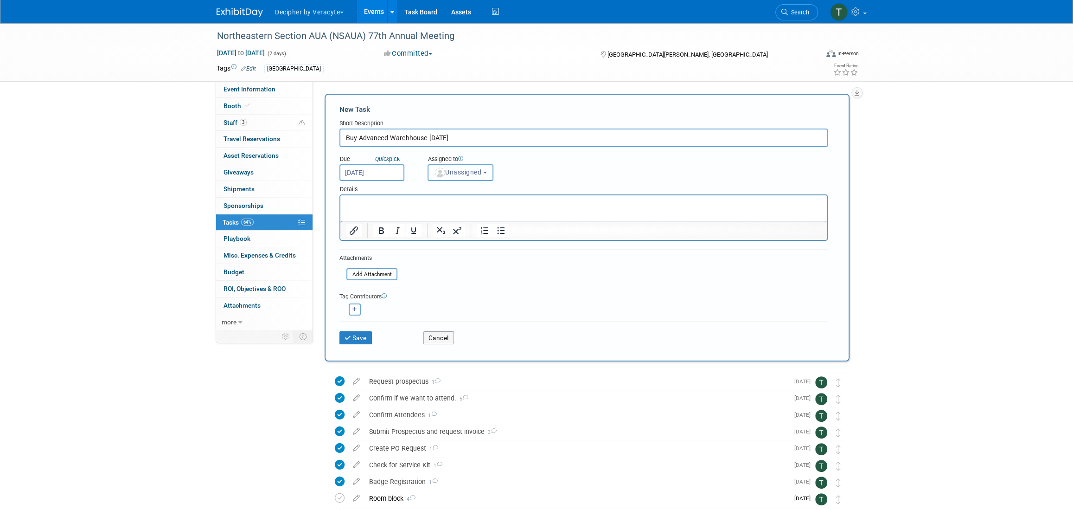
click at [464, 176] on button "Unassigned" at bounding box center [461, 172] width 66 height 17
click at [465, 191] on input "text" at bounding box center [476, 195] width 93 height 16
type input "tony"
click at [450, 212] on label "Tony Alvarado (me)" at bounding box center [481, 214] width 97 height 15
click at [429, 212] on input "Tony Alvarado (me)" at bounding box center [426, 213] width 6 height 6
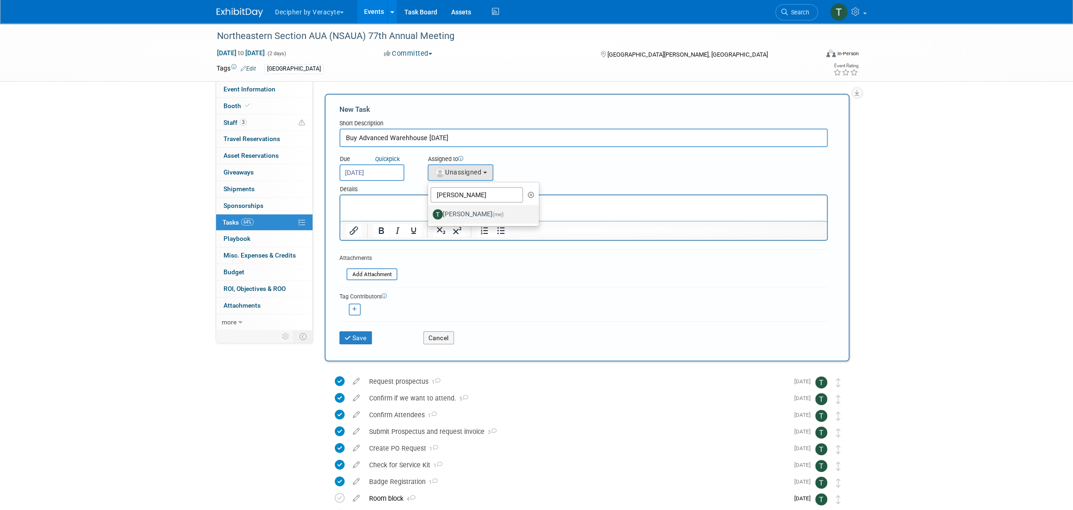
select select "3ceeba8c-a19a-4597-a609-6fba7c9a515a"
click at [352, 335] on button "Save" at bounding box center [355, 337] width 32 height 13
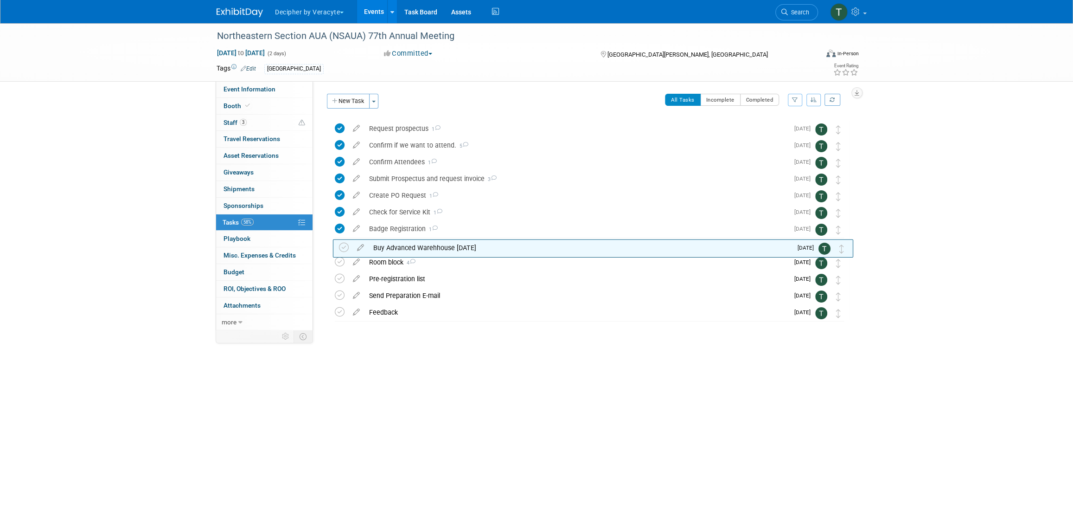
drag, startPoint x: 839, startPoint y: 128, endPoint x: 843, endPoint y: 246, distance: 118.8
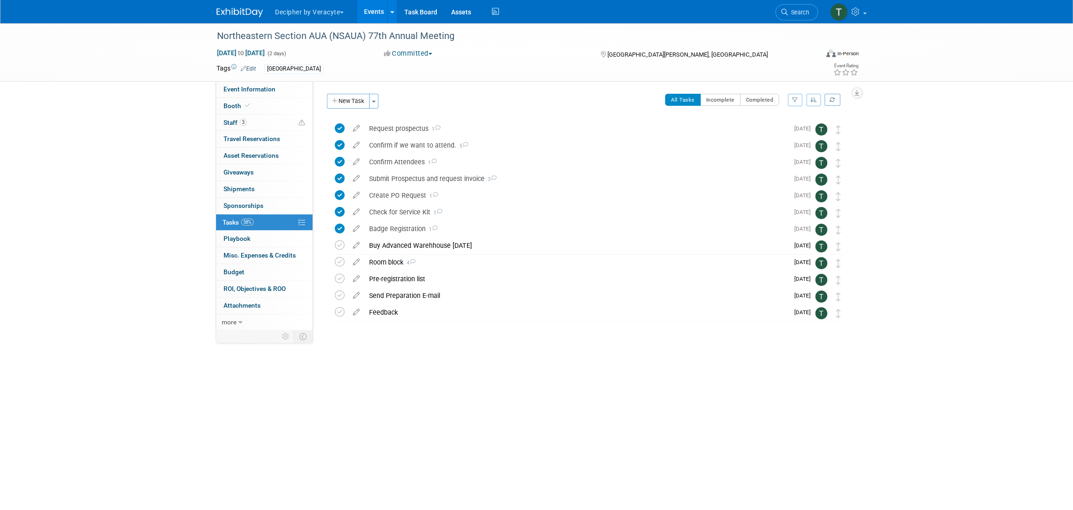
click at [375, 5] on link "Events" at bounding box center [374, 11] width 34 height 23
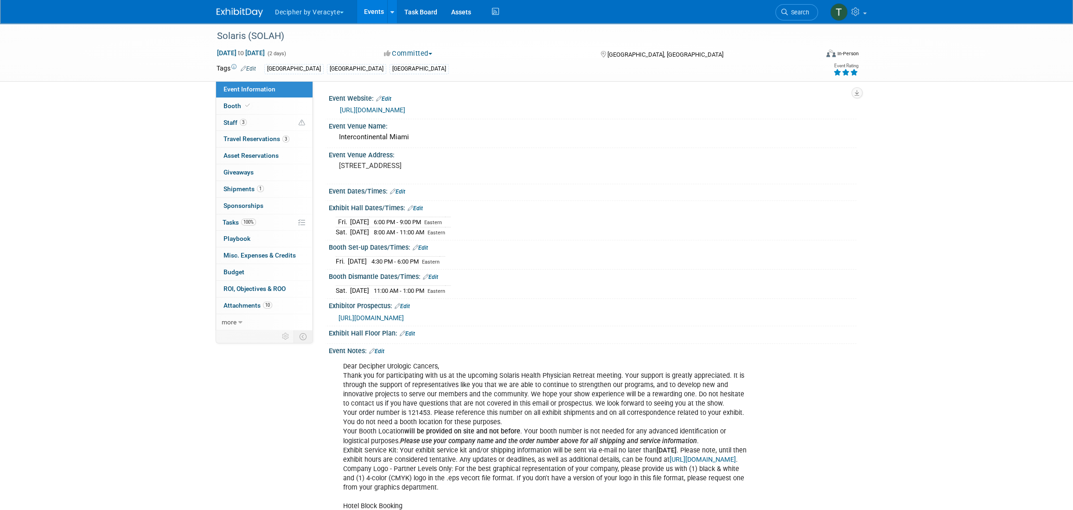
click at [383, 11] on link "Events" at bounding box center [374, 11] width 34 height 23
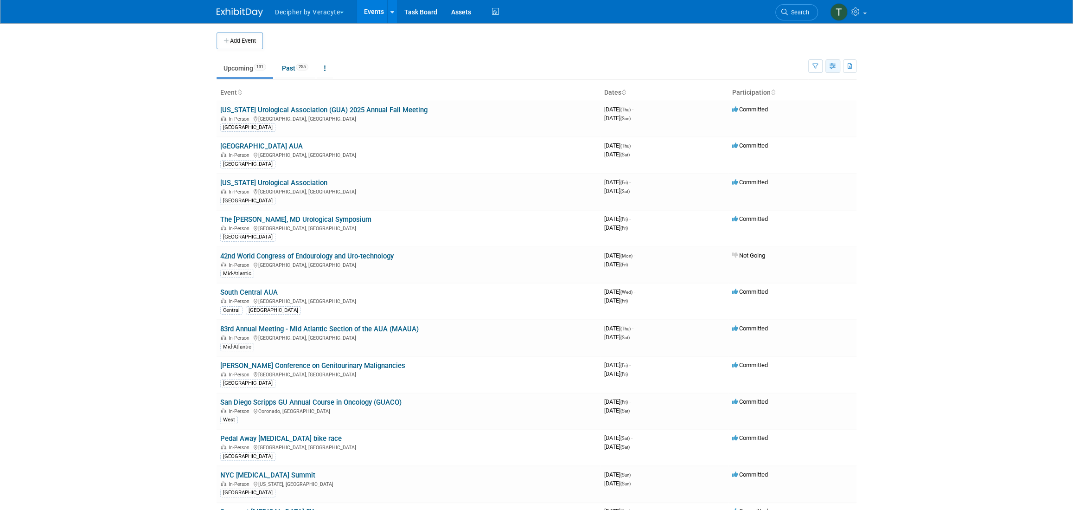
click at [825, 64] on button "button" at bounding box center [832, 65] width 15 height 13
click at [797, 131] on link "Calendar View" at bounding box center [794, 127] width 78 height 13
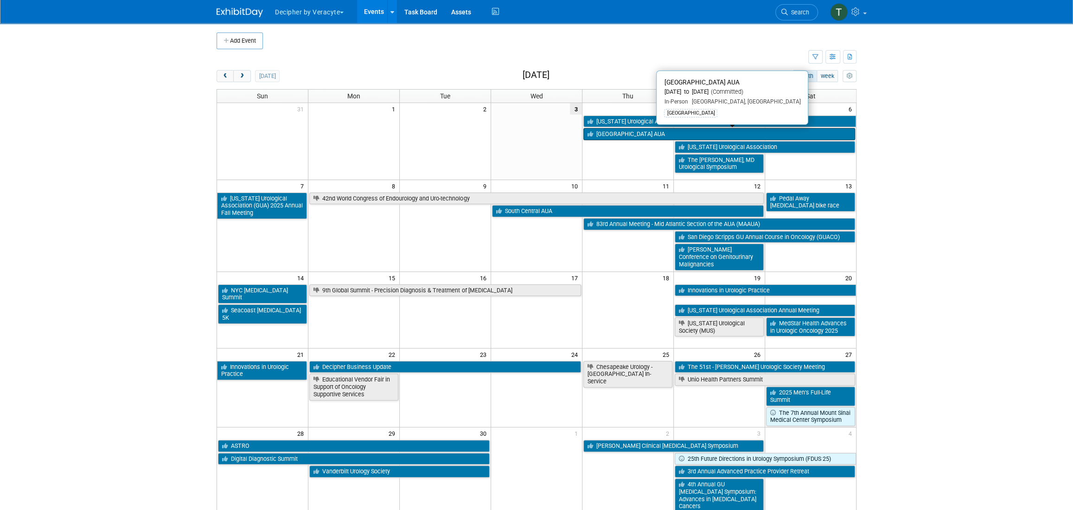
scroll to position [1, 0]
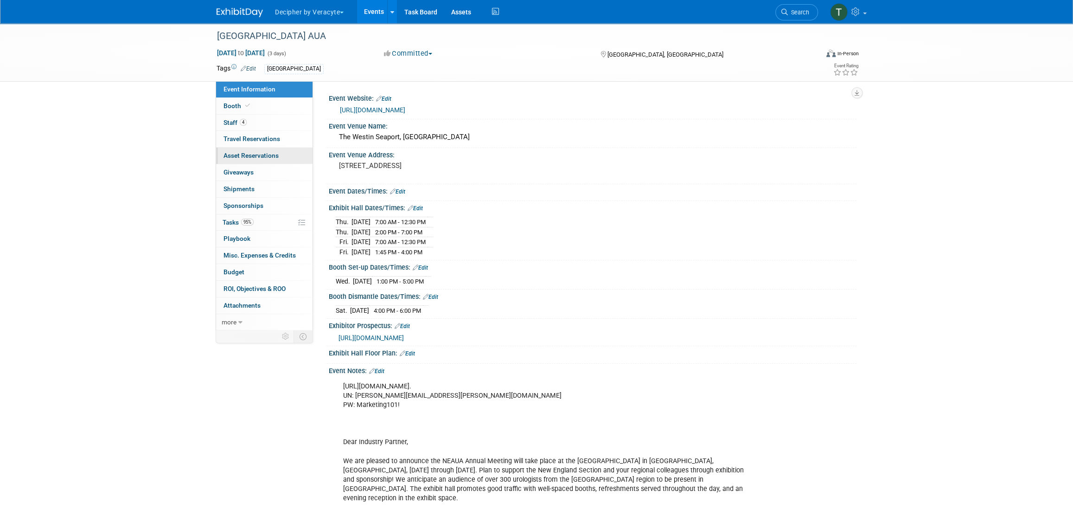
click at [261, 150] on link "0 Asset Reservations 0" at bounding box center [264, 155] width 96 height 16
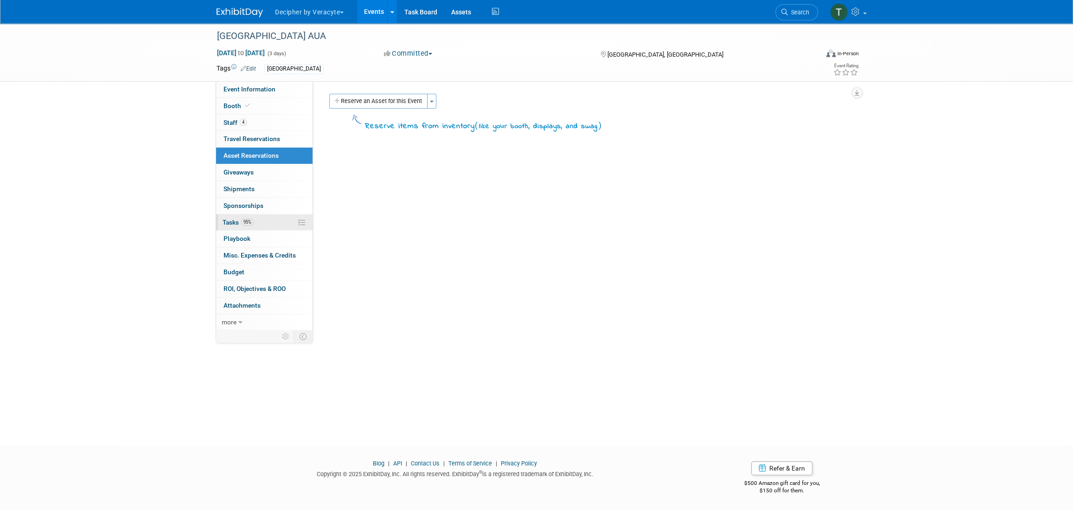
click at [269, 221] on link "95% Tasks 95%" at bounding box center [264, 222] width 96 height 16
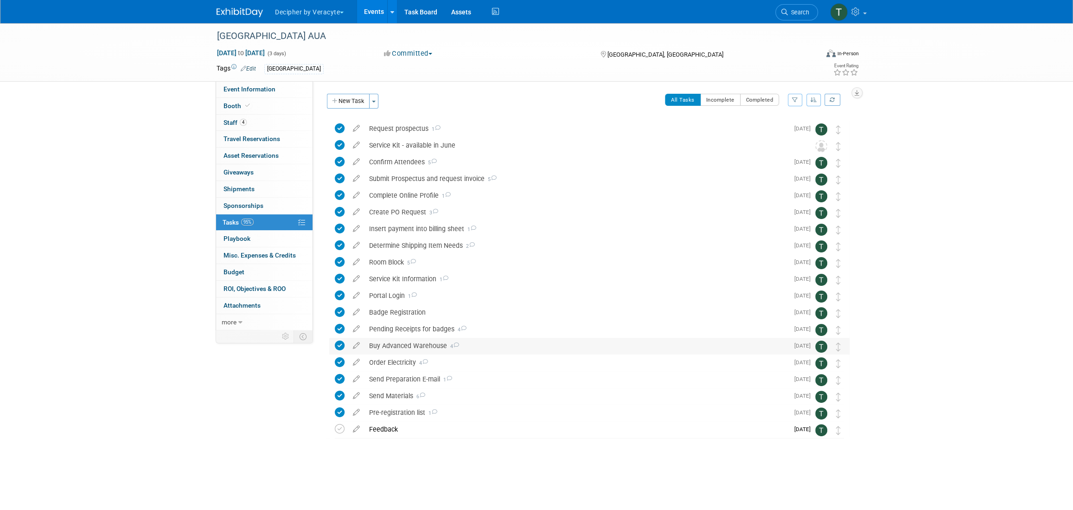
click at [399, 345] on div "Buy Advanced Warehouse 4" at bounding box center [577, 346] width 424 height 16
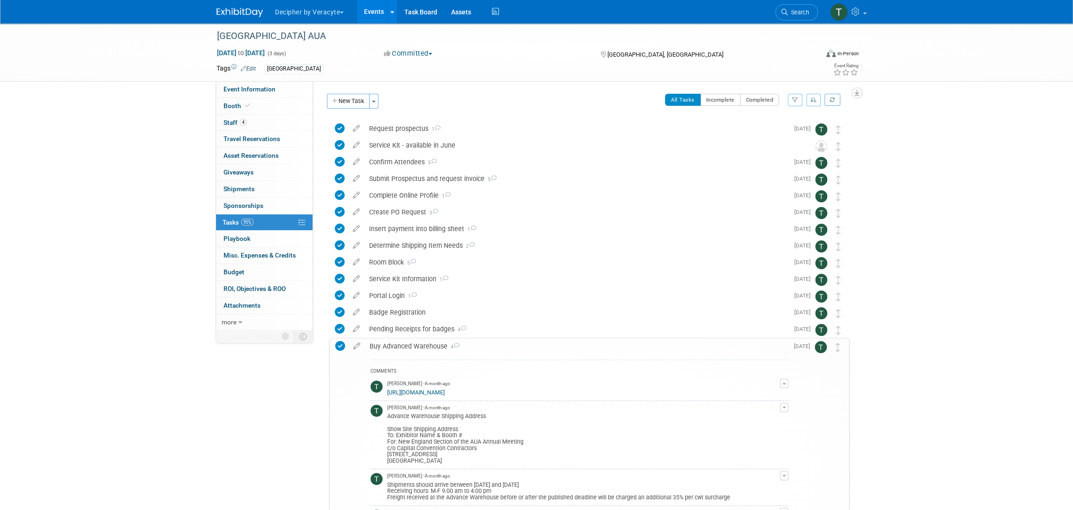
click at [399, 345] on div "Buy Advanced Warehouse 4" at bounding box center [576, 346] width 423 height 16
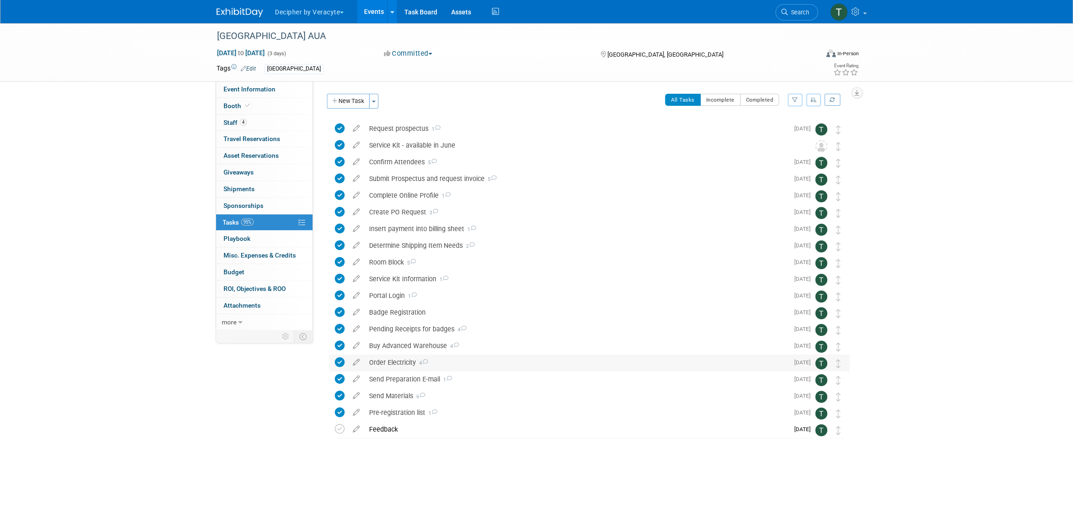
click at [408, 365] on div "Order Electricity 4" at bounding box center [577, 362] width 424 height 16
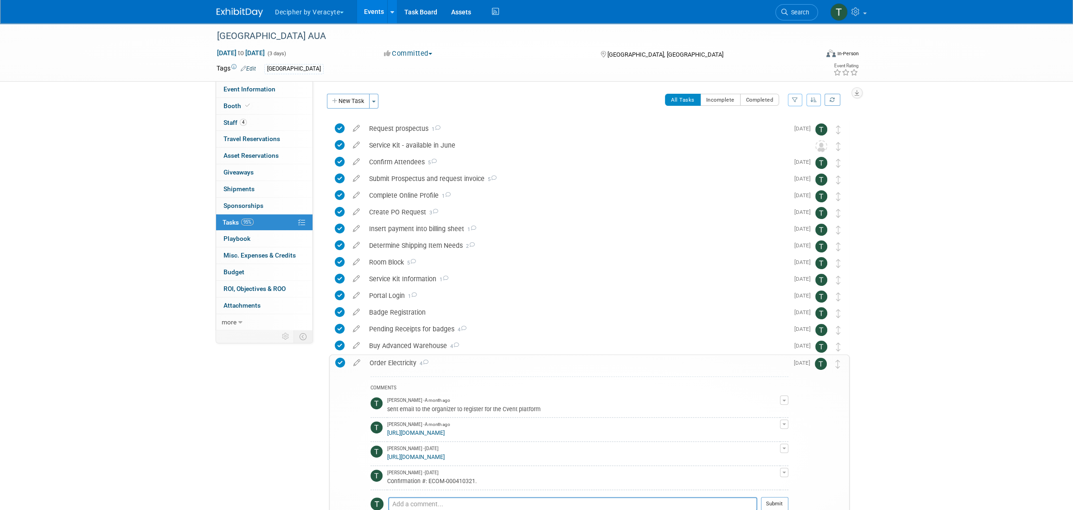
click at [408, 365] on div "Order Electricity 4" at bounding box center [576, 363] width 423 height 16
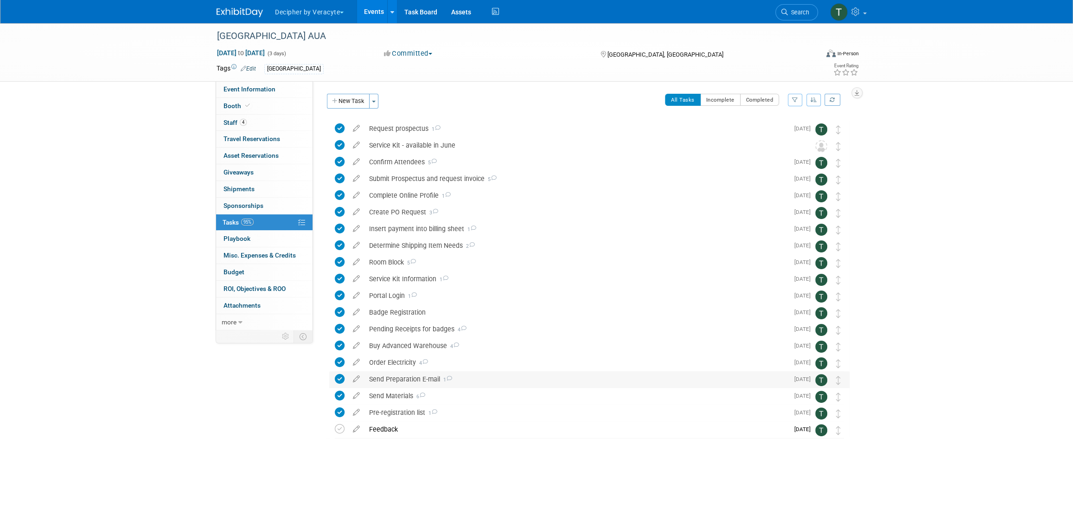
click at [409, 382] on div "Send Preparation E-mail 1" at bounding box center [577, 379] width 424 height 16
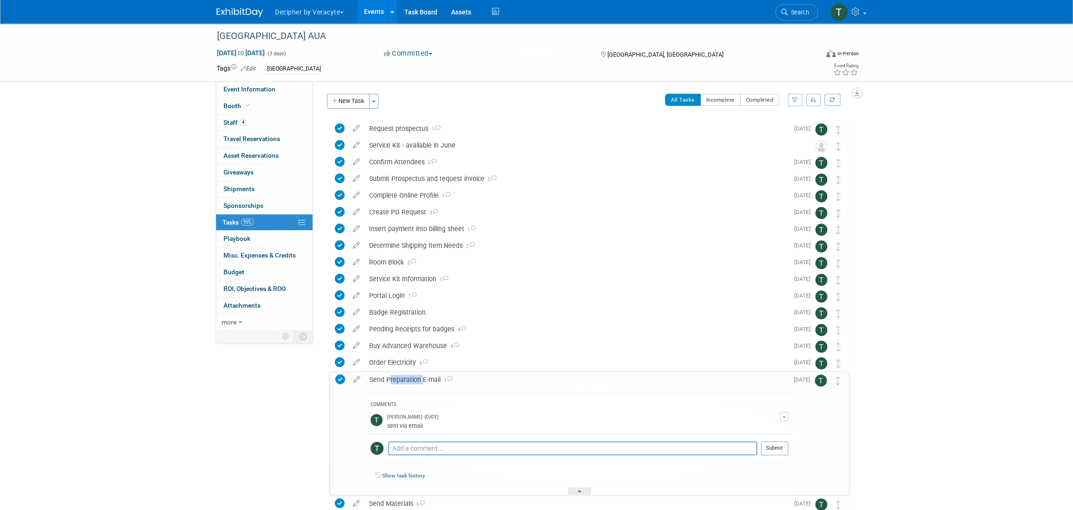
click at [409, 382] on div "Send Preparation E-mail 1" at bounding box center [576, 379] width 423 height 16
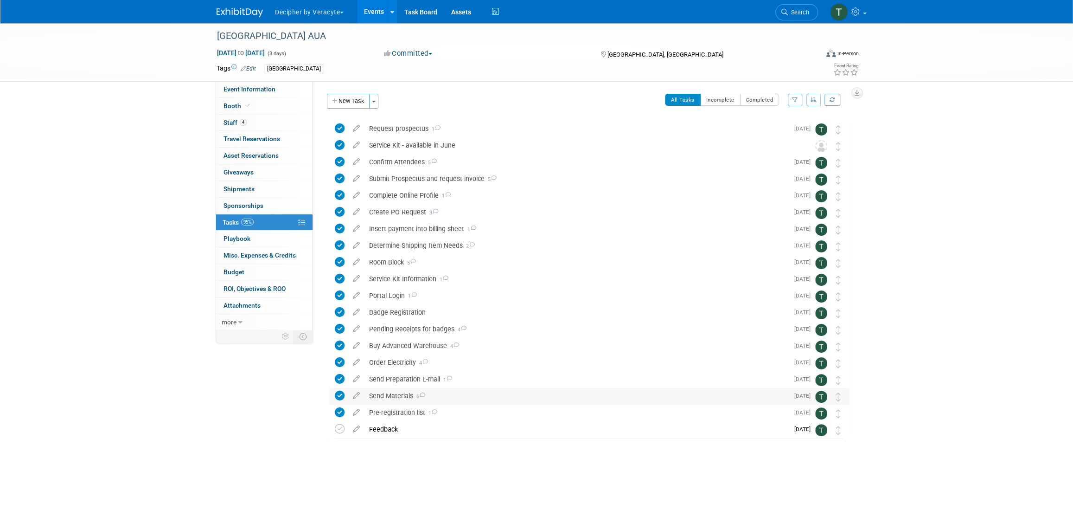
click at [404, 403] on div "Send Materials 6" at bounding box center [577, 396] width 424 height 16
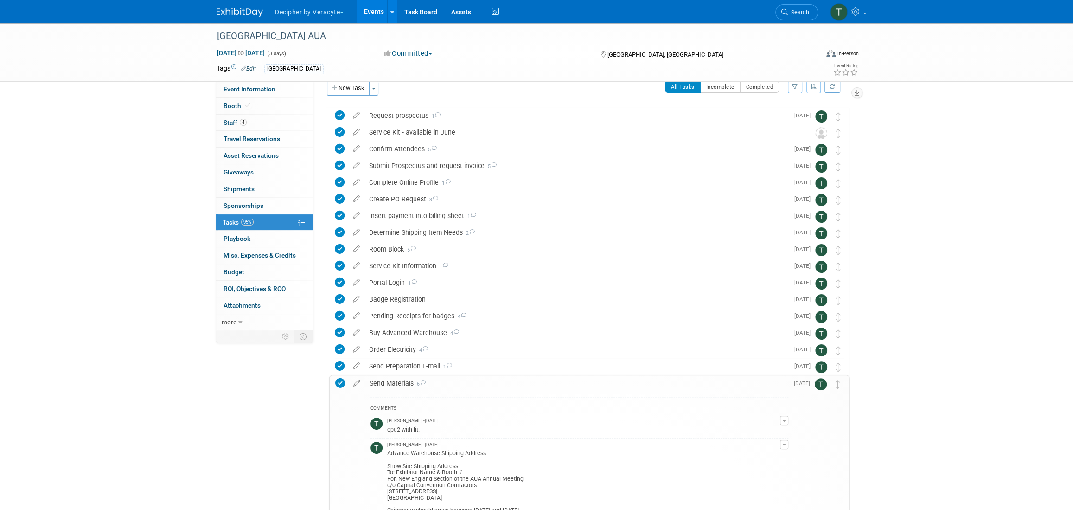
scroll to position [279, 0]
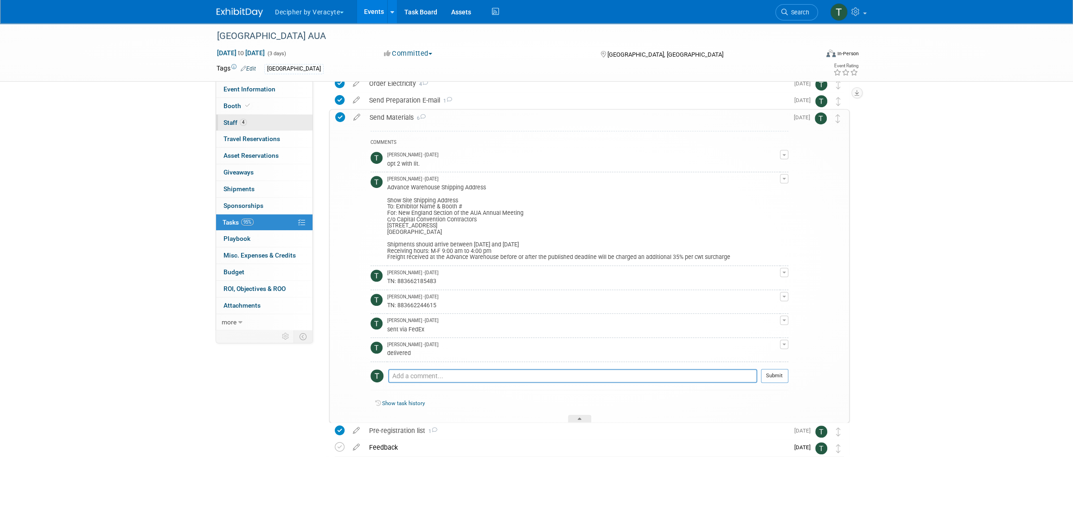
click at [281, 117] on link "4 Staff 4" at bounding box center [264, 123] width 96 height 16
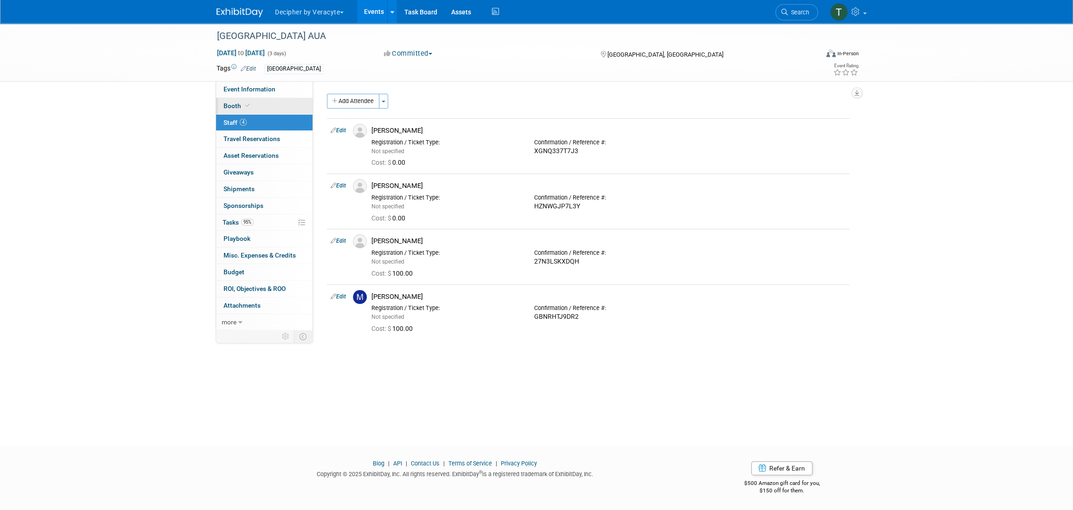
click at [277, 102] on link "Booth" at bounding box center [264, 106] width 96 height 16
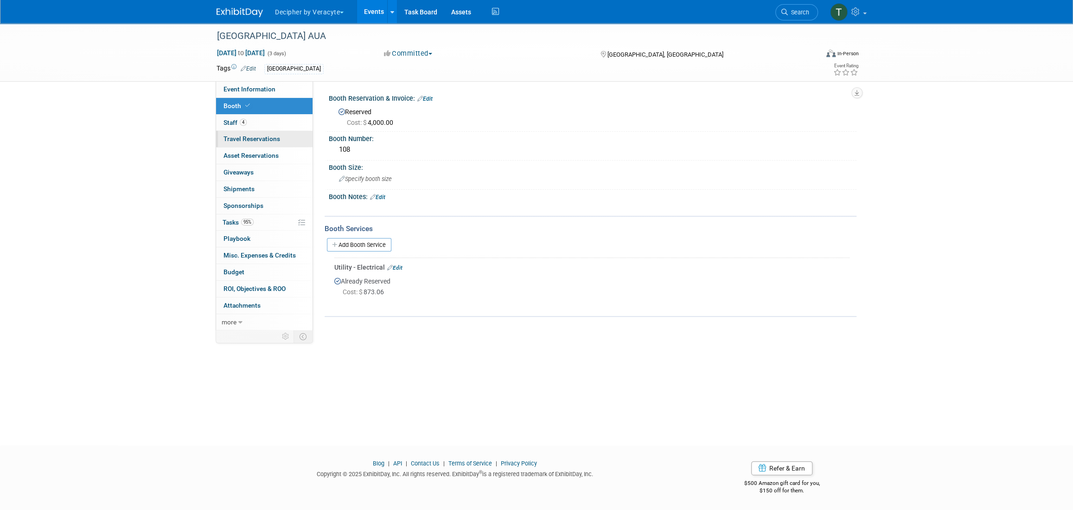
click at [258, 146] on link "0 Travel Reservations 0" at bounding box center [264, 139] width 96 height 16
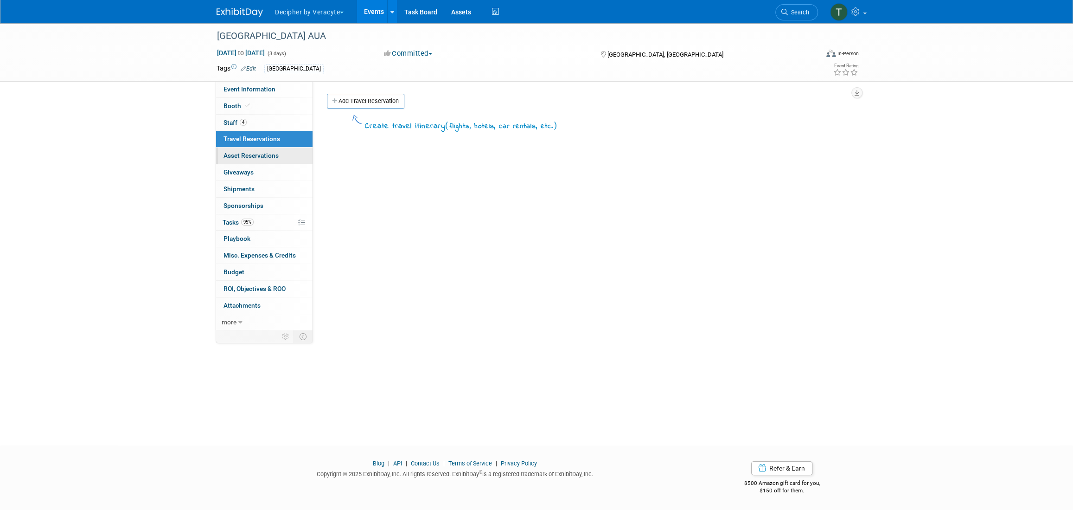
click at [262, 153] on span "Asset Reservations 0" at bounding box center [251, 155] width 55 height 7
click at [391, 99] on button "Reserve an Asset for this Event" at bounding box center [378, 101] width 98 height 15
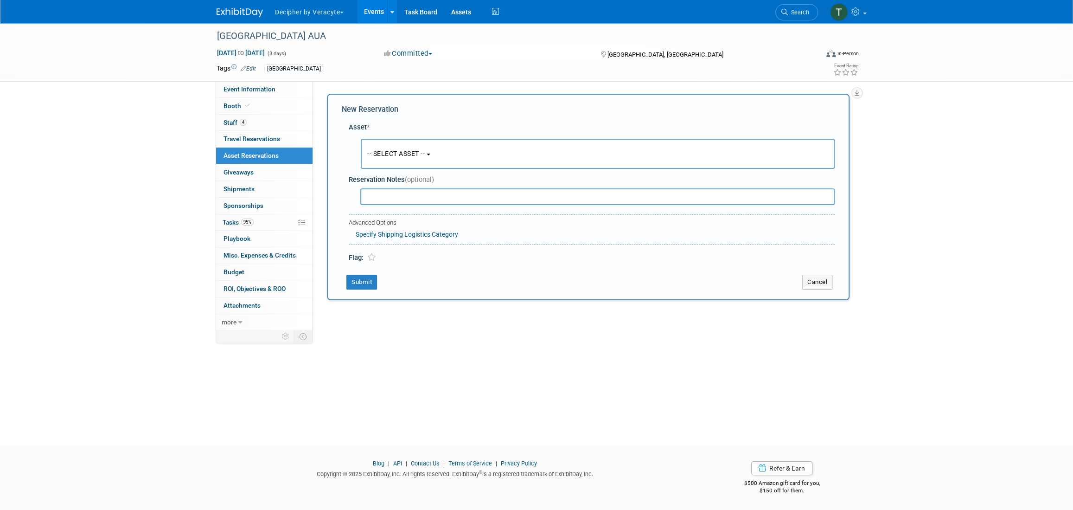
click at [395, 150] on span "-- SELECT ASSET --" at bounding box center [396, 153] width 58 height 7
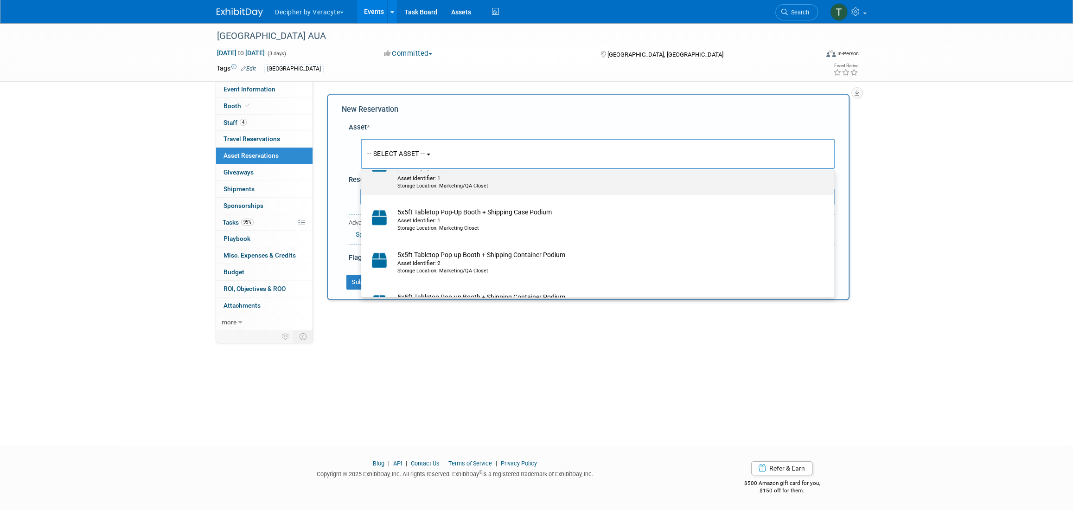
scroll to position [135, 0]
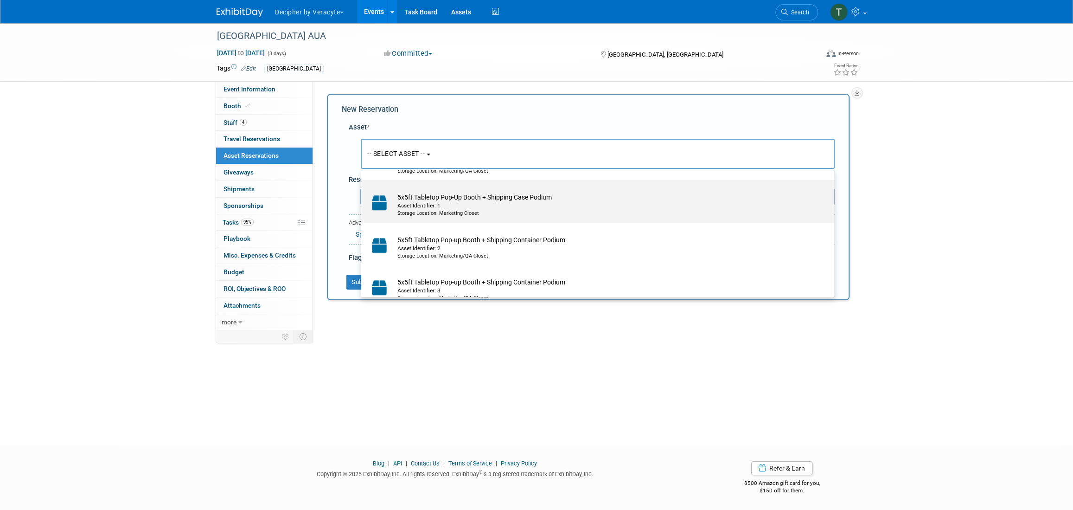
click at [479, 208] on div "Asset Identifier: 1" at bounding box center [606, 206] width 418 height 8
click at [363, 191] on input "5x5ft Tabletop Pop-Up Booth + Shipping Case Podium Asset Identifier: 1 Storage …" at bounding box center [360, 188] width 6 height 6
select select "10714674"
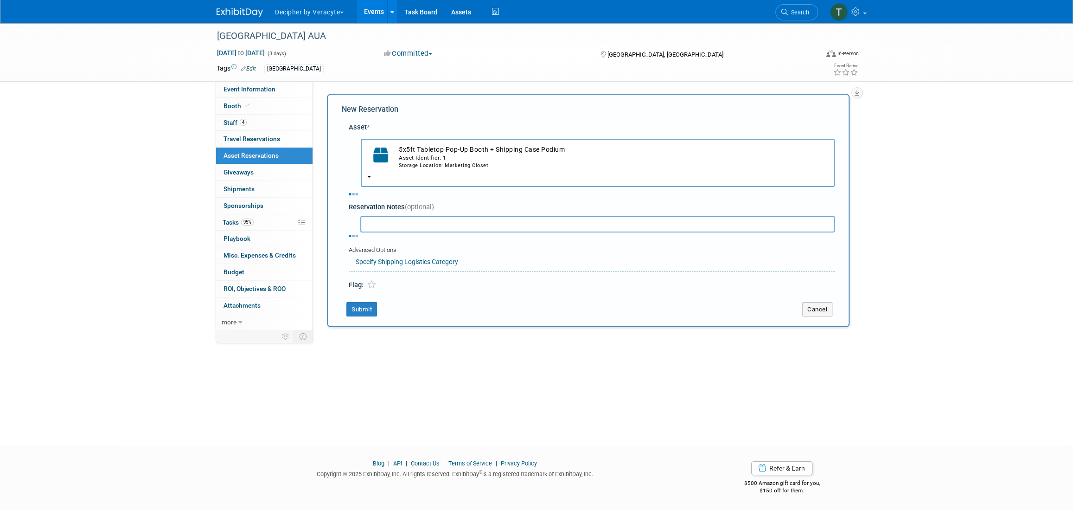
select select "8"
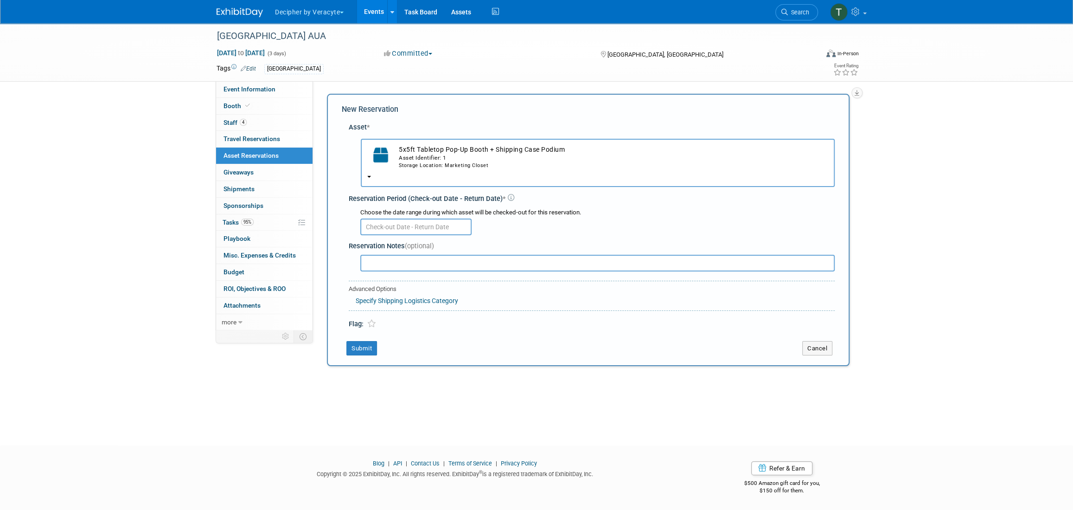
click at [403, 221] on input "text" at bounding box center [415, 226] width 111 height 17
click at [391, 276] on span "1" at bounding box center [391, 276] width 18 height 18
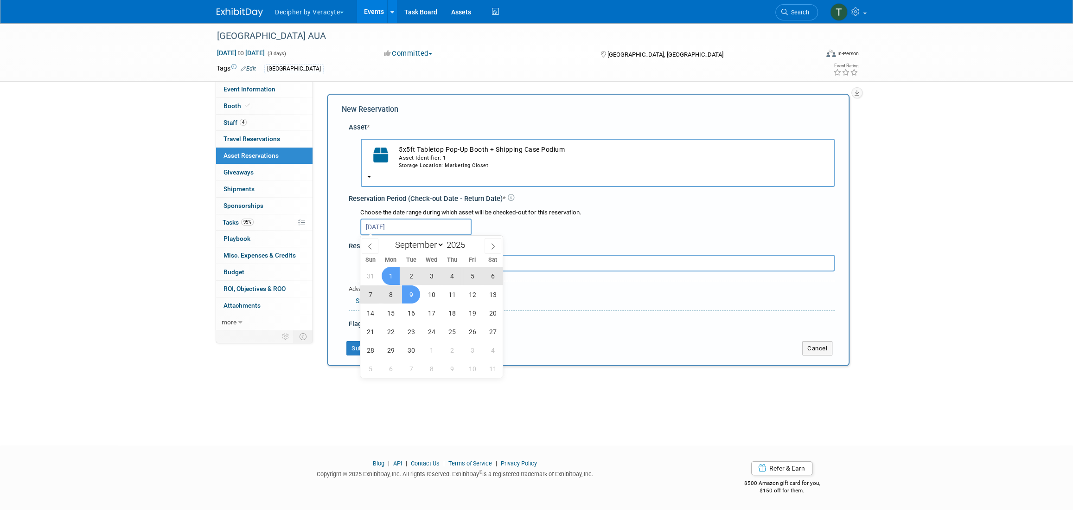
click at [409, 291] on span "9" at bounding box center [411, 294] width 18 height 18
type input "Sep 1, 2025 to Sep 9, 2025"
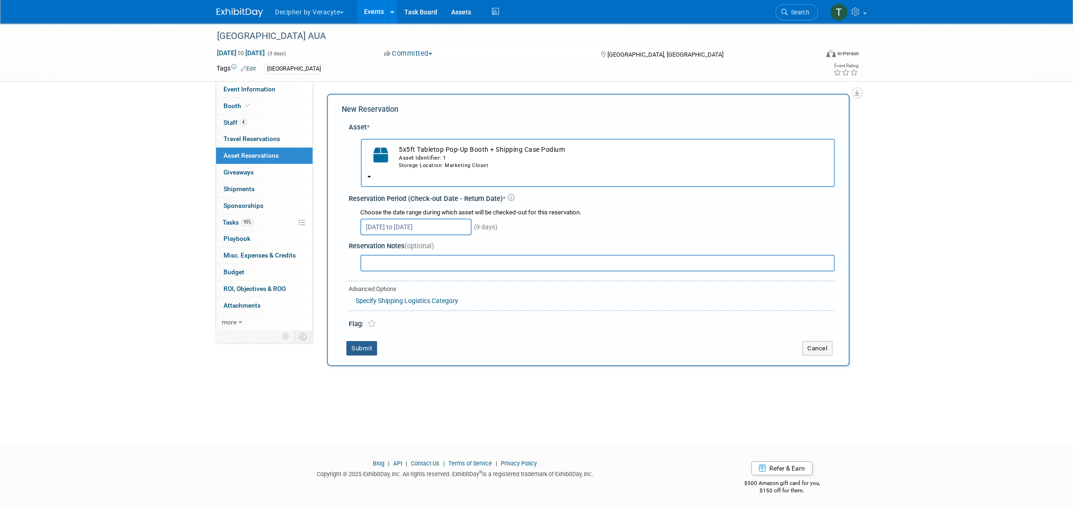
click at [369, 342] on button "Submit" at bounding box center [361, 348] width 31 height 15
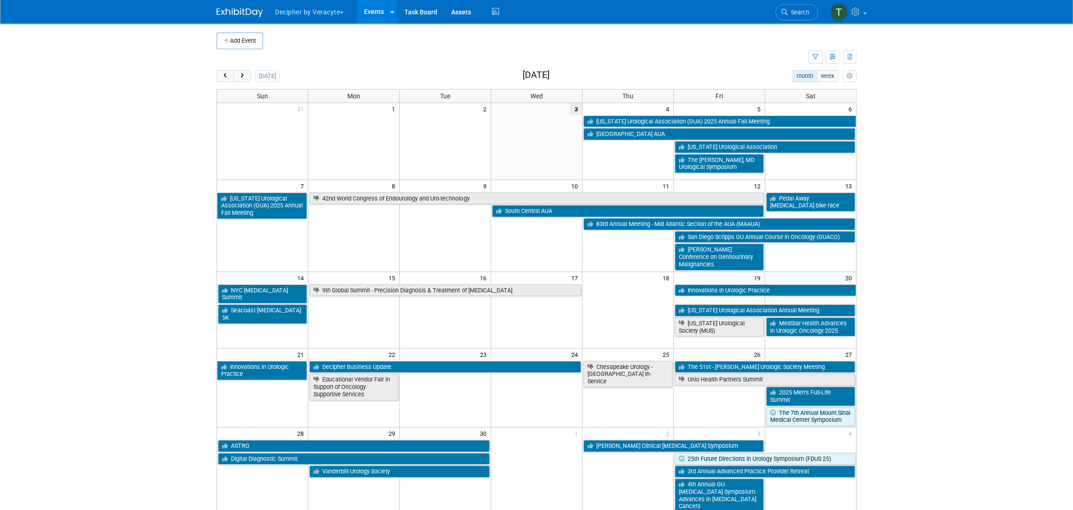
click at [836, 49] on div "Show: All Events Just My Events Only show events that either I created, or I am…" at bounding box center [832, 57] width 48 height 16
click at [836, 69] on div "Add Event New Event Duplicate Event Warning There is another event in your work…" at bounding box center [537, 316] width 654 height 586
click at [831, 48] on td at bounding box center [840, 40] width 31 height 17
click at [831, 50] on button "button" at bounding box center [832, 56] width 15 height 13
click at [822, 83] on link "List View" at bounding box center [794, 89] width 78 height 13
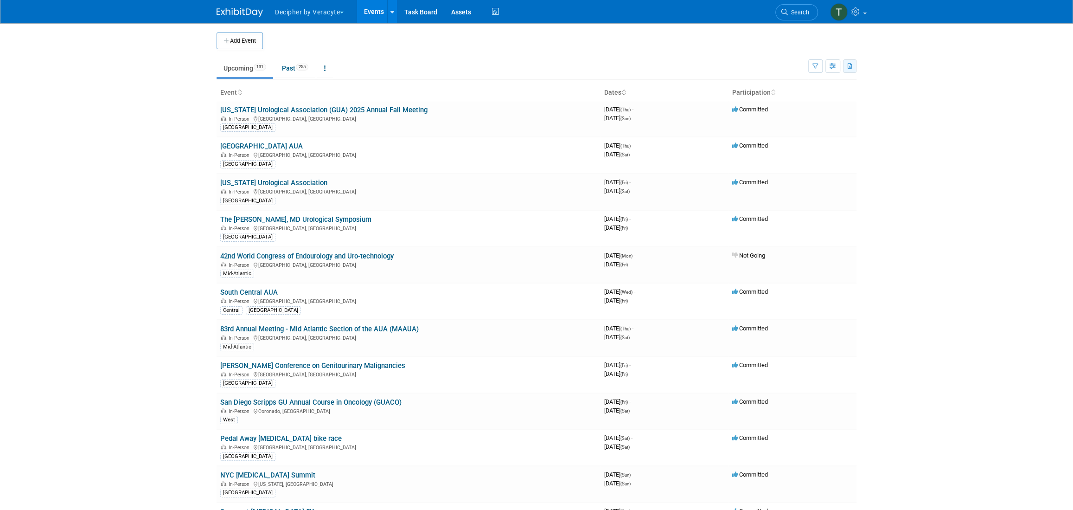
click at [852, 60] on button "button" at bounding box center [849, 65] width 13 height 13
click at [817, 103] on link "Export All (386 Events)" at bounding box center [797, 109] width 104 height 13
